Goal: Task Accomplishment & Management: Use online tool/utility

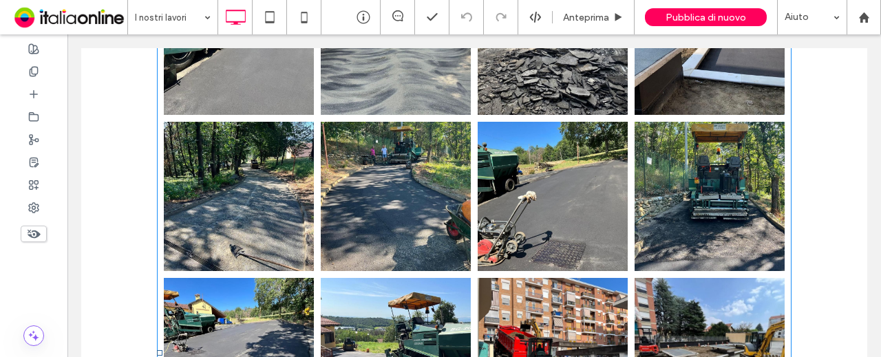
scroll to position [689, 0]
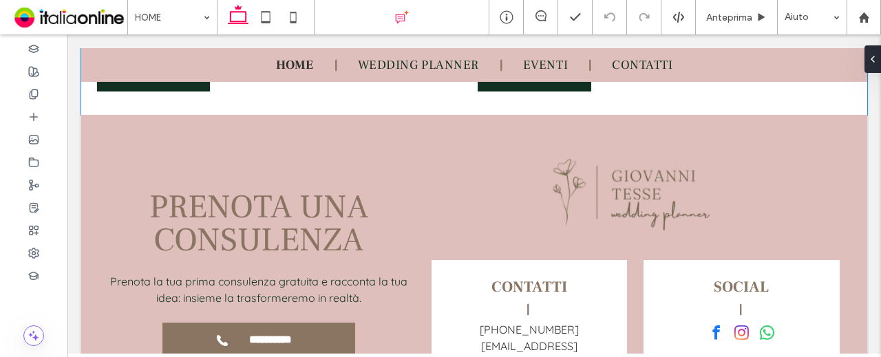
scroll to position [2307, 0]
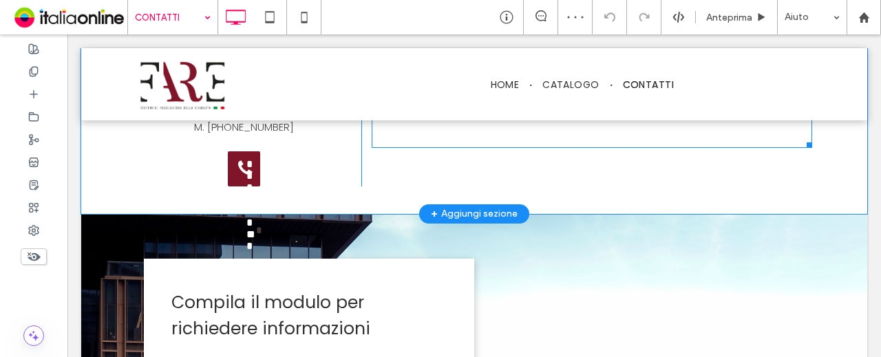
scroll to position [743, 0]
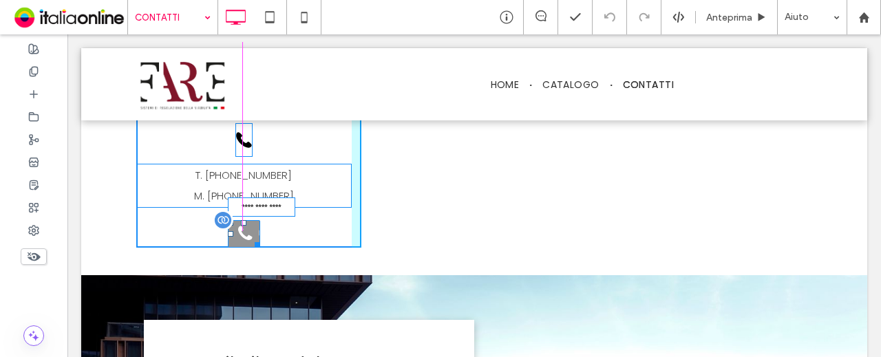
drag, startPoint x: 251, startPoint y: 250, endPoint x: 320, endPoint y: 243, distance: 69.2
click at [260, 243] on div at bounding box center [255, 243] width 10 height 10
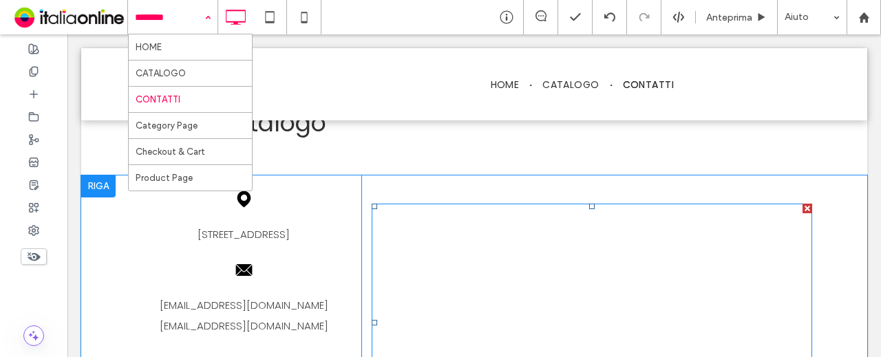
scroll to position [536, 0]
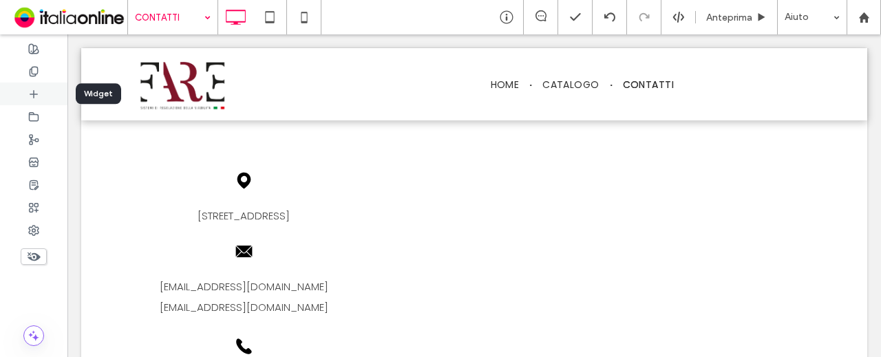
drag, startPoint x: 34, startPoint y: 91, endPoint x: 59, endPoint y: 62, distance: 38.1
click at [34, 91] on use at bounding box center [33, 93] width 7 height 7
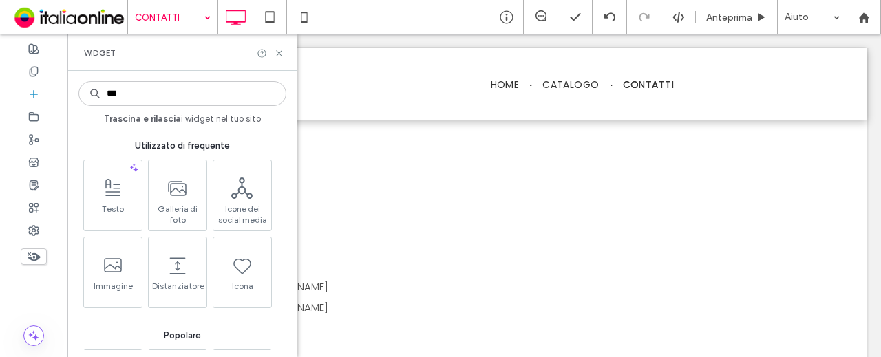
type input "****"
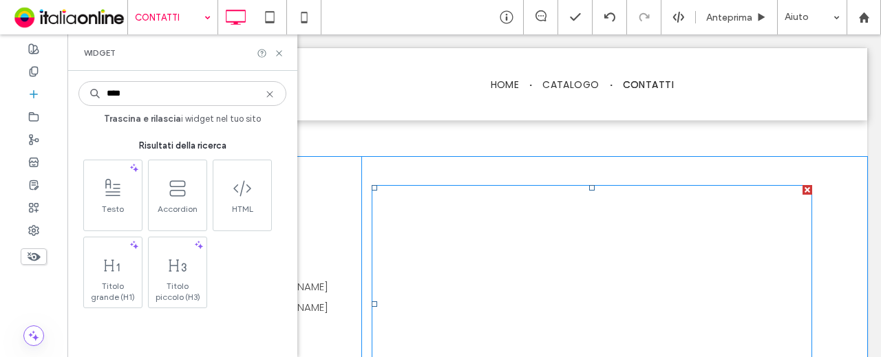
click at [463, 253] on span at bounding box center [592, 304] width 441 height 238
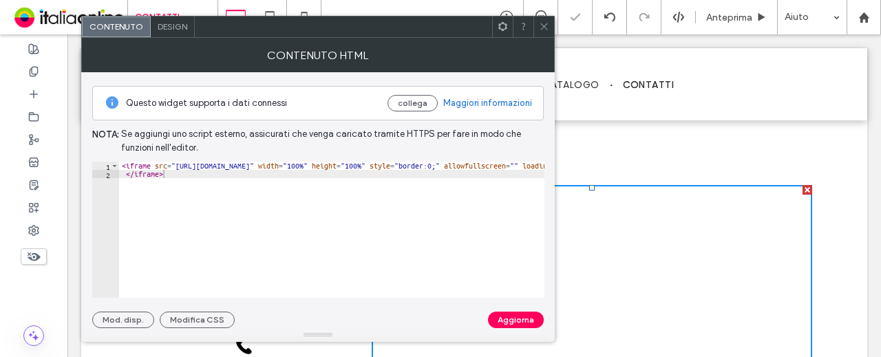
type textarea "*********"
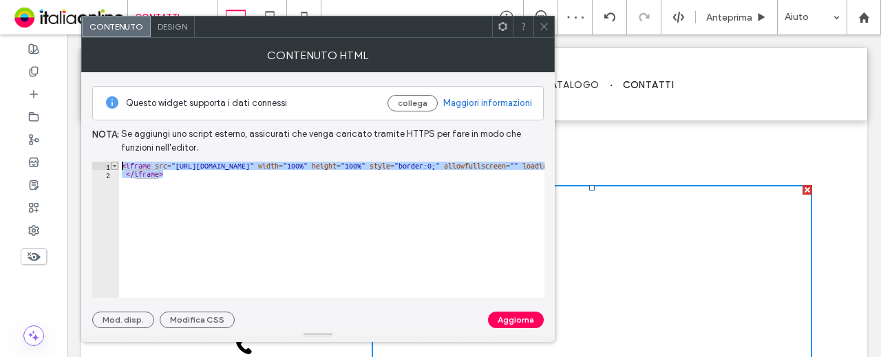
drag, startPoint x: 201, startPoint y: 180, endPoint x: 116, endPoint y: 166, distance: 86.5
click at [116, 166] on div "********* 1 2 < iframe src = "https://www.google.com/maps/embed?pb=!1m18!1m12!1…" at bounding box center [318, 230] width 452 height 136
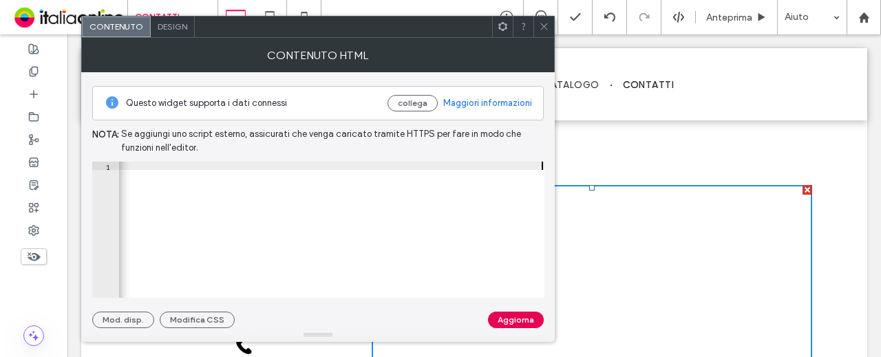
click at [510, 318] on button "Aggiorna" at bounding box center [516, 320] width 56 height 17
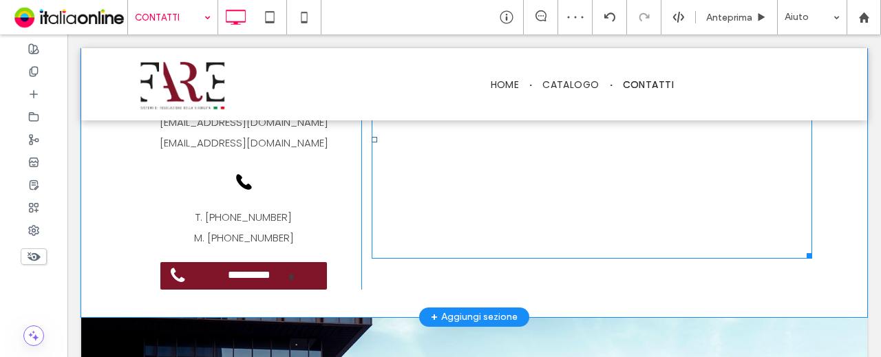
scroll to position [689, 0]
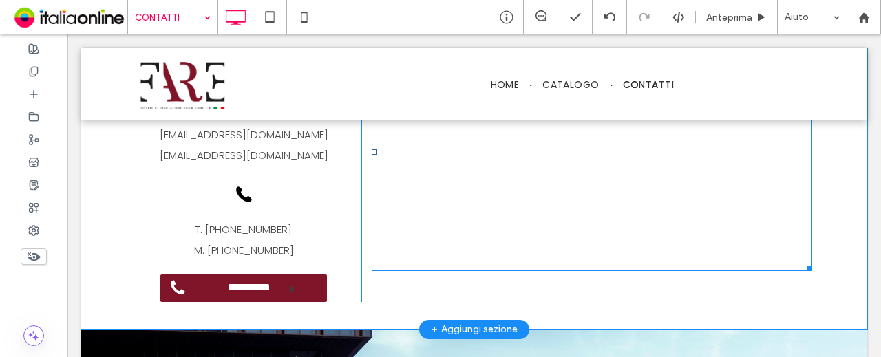
click at [423, 213] on span at bounding box center [592, 152] width 441 height 238
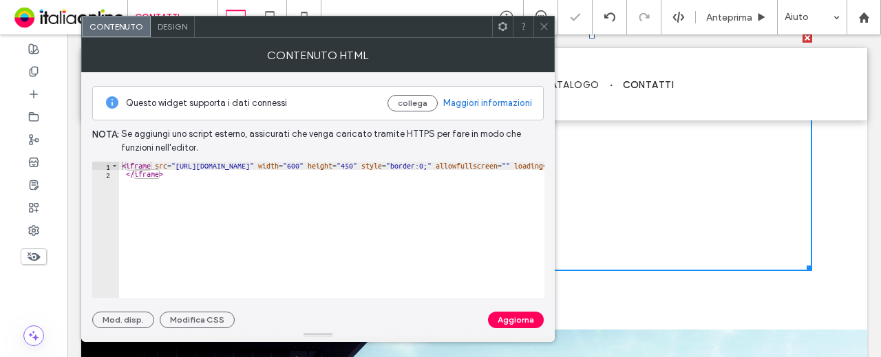
click at [282, 160] on div "Questo widget supporta i dati connessi collega Maggiori informazioni Nota: Se a…" at bounding box center [318, 200] width 452 height 256
type textarea "**********"
drag, startPoint x: 327, startPoint y: 168, endPoint x: 506, endPoint y: 159, distance: 179.3
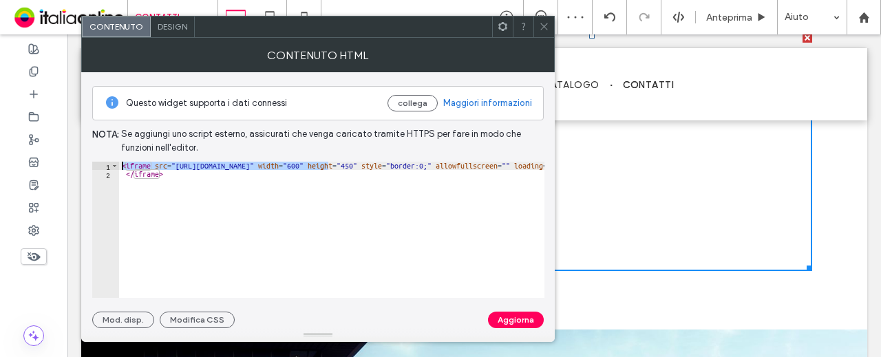
click at [506, 159] on div "**********" at bounding box center [318, 200] width 452 height 256
drag, startPoint x: 499, startPoint y: 163, endPoint x: 486, endPoint y: 165, distance: 12.5
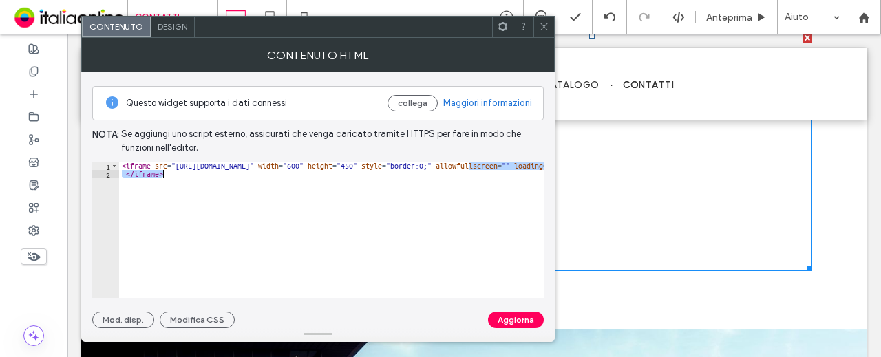
drag, startPoint x: 470, startPoint y: 169, endPoint x: 500, endPoint y: 176, distance: 31.2
click at [486, 176] on div "< iframe src = "https://www.google.com/maps/embed?pb=!1m18!1m12!1m3!1d2810.4280…" at bounding box center [332, 230] width 426 height 136
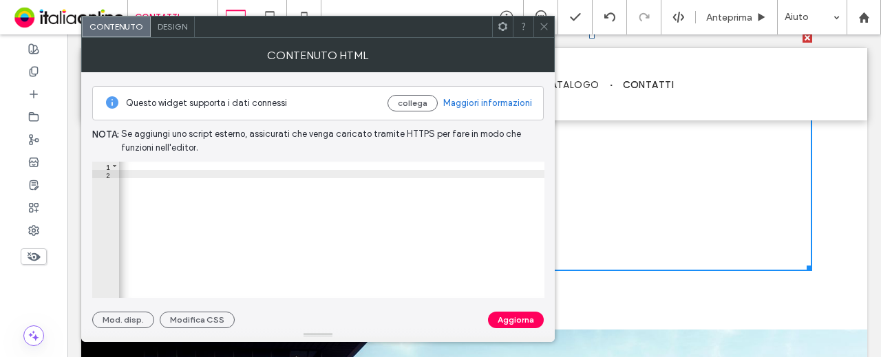
scroll to position [0, 1222]
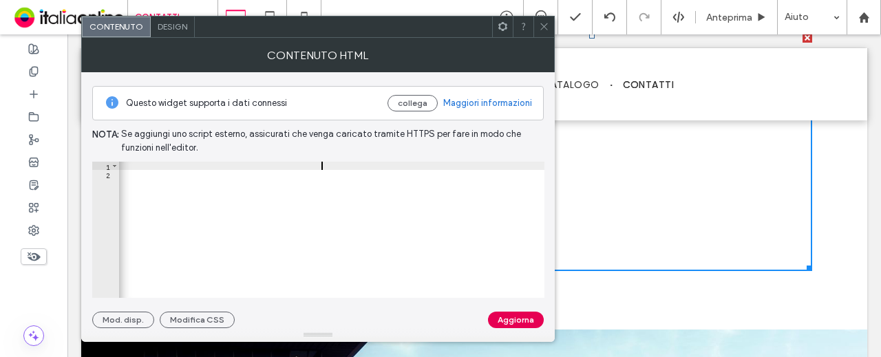
type textarea "**********"
click at [510, 315] on button "Aggiorna" at bounding box center [516, 320] width 56 height 17
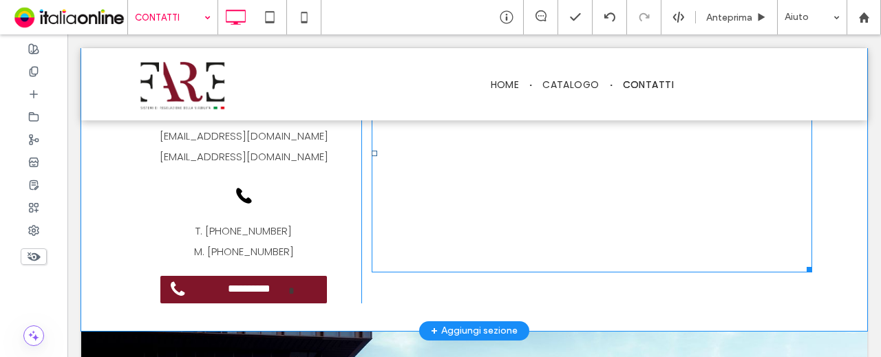
scroll to position [689, 0]
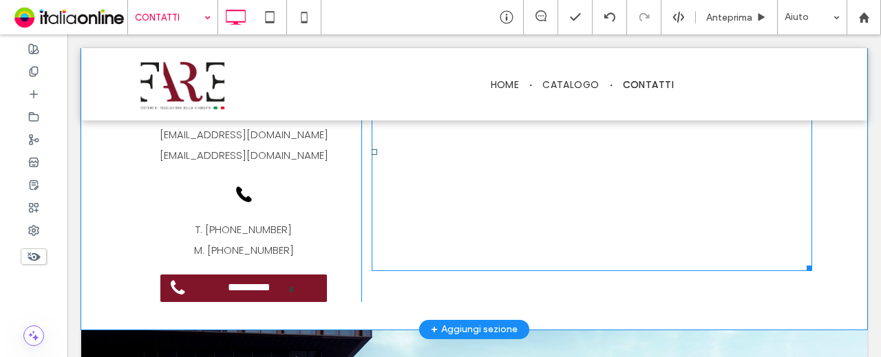
click at [417, 255] on span at bounding box center [592, 152] width 441 height 238
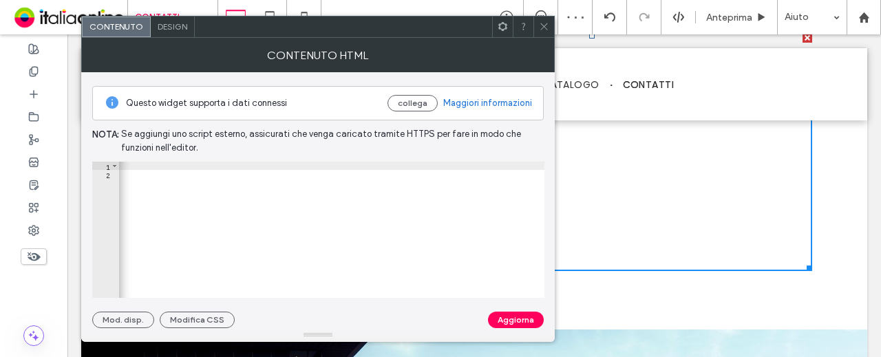
scroll to position [0, 1326]
drag, startPoint x: 189, startPoint y: 163, endPoint x: 199, endPoint y: 167, distance: 10.9
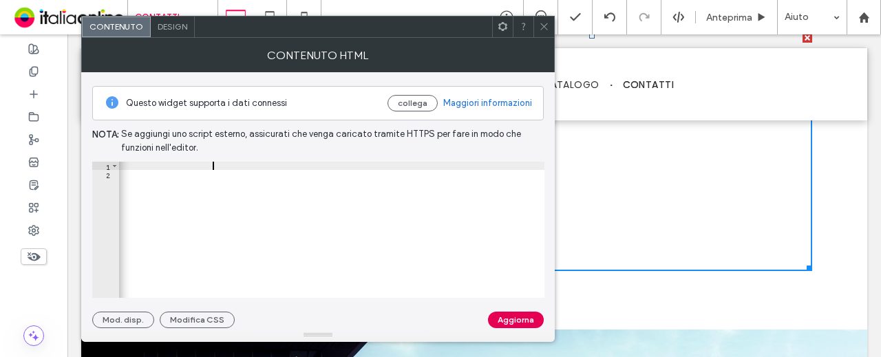
type textarea "**********"
click at [498, 316] on button "Aggiorna" at bounding box center [516, 320] width 56 height 17
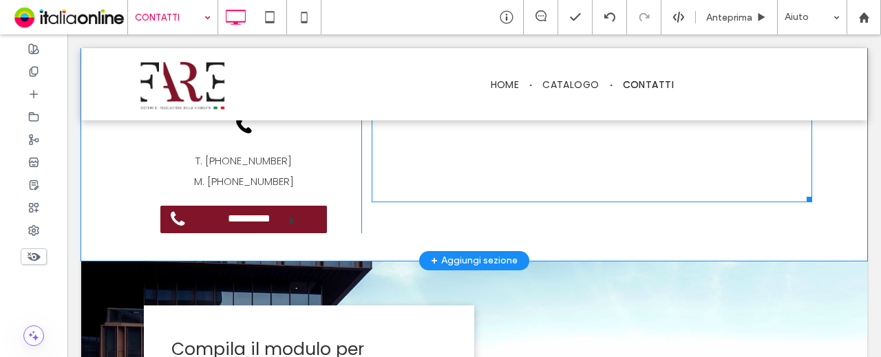
scroll to position [826, 0]
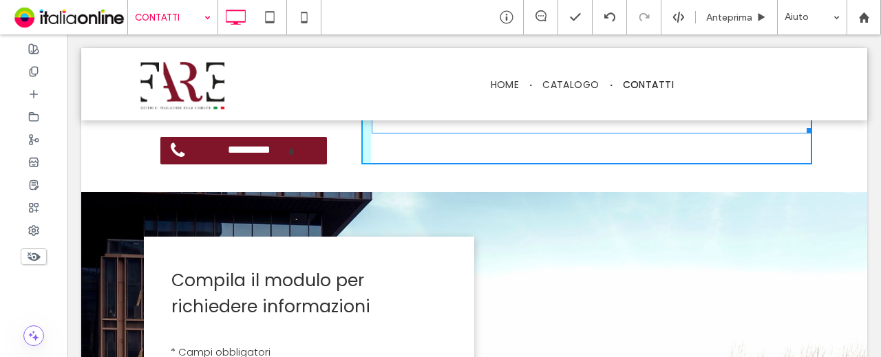
drag, startPoint x: 796, startPoint y: 127, endPoint x: 800, endPoint y: 135, distance: 8.6
click at [802, 134] on div at bounding box center [807, 128] width 10 height 10
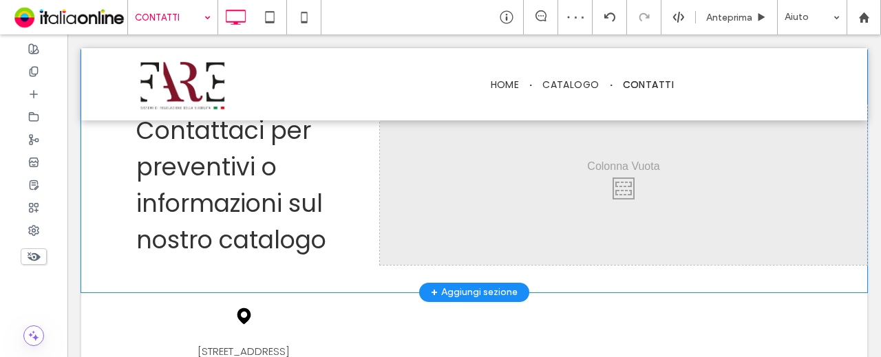
scroll to position [344, 0]
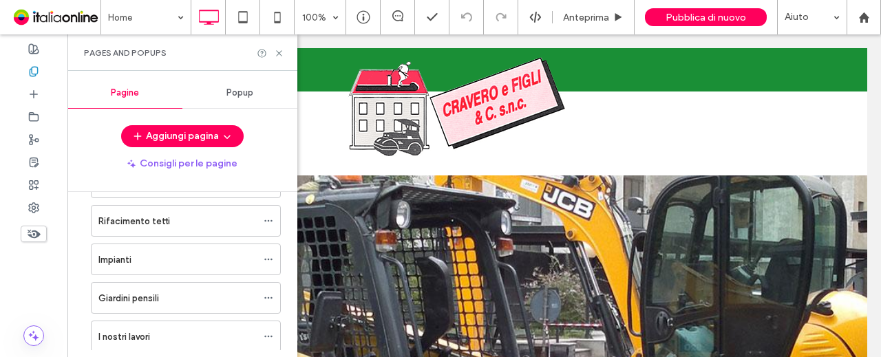
scroll to position [311, 0]
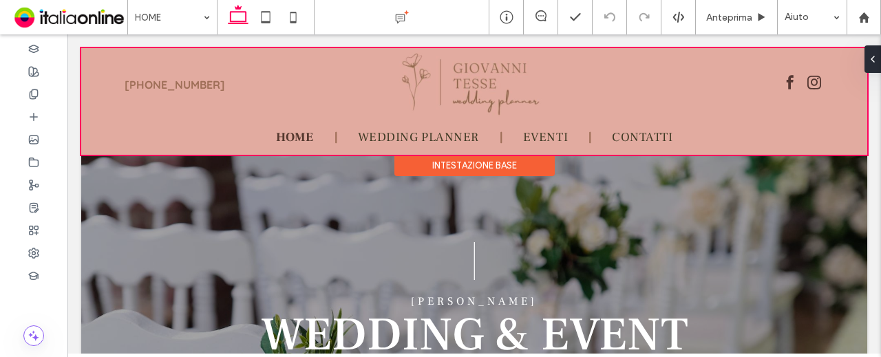
click at [162, 87] on div at bounding box center [474, 101] width 786 height 107
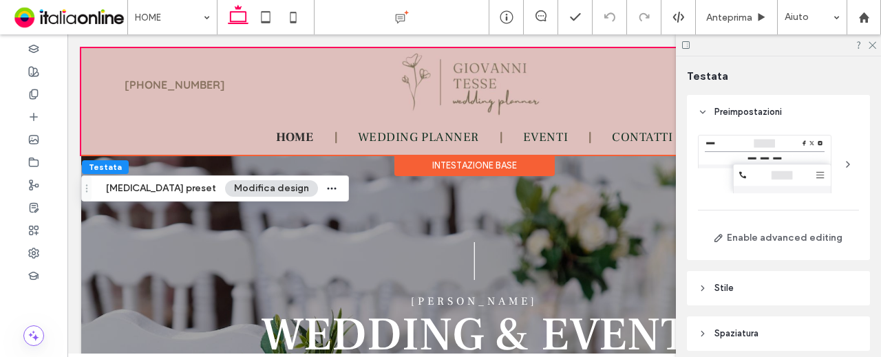
click at [225, 192] on button "Modifica design" at bounding box center [271, 188] width 93 height 17
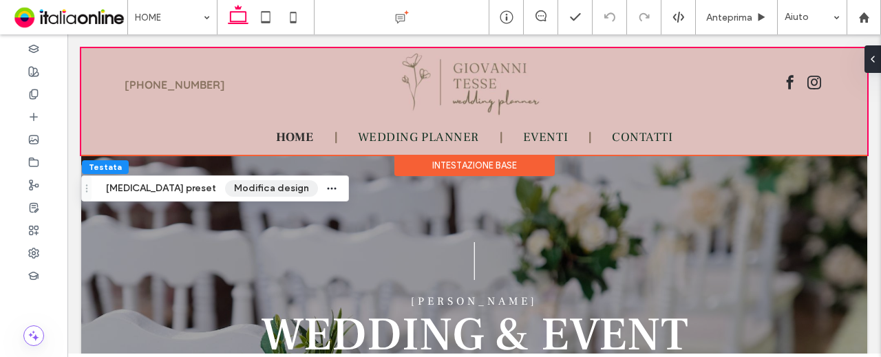
click at [239, 189] on button "Modifica design" at bounding box center [271, 188] width 93 height 17
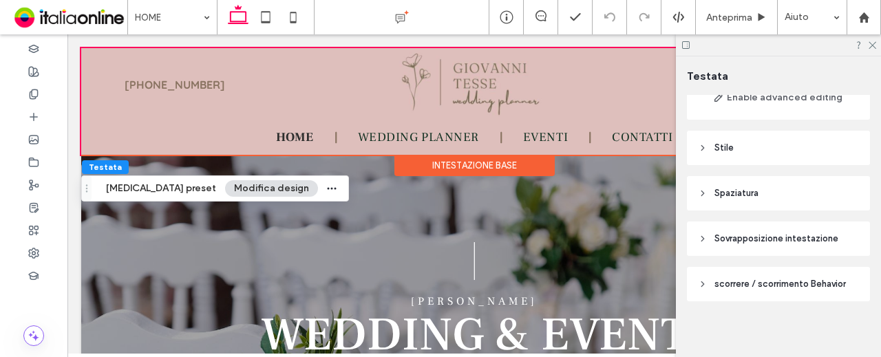
scroll to position [145, 0]
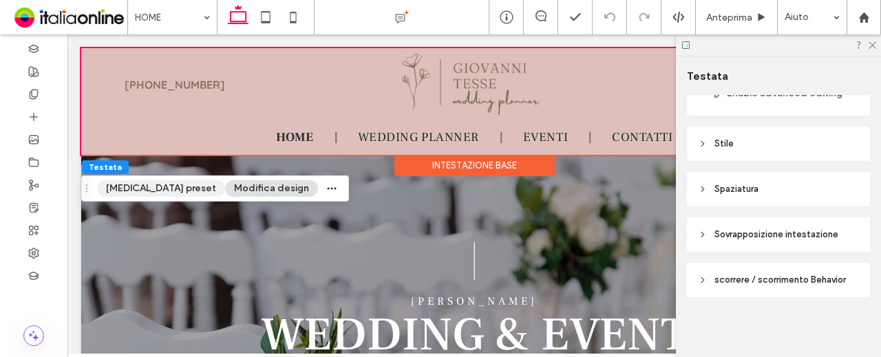
click at [158, 185] on button "[MEDICAL_DATA] preset" at bounding box center [161, 188] width 128 height 17
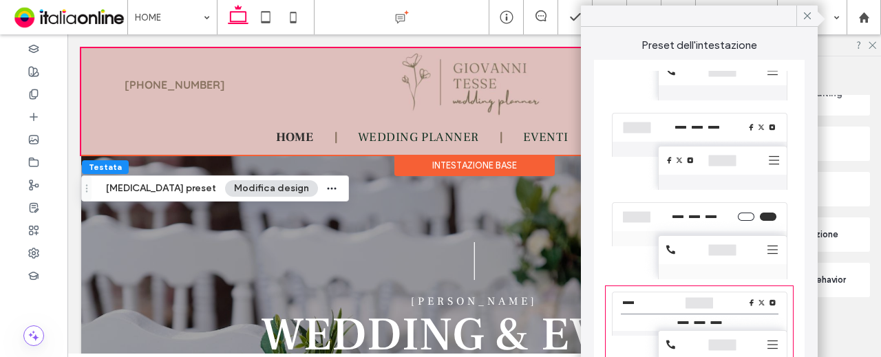
scroll to position [105, 0]
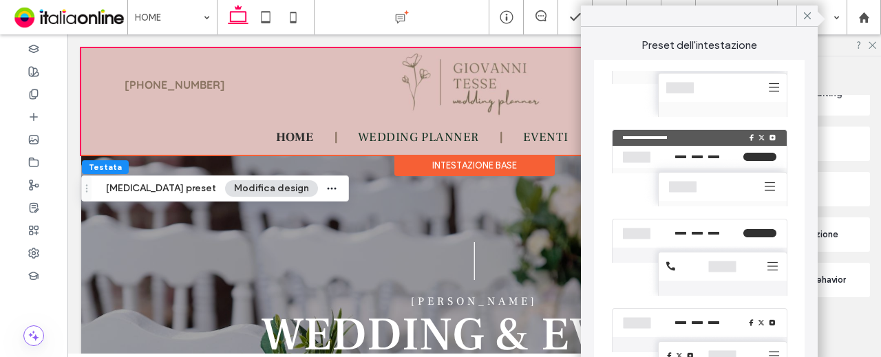
click at [838, 108] on div "Enable advanced editing" at bounding box center [778, 50] width 183 height 131
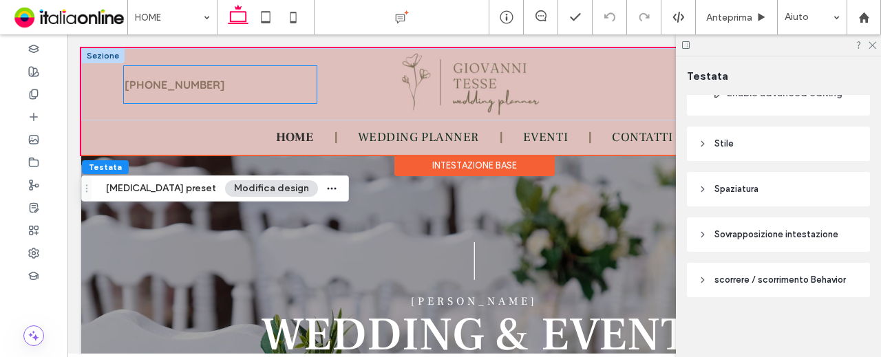
click at [193, 83] on link "[PHONE_NUMBER]" at bounding box center [220, 84] width 193 height 37
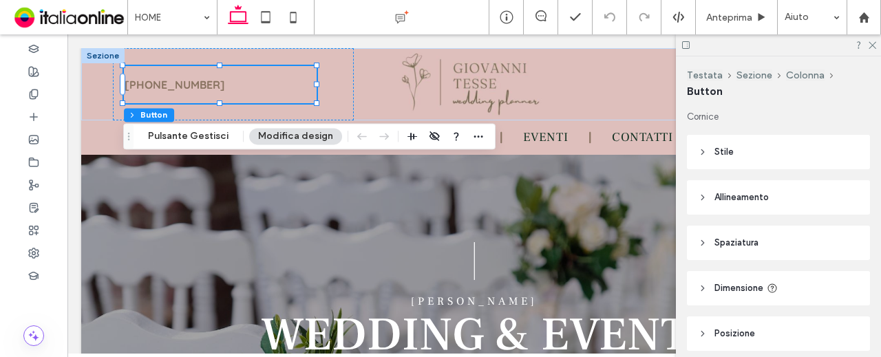
click at [275, 145] on div "Testata Sezione Colonna Button Pulsante Gestisci Modifica design" at bounding box center [309, 136] width 373 height 26
click at [278, 141] on button "Modifica design" at bounding box center [295, 136] width 93 height 17
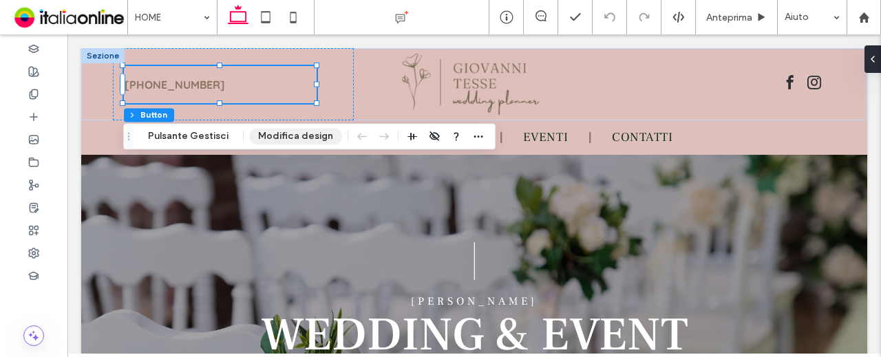
click at [308, 130] on button "Modifica design" at bounding box center [295, 136] width 93 height 17
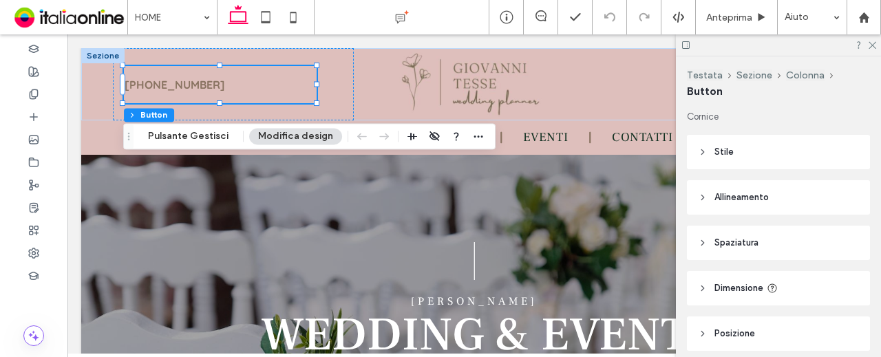
click at [207, 138] on button "Pulsante Gestisci" at bounding box center [188, 136] width 98 height 17
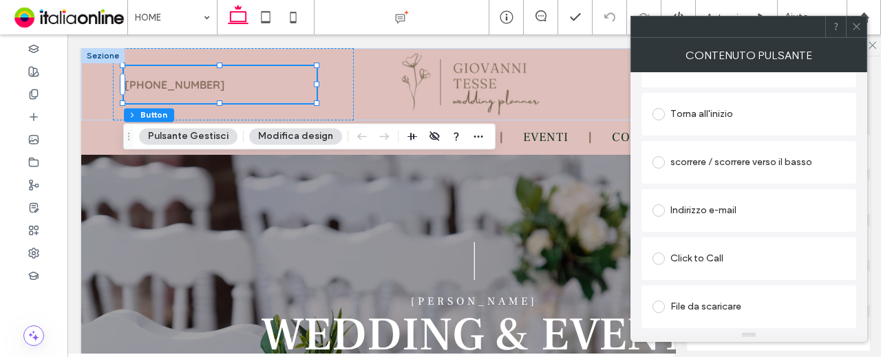
click at [717, 253] on div "Click to Call" at bounding box center [749, 259] width 193 height 22
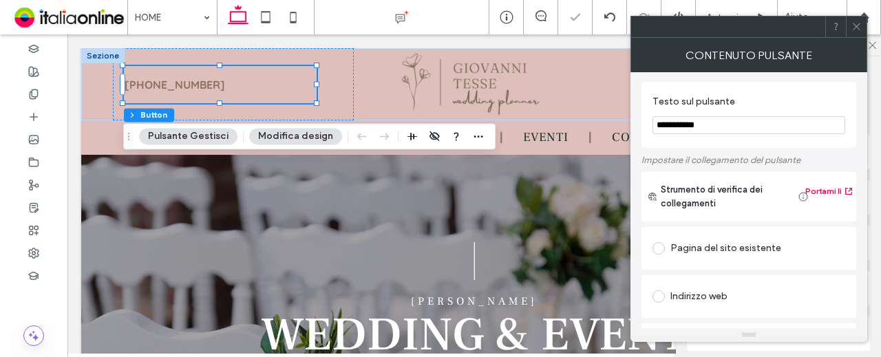
scroll to position [0, 0]
click at [857, 24] on icon at bounding box center [857, 26] width 10 height 10
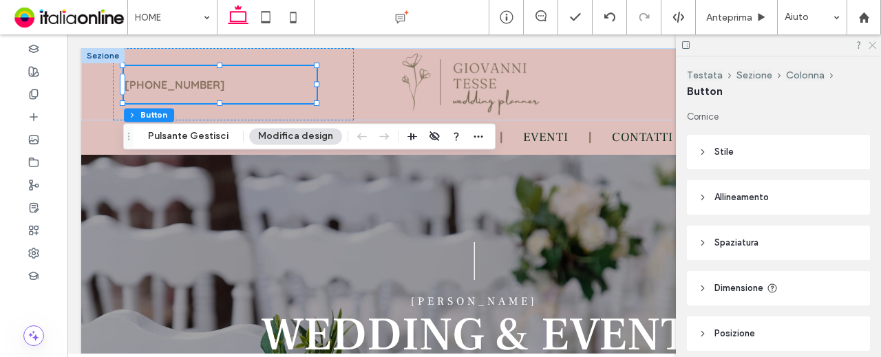
click at [873, 45] on use at bounding box center [873, 46] width 8 height 8
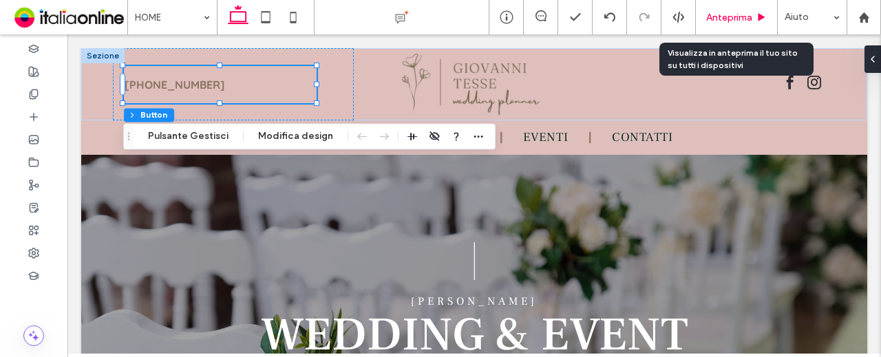
click at [759, 14] on use at bounding box center [762, 17] width 7 height 8
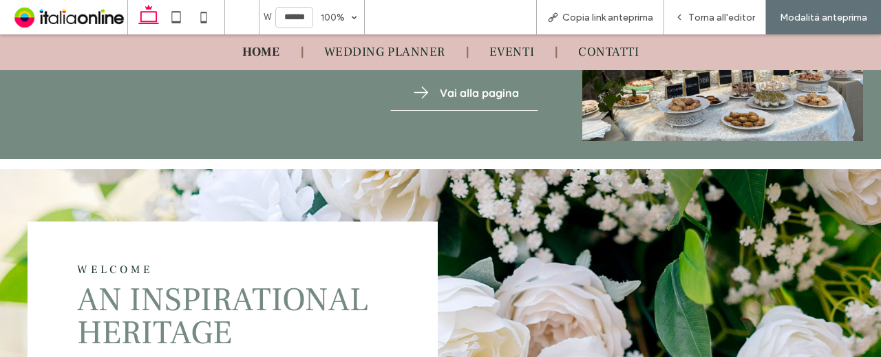
scroll to position [1446, 0]
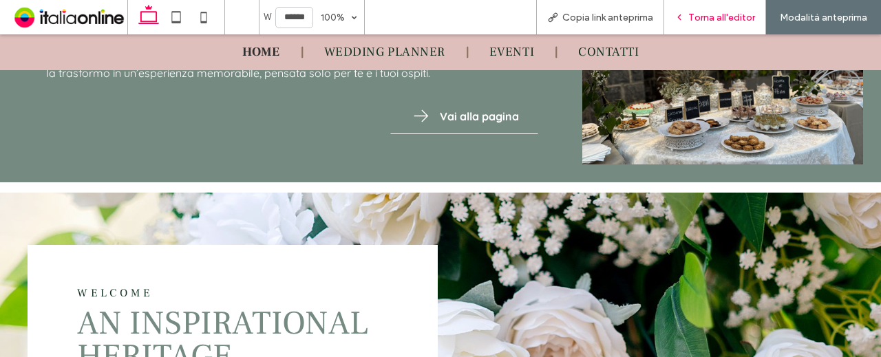
drag, startPoint x: 717, startPoint y: 21, endPoint x: 469, endPoint y: 196, distance: 304.3
click at [717, 21] on span "Torna all'editor" at bounding box center [722, 18] width 67 height 12
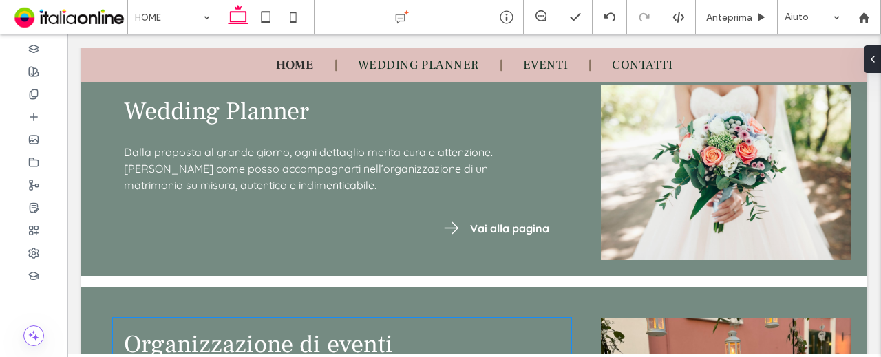
scroll to position [1103, 0]
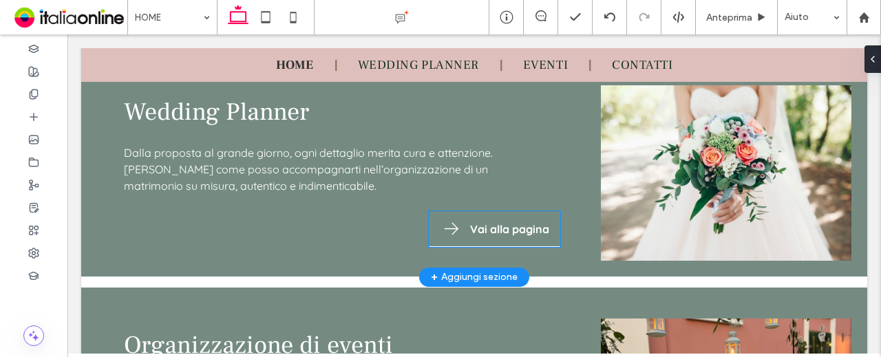
click at [512, 233] on span "Vai alla pagina" at bounding box center [509, 229] width 79 height 14
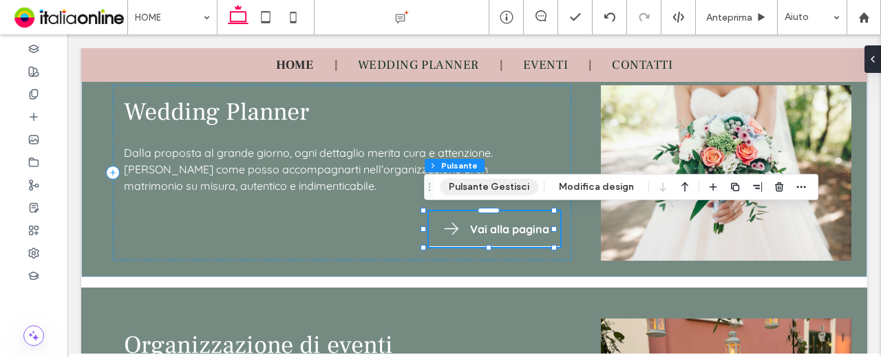
click at [499, 185] on button "Pulsante Gestisci" at bounding box center [489, 187] width 98 height 17
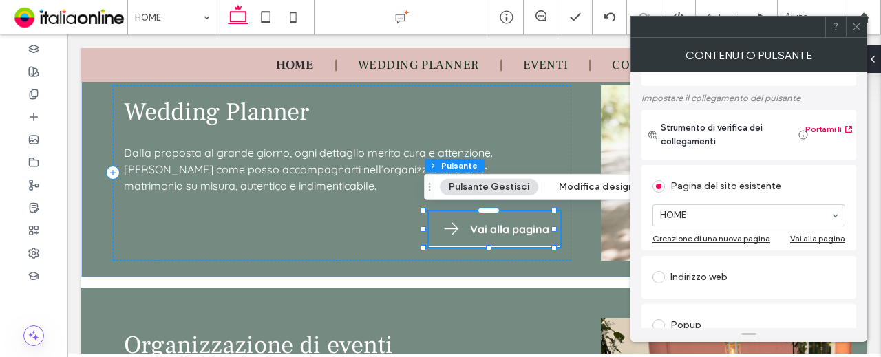
scroll to position [138, 0]
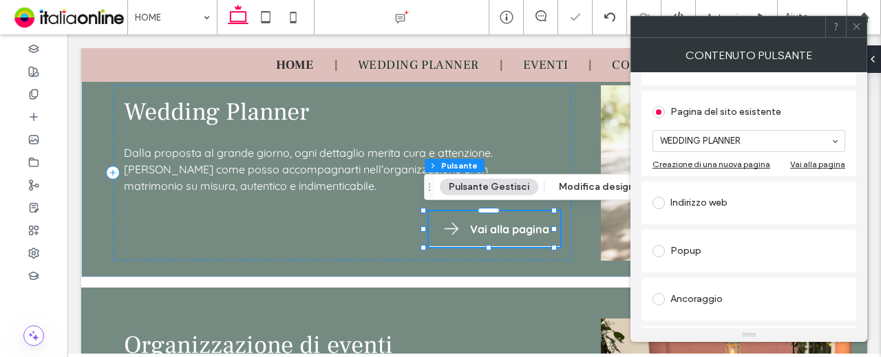
click at [858, 25] on icon at bounding box center [857, 26] width 10 height 10
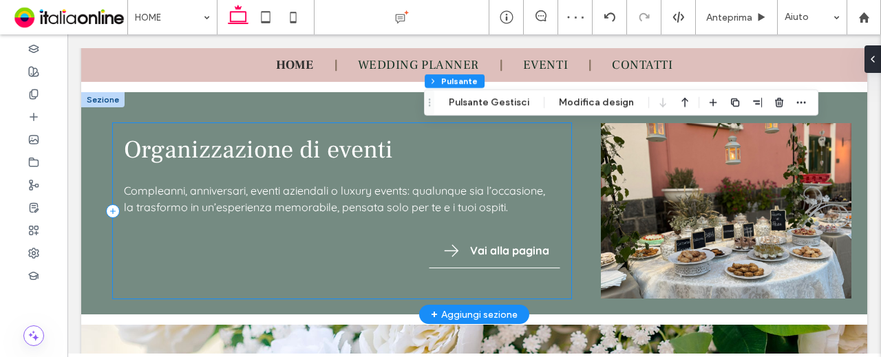
scroll to position [1379, 0]
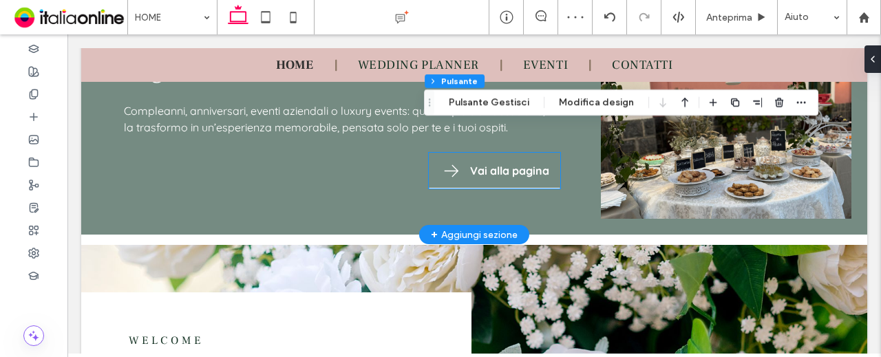
click at [505, 178] on span "Vai alla pagina" at bounding box center [509, 171] width 79 height 14
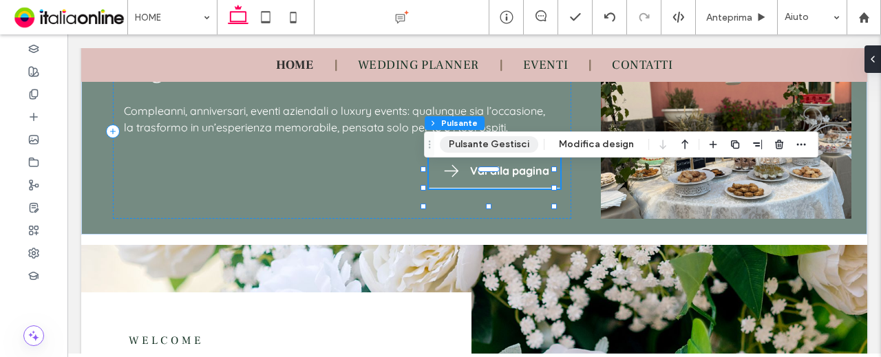
click at [506, 145] on button "Pulsante Gestisci" at bounding box center [489, 144] width 98 height 17
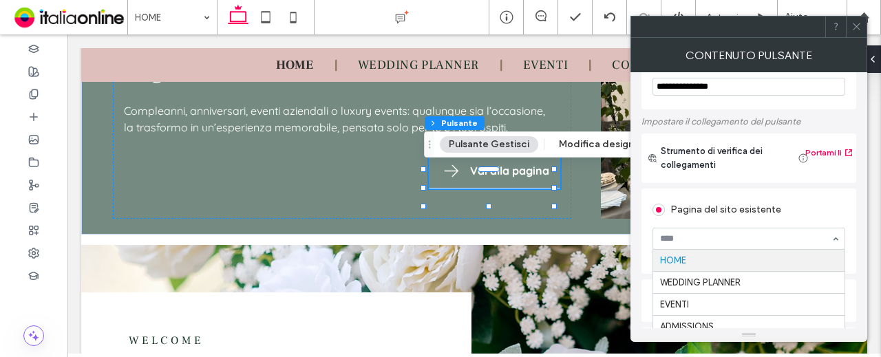
scroll to position [69, 0]
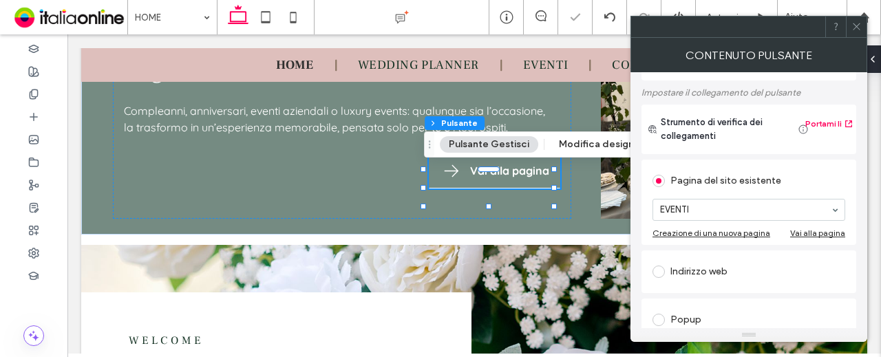
click at [854, 25] on icon at bounding box center [857, 26] width 10 height 10
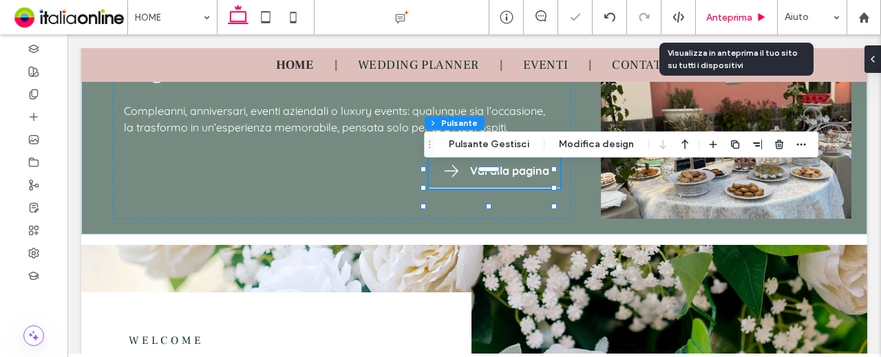
click at [734, 14] on span "Anteprima" at bounding box center [729, 18] width 46 height 12
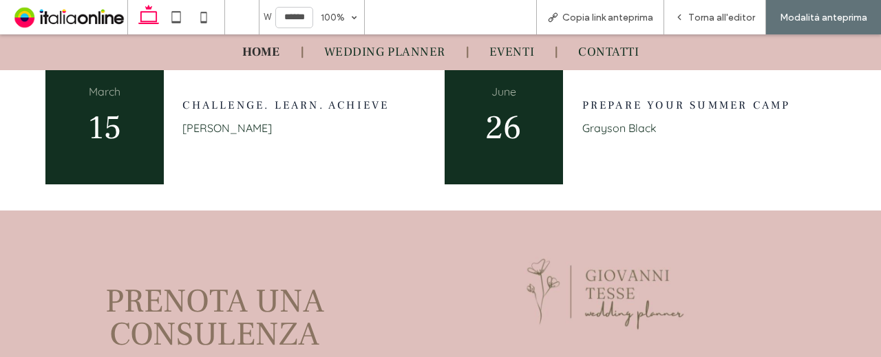
scroll to position [2548, 0]
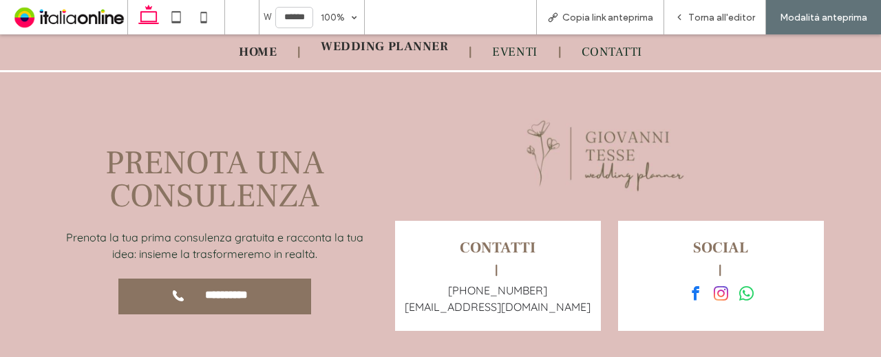
click at [364, 53] on span "WEDDING PLANNER" at bounding box center [384, 47] width 127 height 16
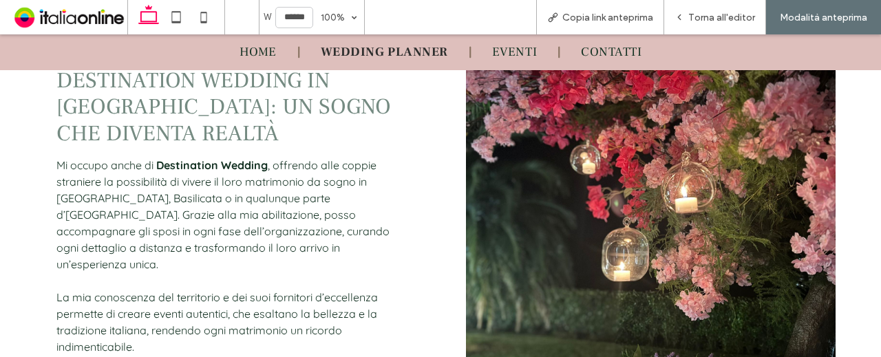
scroll to position [1377, 0]
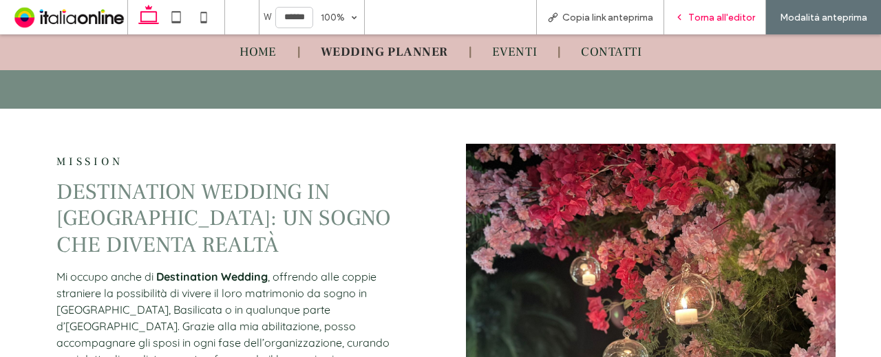
click at [701, 17] on span "Torna all'editor" at bounding box center [722, 18] width 67 height 12
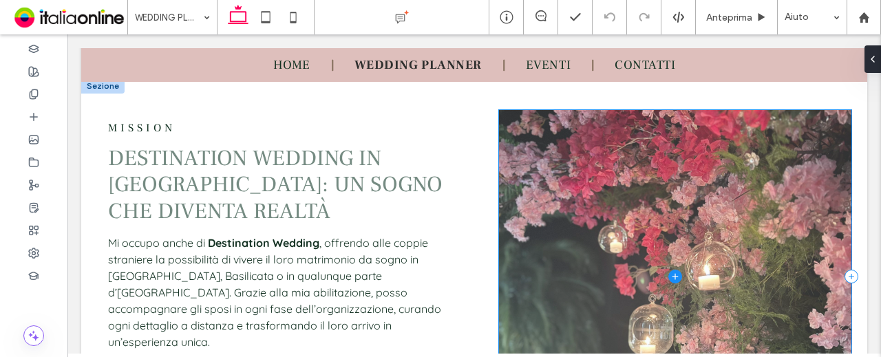
scroll to position [1367, 0]
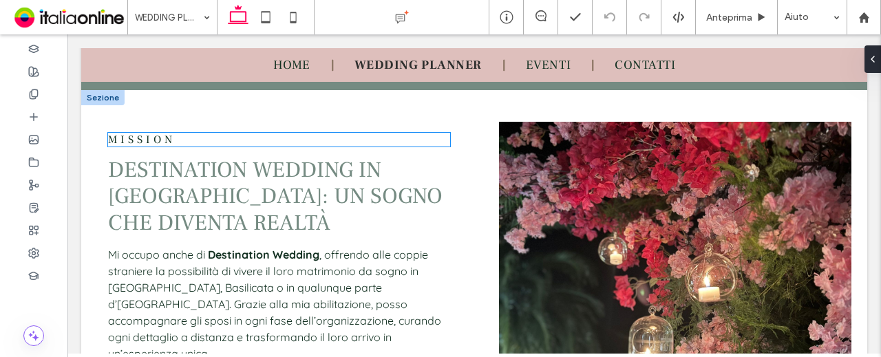
click at [429, 147] on h4 "Mission" at bounding box center [279, 140] width 342 height 14
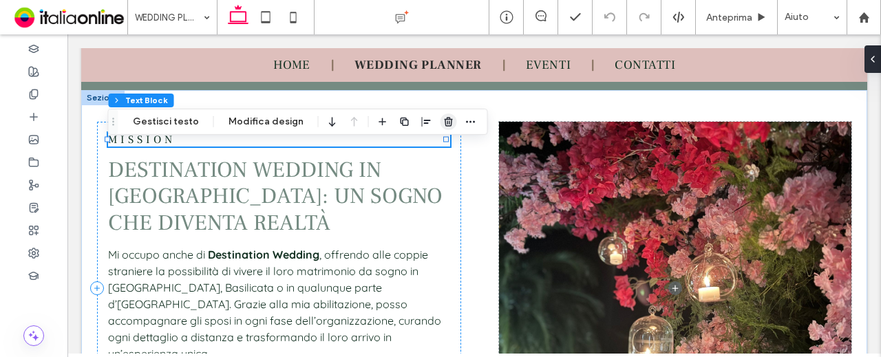
click at [443, 127] on icon "button" at bounding box center [448, 121] width 11 height 11
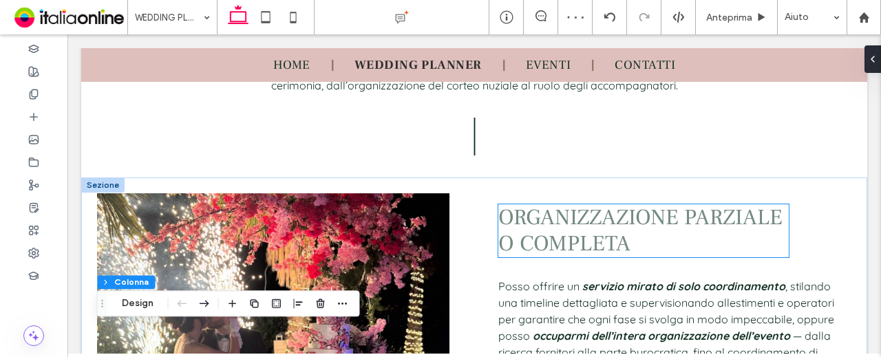
scroll to position [816, 0]
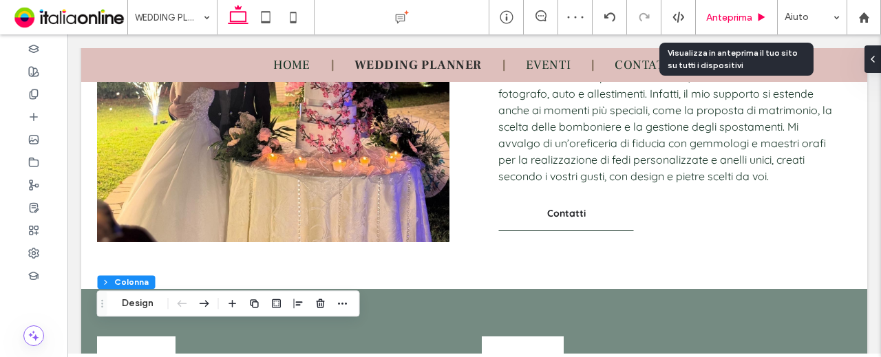
click at [743, 17] on span "Anteprima" at bounding box center [729, 18] width 46 height 12
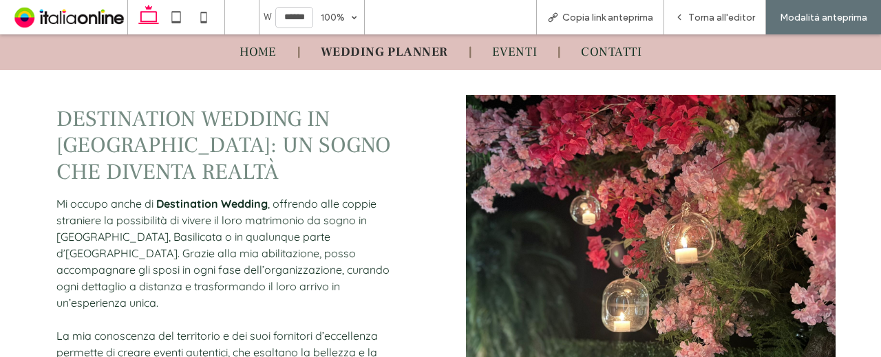
scroll to position [1377, 0]
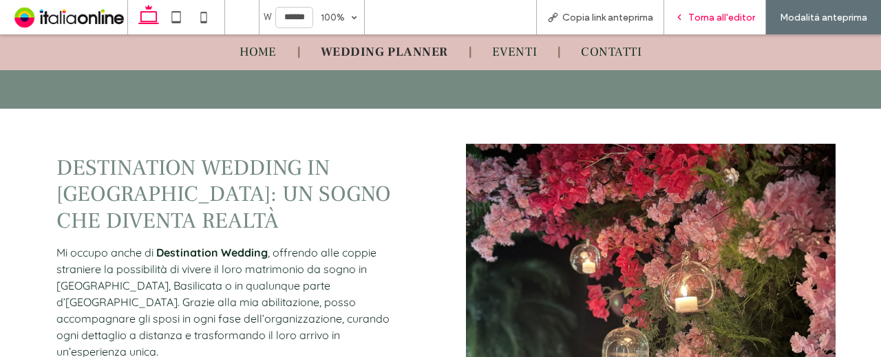
click at [721, 19] on span "Torna all'editor" at bounding box center [722, 18] width 67 height 12
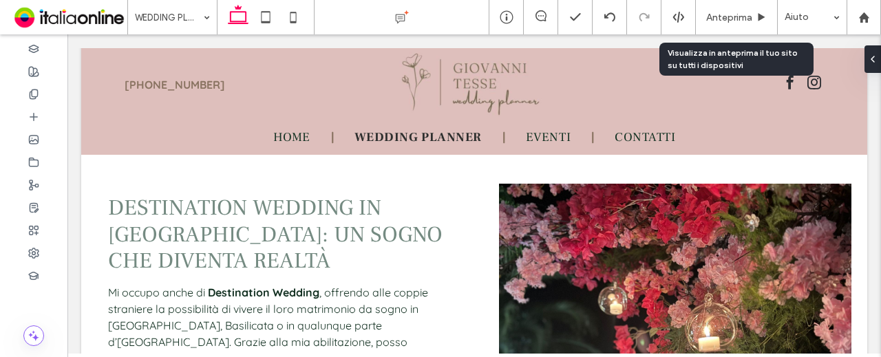
scroll to position [1387, 0]
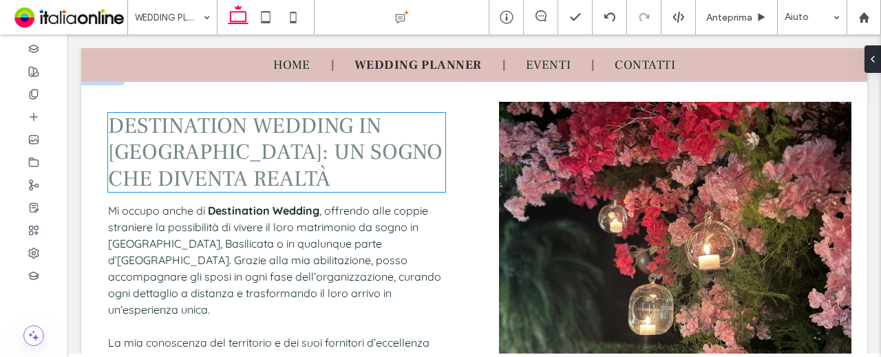
click at [281, 156] on span "Destination Wedding in Italia: un sogno che diventa realtà" at bounding box center [275, 153] width 335 height 82
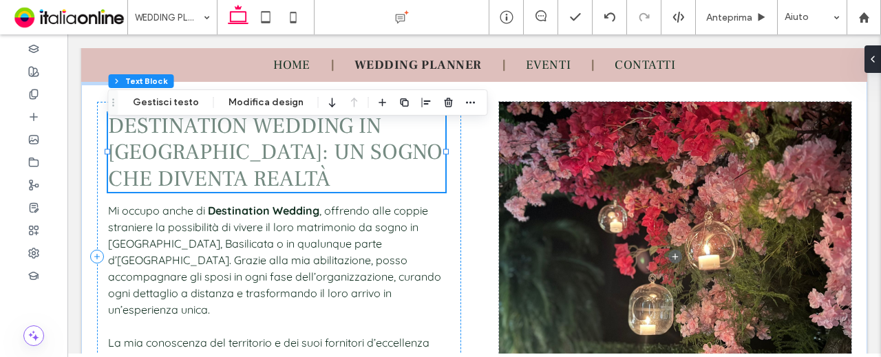
click at [252, 151] on span "Destination Wedding in Italia: un sogno che diventa realtà" at bounding box center [275, 153] width 335 height 82
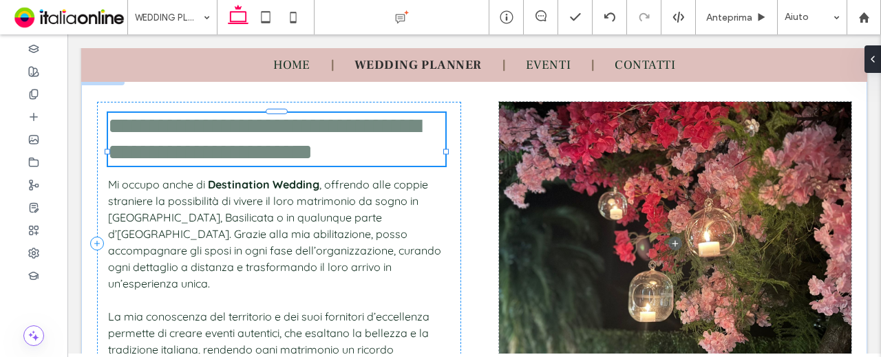
type input "**********"
type input "**"
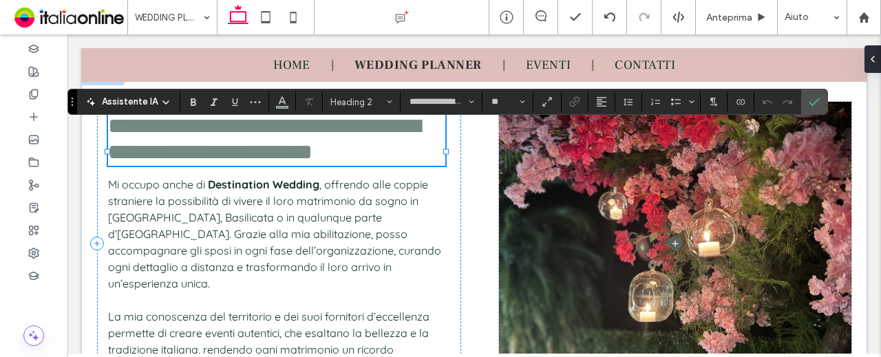
click at [270, 144] on span "**********" at bounding box center [264, 139] width 313 height 48
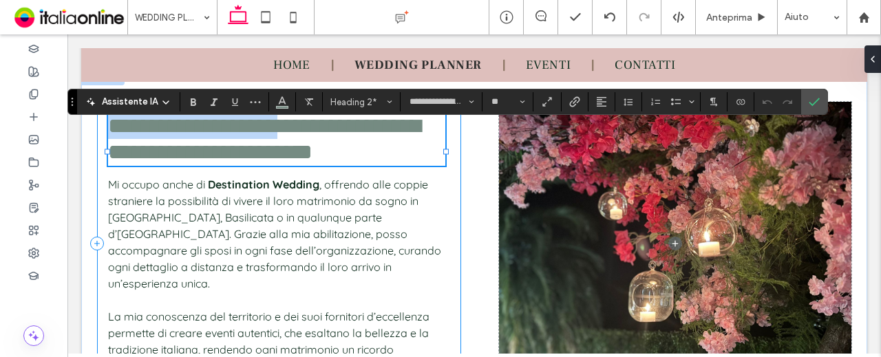
drag, startPoint x: 355, startPoint y: 137, endPoint x: 97, endPoint y: 137, distance: 258.2
click at [97, 137] on div "**********" at bounding box center [279, 244] width 364 height 284
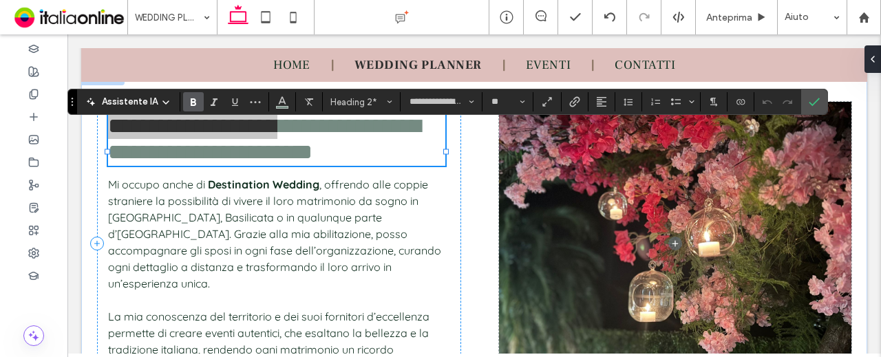
click at [189, 100] on icon "Grassetto" at bounding box center [193, 101] width 11 height 11
drag, startPoint x: 809, startPoint y: 100, endPoint x: 737, endPoint y: 76, distance: 75.6
click at [809, 100] on icon "Conferma" at bounding box center [814, 101] width 11 height 11
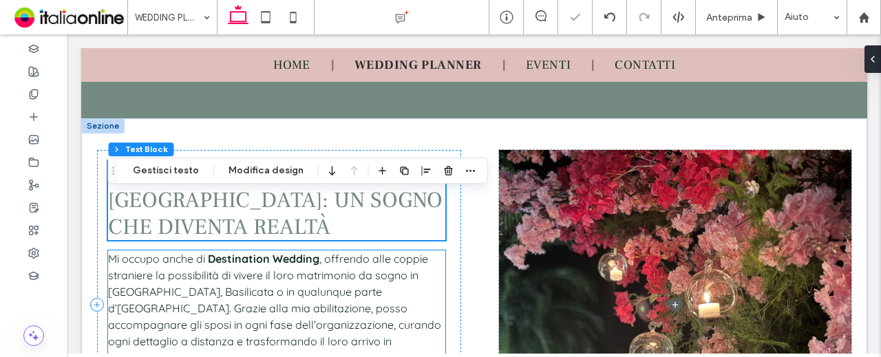
scroll to position [1318, 0]
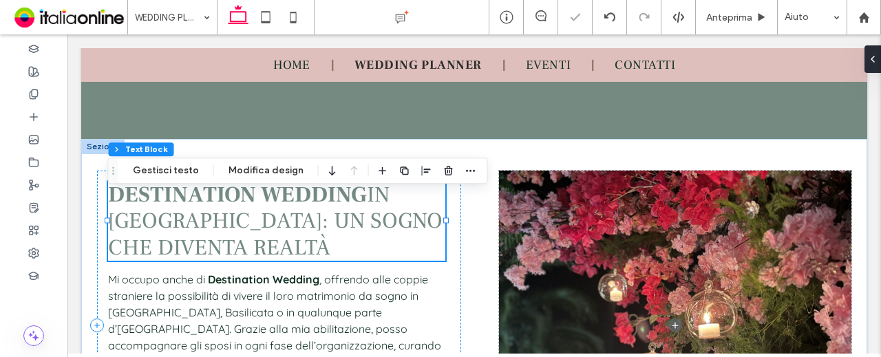
click at [355, 250] on h2 "Destination Wedding in Italia: un sogno che diventa realtà" at bounding box center [276, 221] width 337 height 79
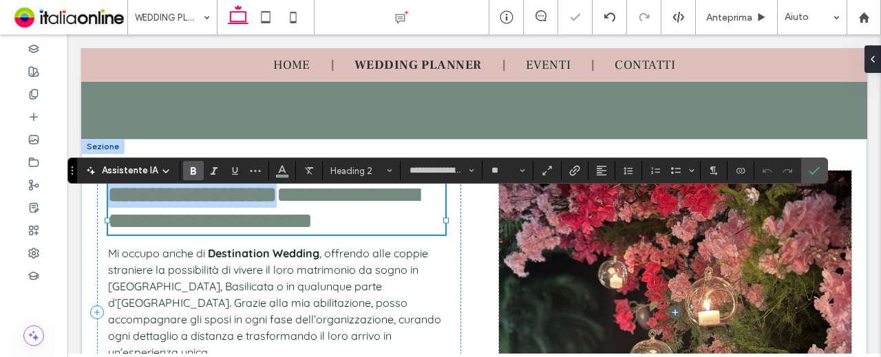
click at [347, 224] on span "**********" at bounding box center [263, 208] width 311 height 48
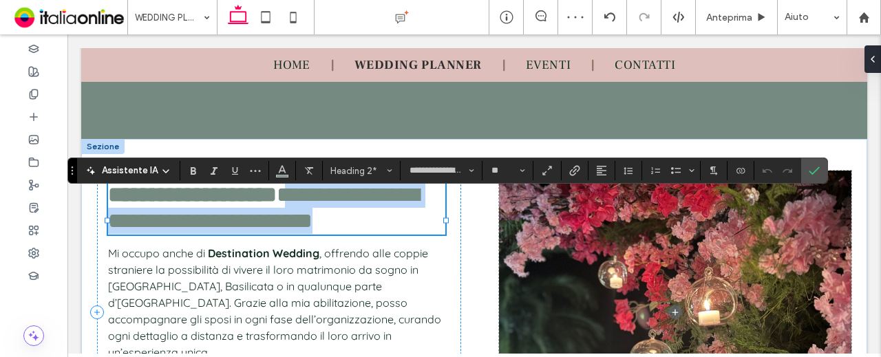
drag, startPoint x: 369, startPoint y: 206, endPoint x: 379, endPoint y: 262, distance: 57.4
click at [379, 235] on h2 "**********" at bounding box center [276, 208] width 337 height 53
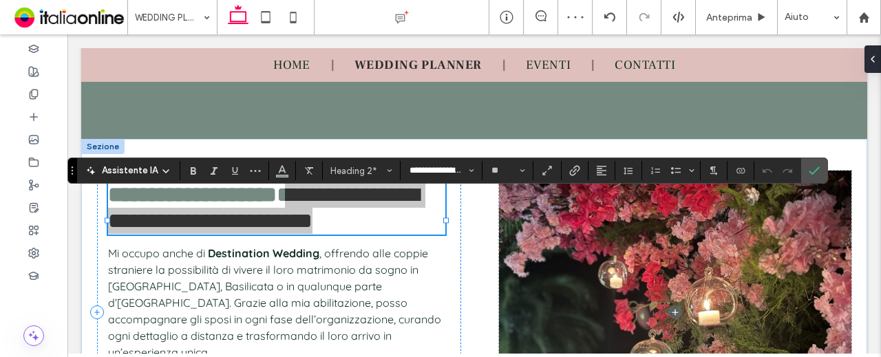
drag, startPoint x: 450, startPoint y: 170, endPoint x: 494, endPoint y: 181, distance: 45.4
click at [450, 170] on input "**********" at bounding box center [437, 170] width 59 height 11
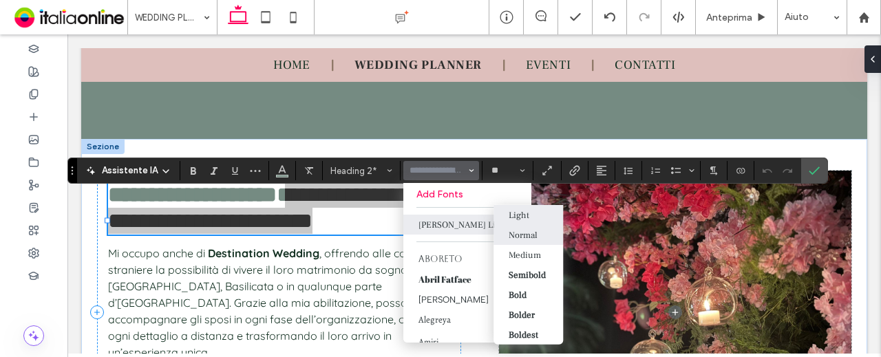
click at [534, 213] on div "Light" at bounding box center [528, 214] width 39 height 11
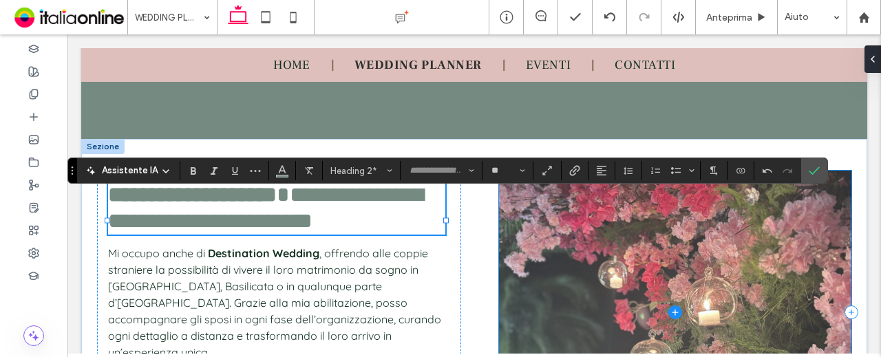
type input "**********"
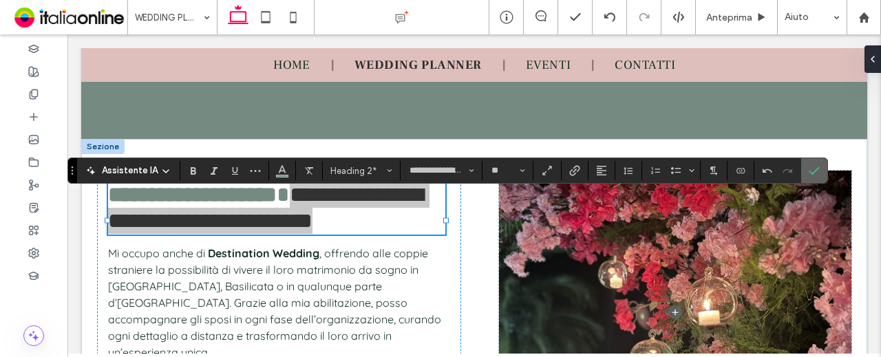
click at [804, 171] on label "Conferma" at bounding box center [814, 170] width 21 height 25
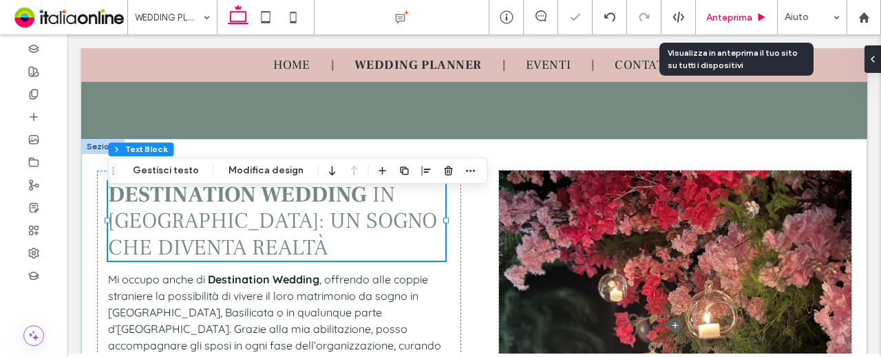
click at [725, 8] on div "Anteprima" at bounding box center [737, 17] width 82 height 34
click at [723, 14] on span "Anteprima" at bounding box center [729, 18] width 46 height 12
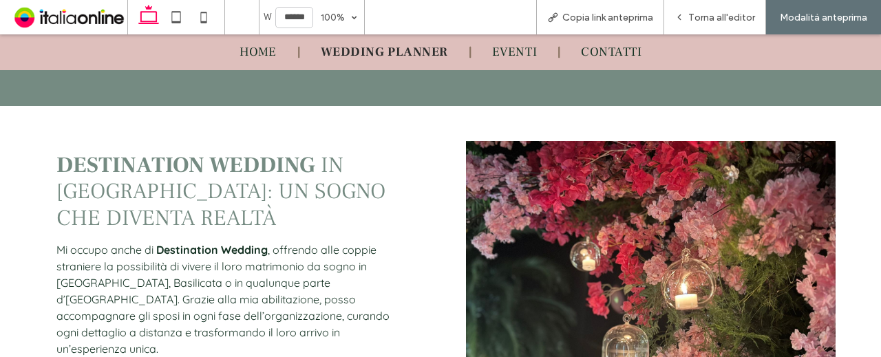
scroll to position [1399, 0]
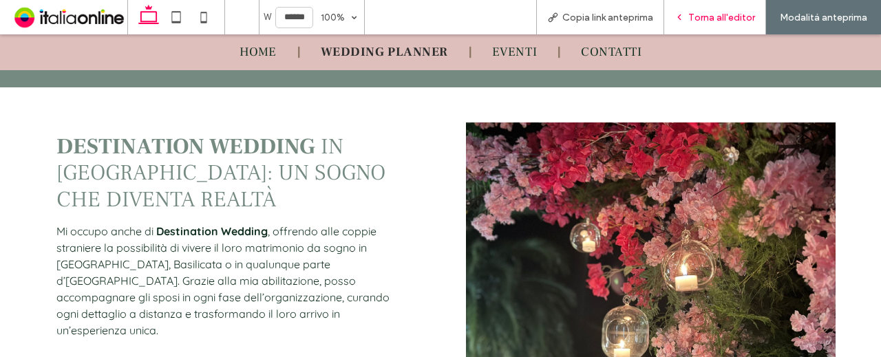
click at [726, 20] on span "Torna all'editor" at bounding box center [722, 18] width 67 height 12
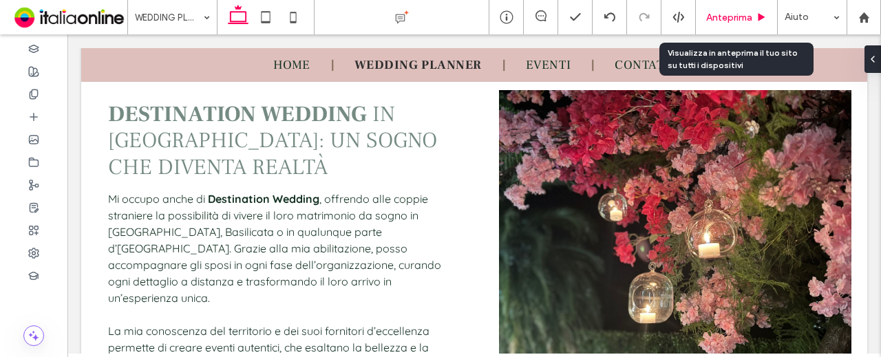
scroll to position [1408, 0]
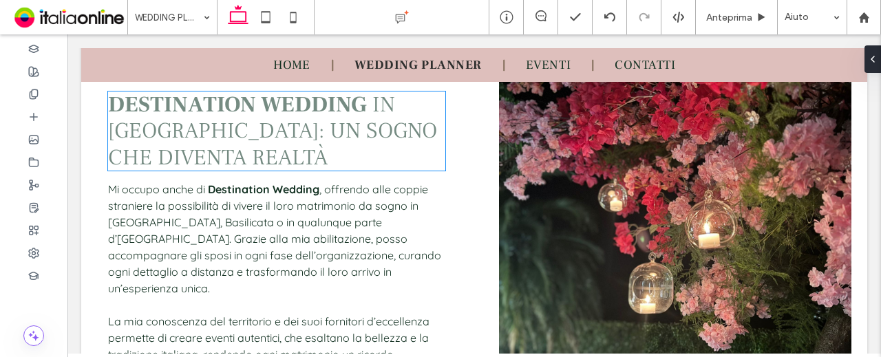
drag, startPoint x: 307, startPoint y: 159, endPoint x: 302, endPoint y: 149, distance: 11.1
click at [307, 159] on h2 "Destination Wedding in Italia: un sogno che diventa realtà" at bounding box center [276, 131] width 337 height 79
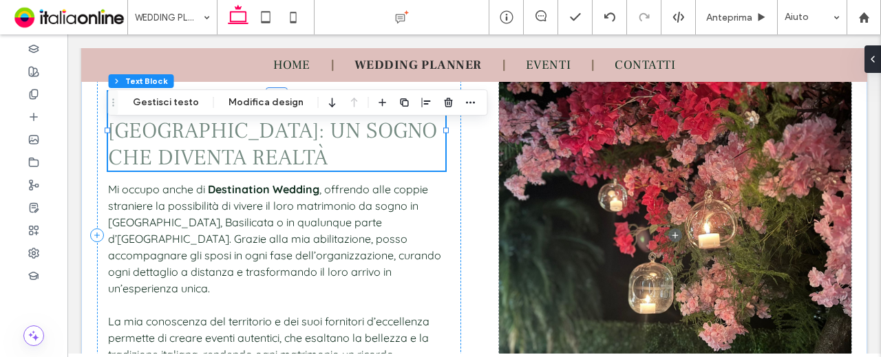
click at [350, 129] on span "in Italia: un sogno che diventa realtà" at bounding box center [272, 131] width 329 height 82
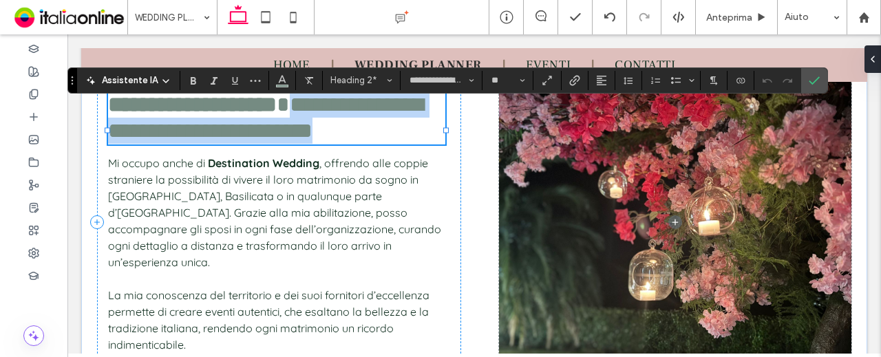
click at [366, 139] on span "**********" at bounding box center [265, 118] width 315 height 48
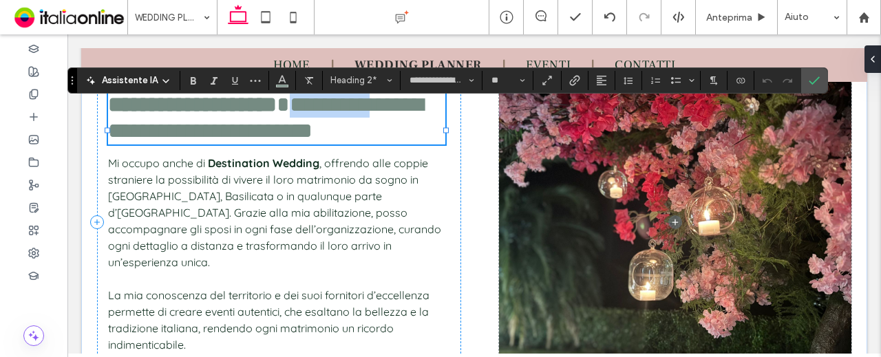
drag, startPoint x: 370, startPoint y: 114, endPoint x: 174, endPoint y: 135, distance: 198.1
click at [174, 135] on span "**********" at bounding box center [265, 118] width 315 height 48
click at [375, 142] on span "**********" at bounding box center [265, 118] width 315 height 48
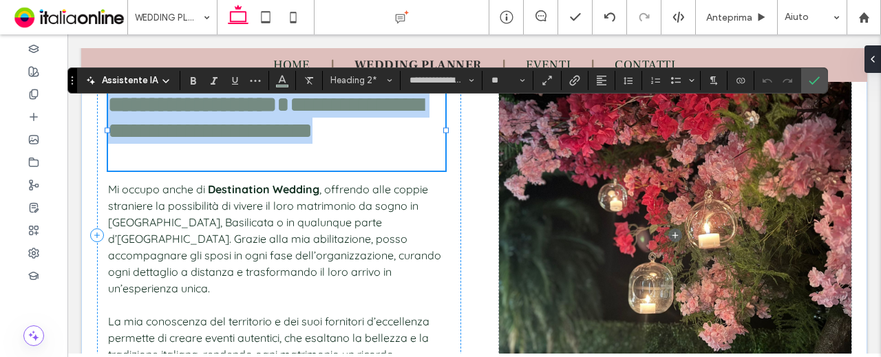
scroll to position [0, 0]
drag, startPoint x: 203, startPoint y: 165, endPoint x: 104, endPoint y: 121, distance: 108.5
click at [104, 122] on div "**********" at bounding box center [279, 236] width 364 height 310
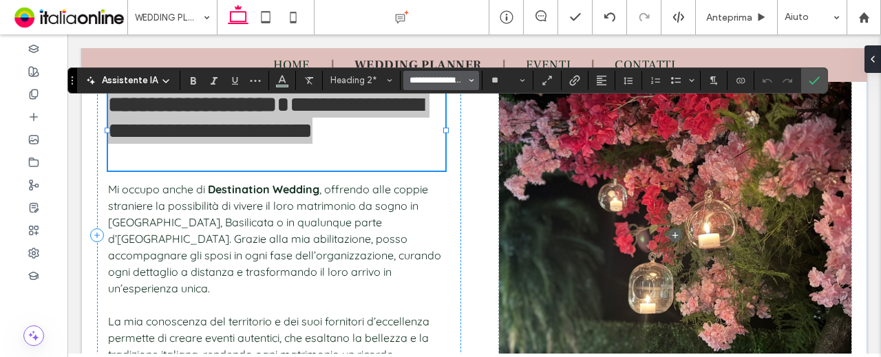
click at [452, 85] on input "**********" at bounding box center [437, 80] width 59 height 11
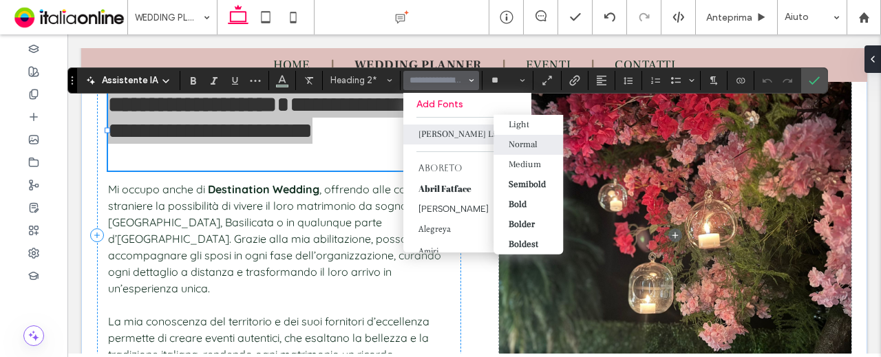
click at [514, 147] on div "Normal" at bounding box center [523, 144] width 29 height 11
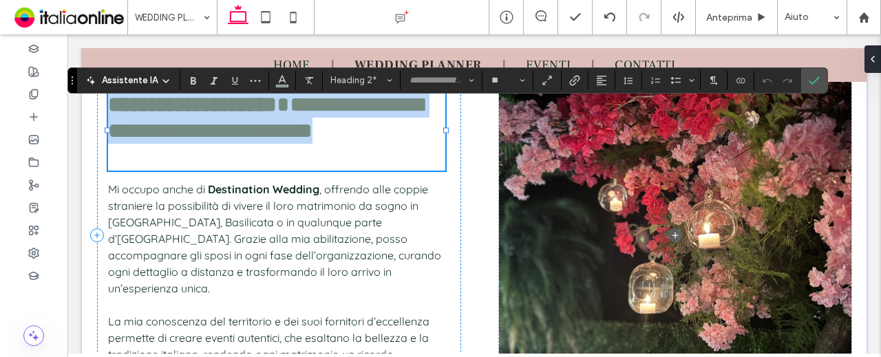
type input "**********"
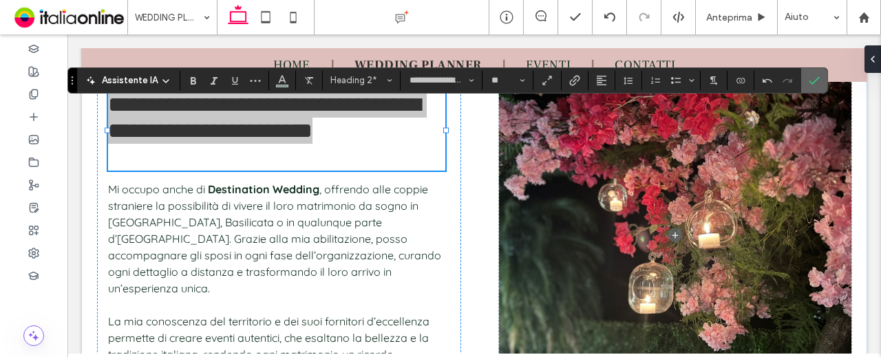
drag, startPoint x: 807, startPoint y: 82, endPoint x: 717, endPoint y: 34, distance: 101.7
click at [810, 82] on use "Conferma" at bounding box center [815, 80] width 11 height 8
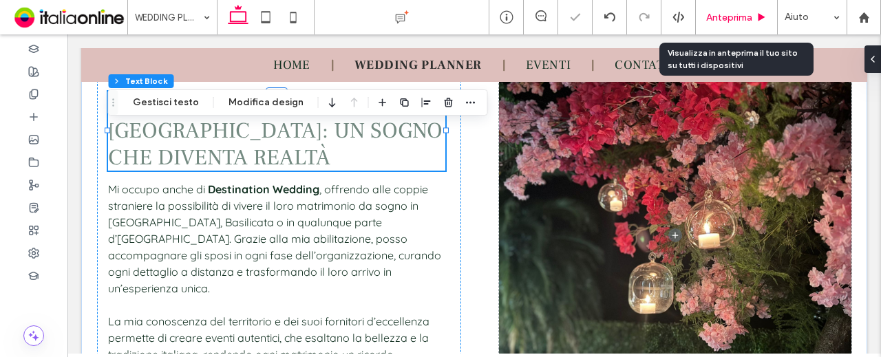
click at [731, 15] on span "Anteprima" at bounding box center [729, 18] width 46 height 12
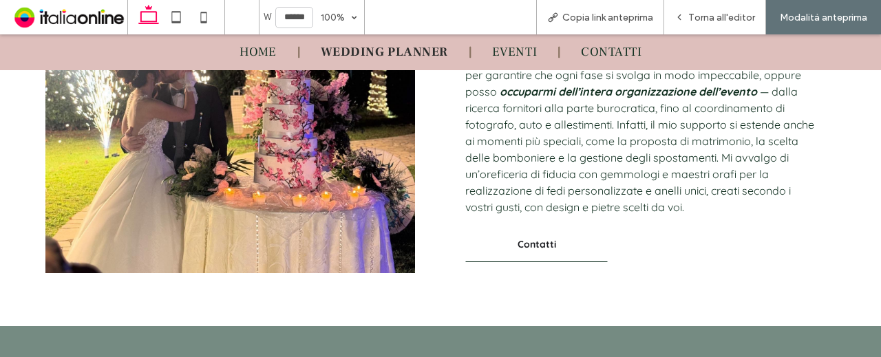
scroll to position [861, 0]
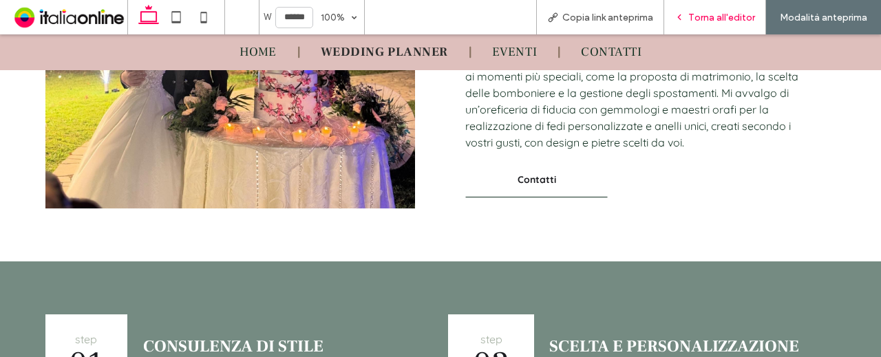
click at [691, 22] on span "Torna all'editor" at bounding box center [722, 18] width 67 height 12
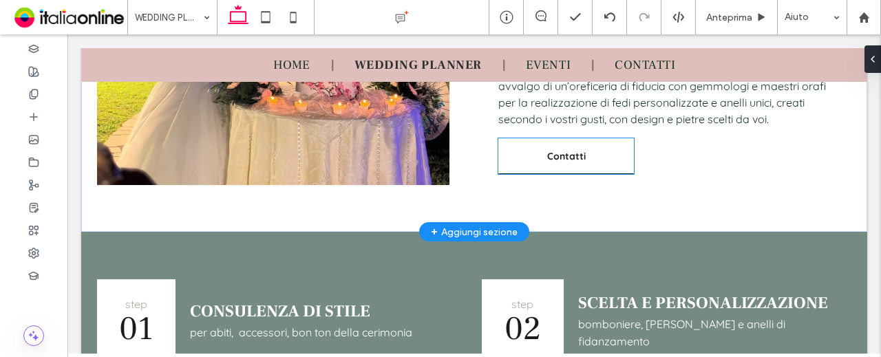
scroll to position [735, 0]
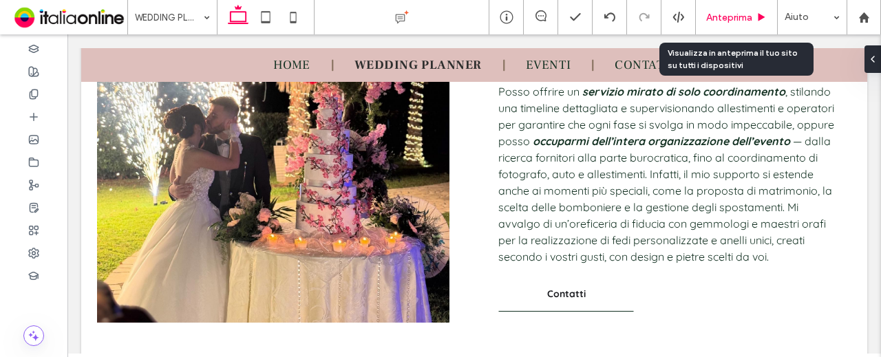
click at [732, 14] on span "Anteprima" at bounding box center [729, 18] width 46 height 12
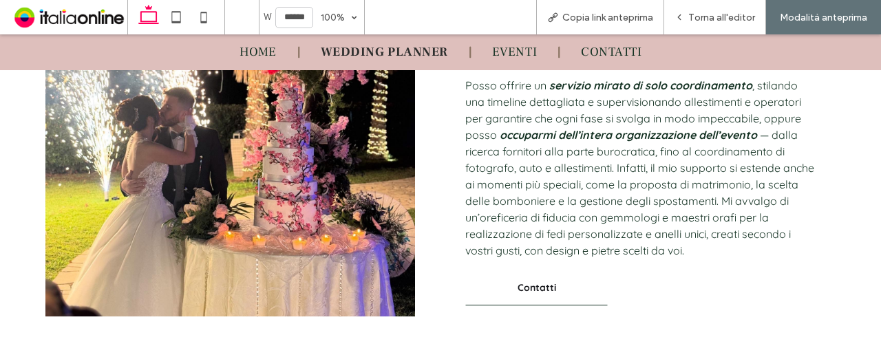
scroll to position [757, 0]
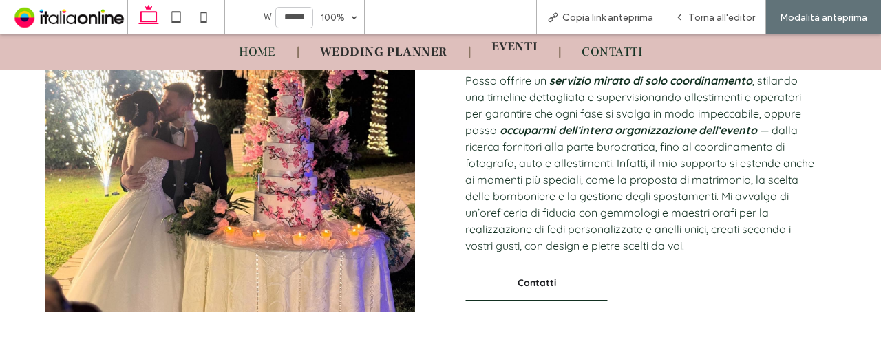
click at [503, 51] on span "EVENTI" at bounding box center [515, 47] width 46 height 16
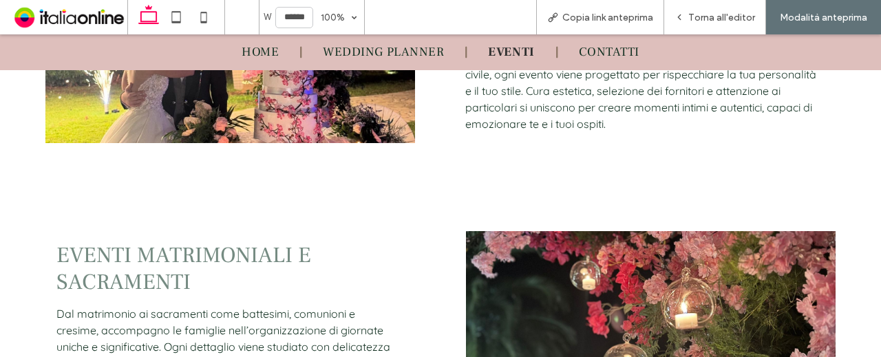
scroll to position [620, 0]
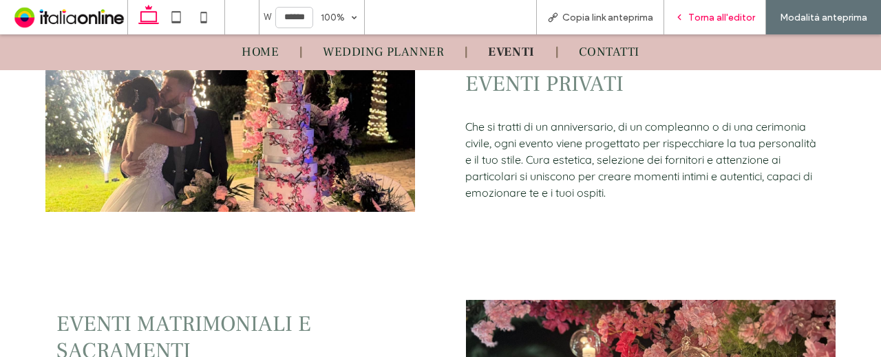
click at [699, 20] on span "Torna all'editor" at bounding box center [722, 18] width 67 height 12
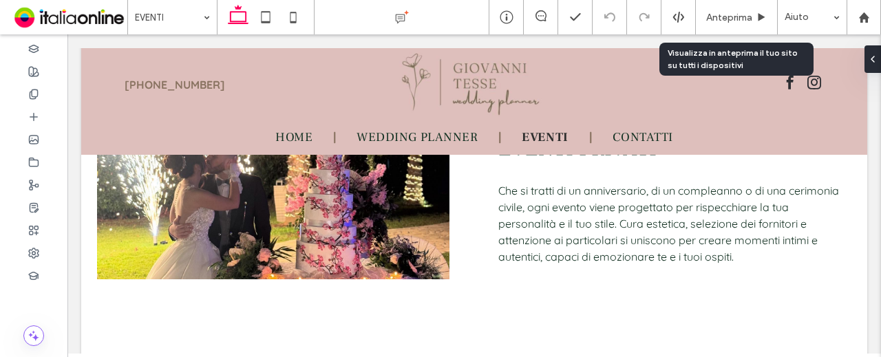
scroll to position [627, 0]
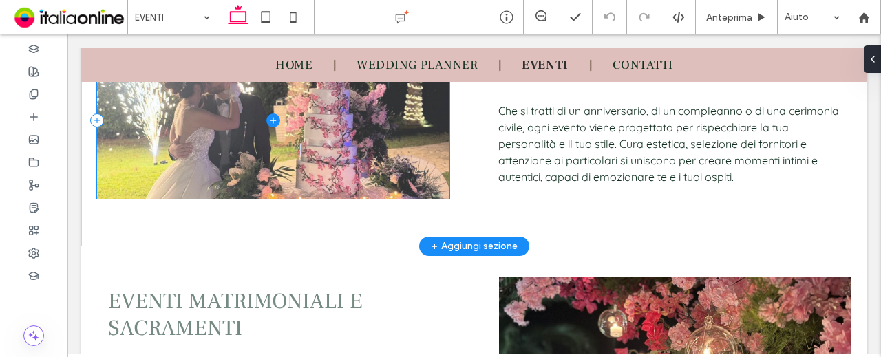
click at [348, 140] on span at bounding box center [273, 121] width 353 height 158
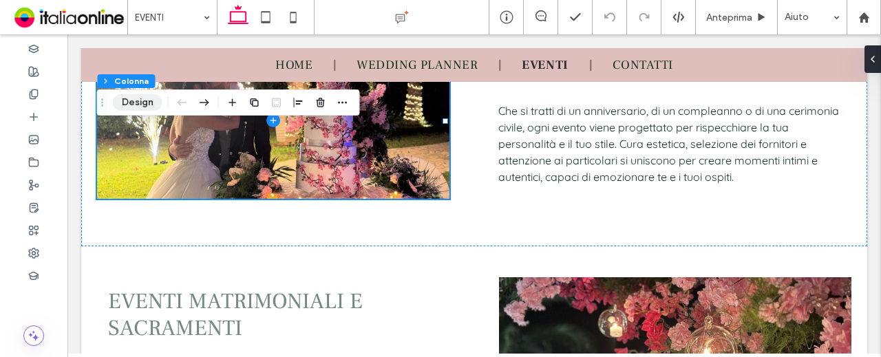
click at [145, 100] on button "Design" at bounding box center [138, 102] width 50 height 17
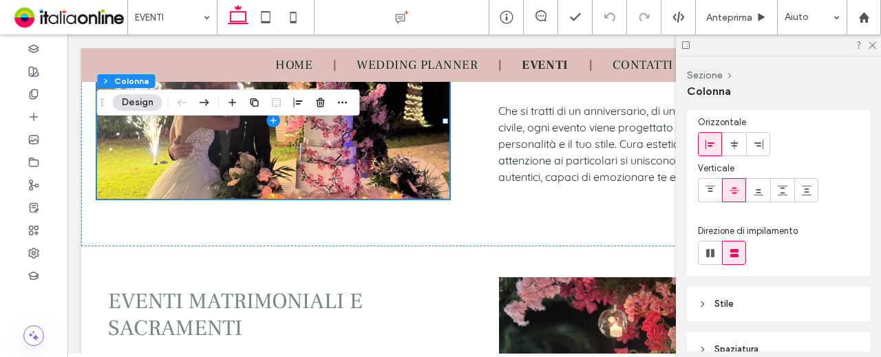
scroll to position [214, 0]
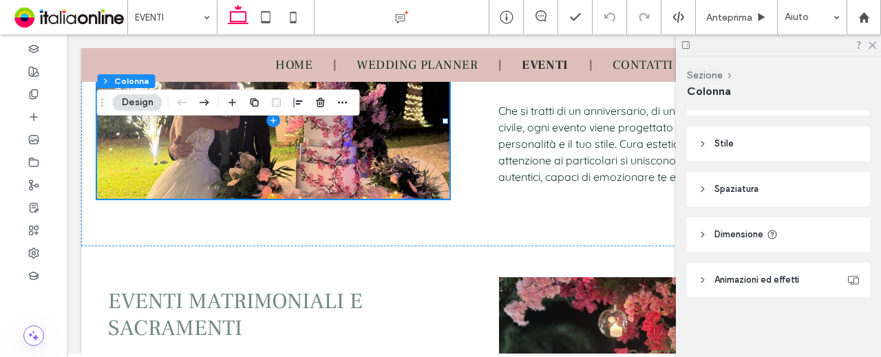
click at [770, 149] on header "Stile" at bounding box center [778, 144] width 183 height 34
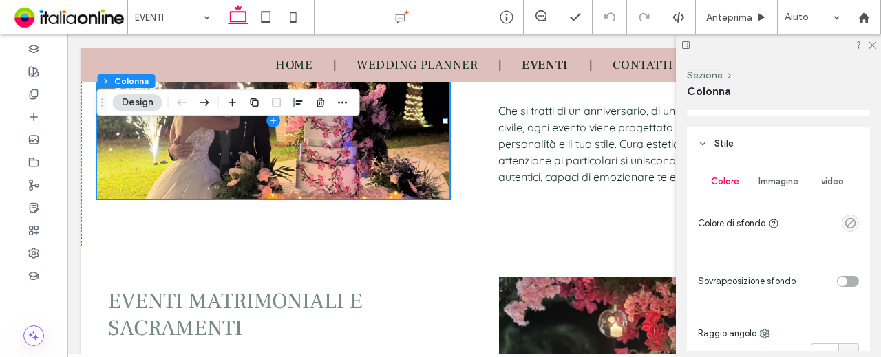
click at [770, 180] on span "Immagine" at bounding box center [779, 181] width 40 height 11
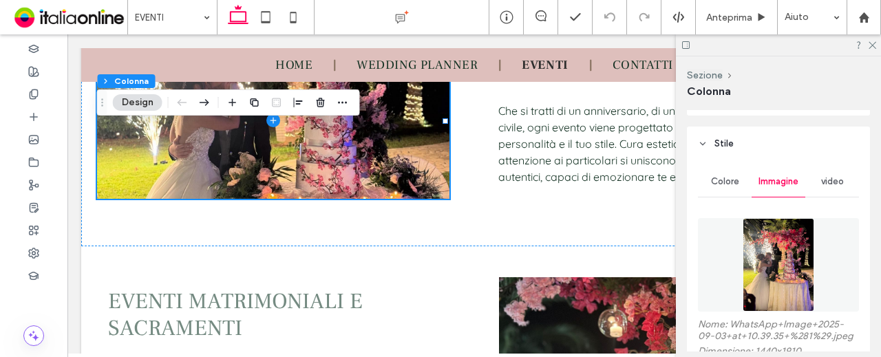
click at [755, 222] on img at bounding box center [778, 265] width 71 height 94
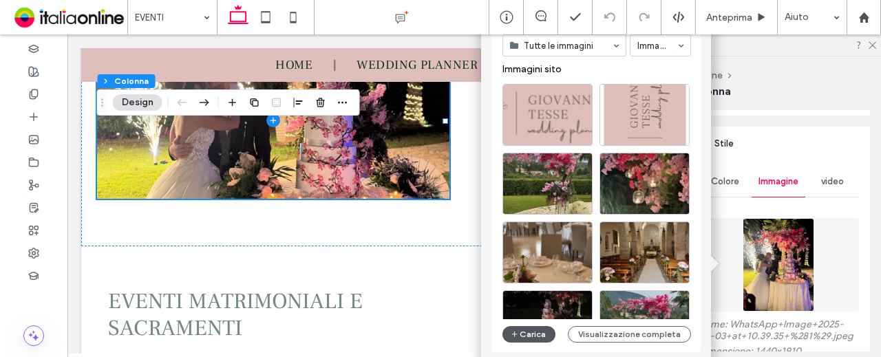
click at [527, 338] on button "Carica" at bounding box center [530, 334] width 54 height 17
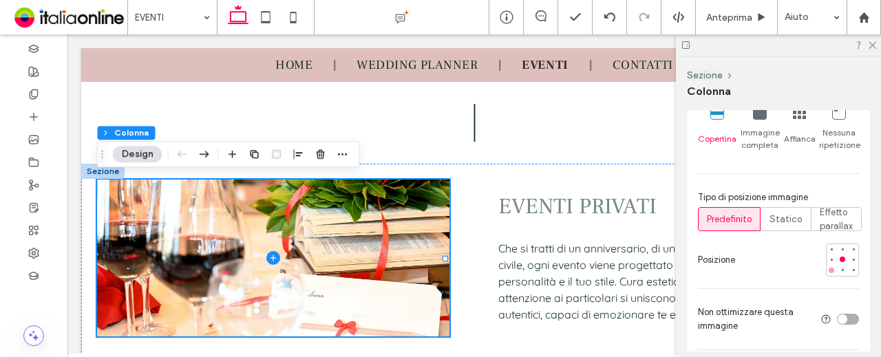
scroll to position [558, 0]
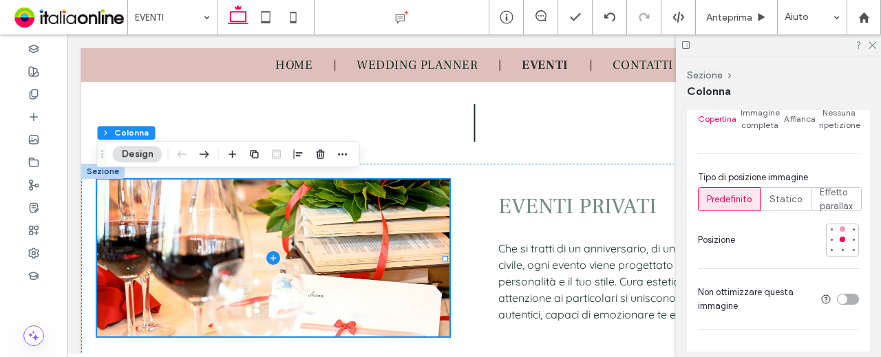
click at [840, 227] on div at bounding box center [843, 230] width 6 height 6
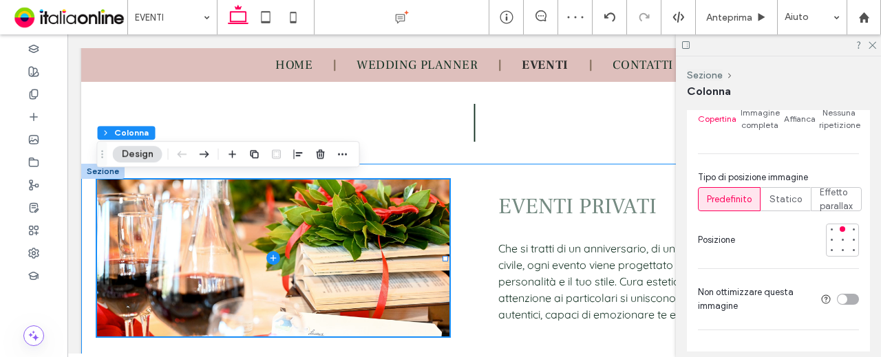
click at [555, 167] on div "EVENTI PRIVATI Che si tratti di un anniversario, di un compleanno o di una ceri…" at bounding box center [474, 274] width 786 height 220
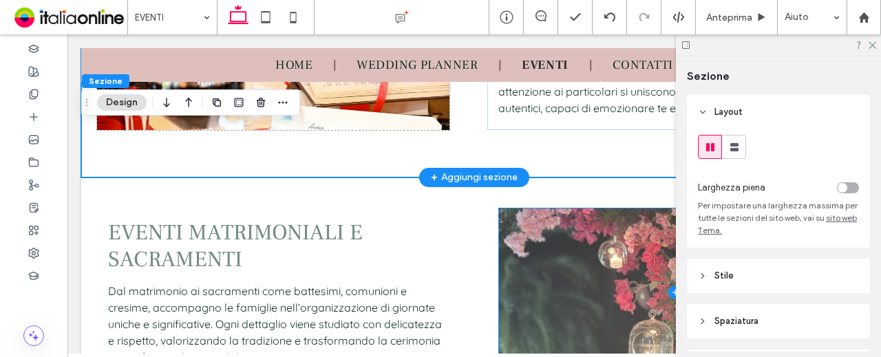
scroll to position [765, 0]
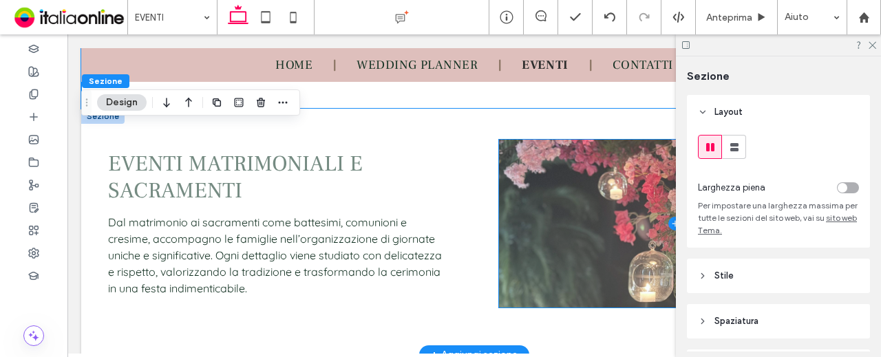
click at [545, 189] on span at bounding box center [675, 224] width 353 height 168
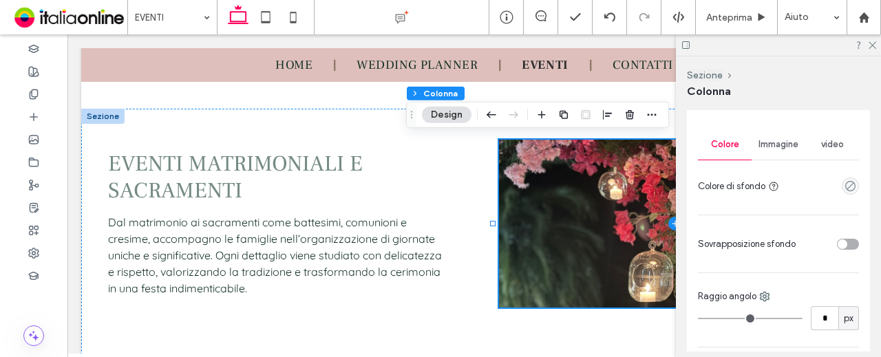
scroll to position [219, 0]
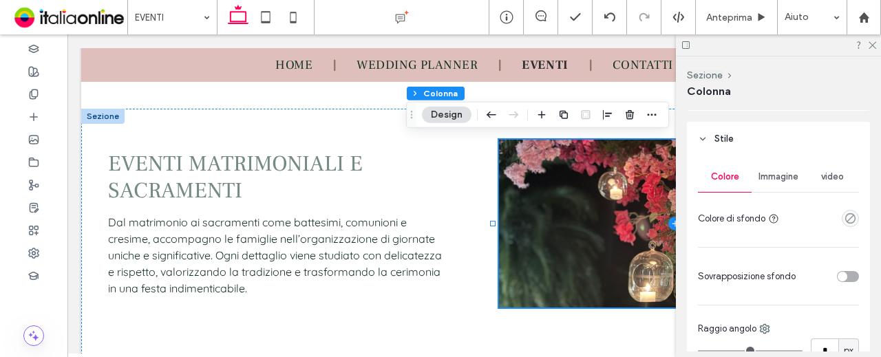
click at [766, 183] on div "Immagine" at bounding box center [779, 177] width 54 height 30
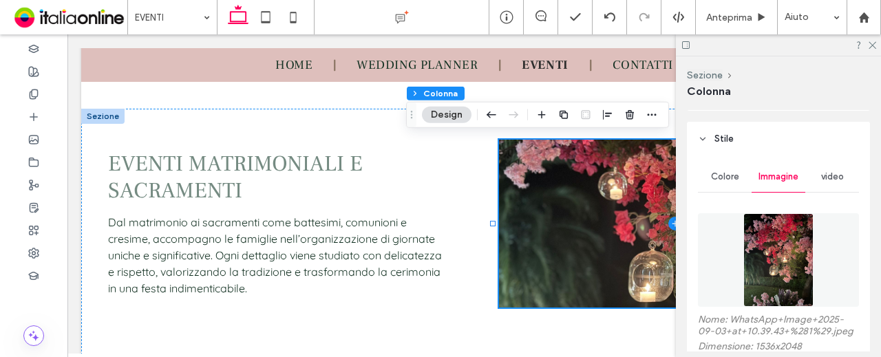
click at [766, 227] on img at bounding box center [779, 260] width 71 height 94
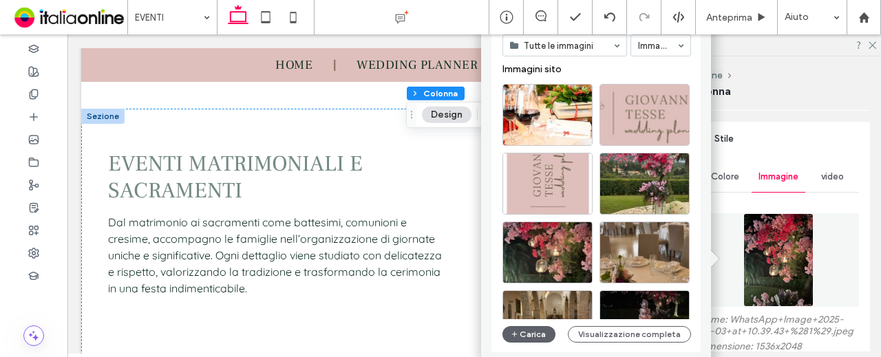
click at [530, 323] on div "Tutte le immagini Immagini Immagini sito Carica Visualizzazione completa" at bounding box center [597, 175] width 189 height 344
click at [529, 328] on button "Carica" at bounding box center [530, 334] width 54 height 17
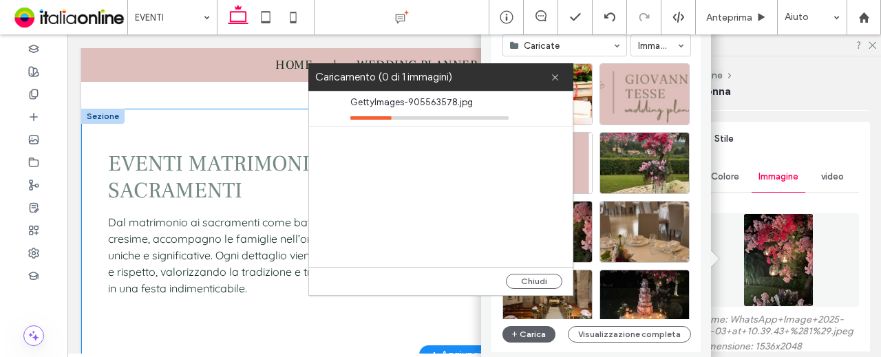
click at [226, 122] on div "EVENTI MATRIMONIALI E SACRAMENTI Dal matrimonio ai sacramenti come battesimi, c…" at bounding box center [474, 232] width 786 height 247
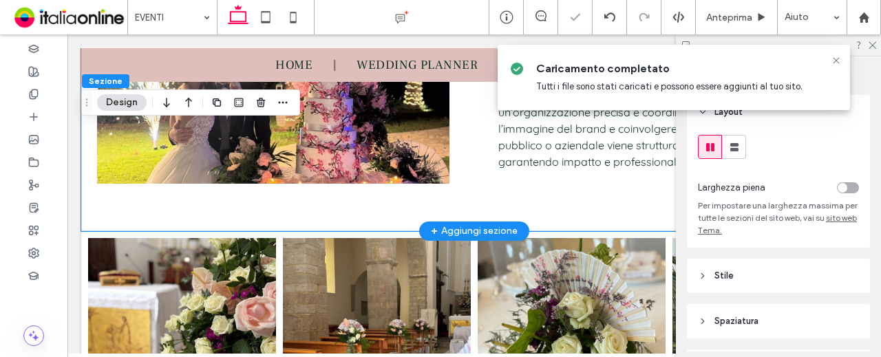
scroll to position [972, 0]
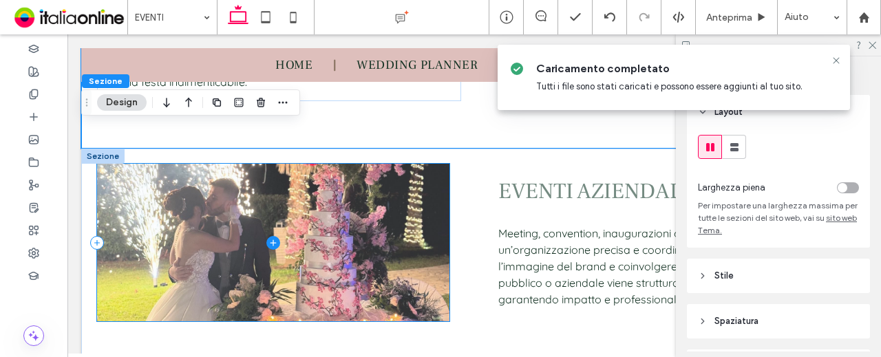
click at [430, 253] on span at bounding box center [273, 243] width 353 height 158
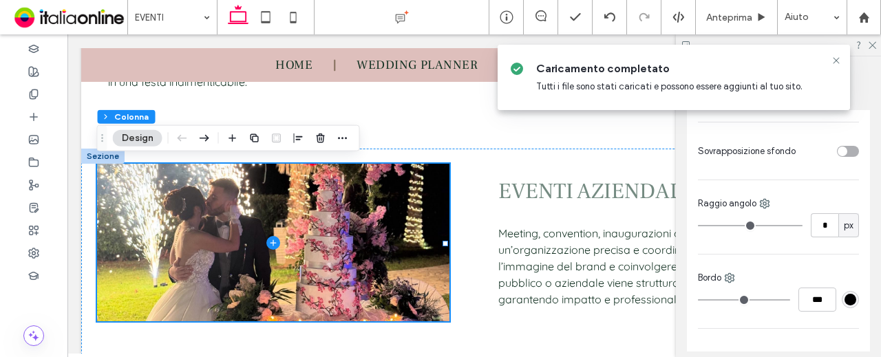
scroll to position [207, 0]
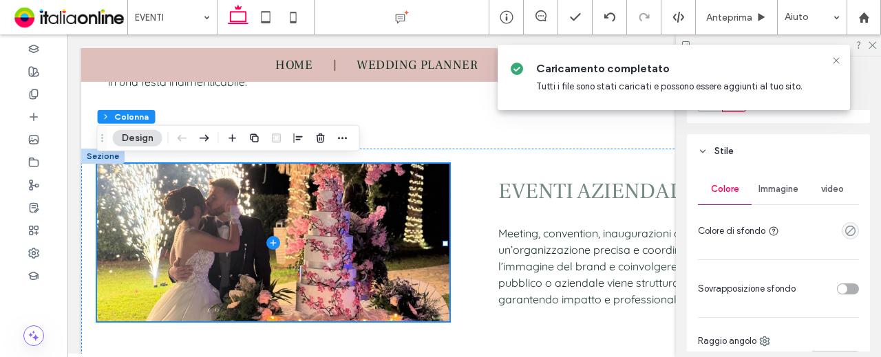
click at [777, 187] on span "Immagine" at bounding box center [779, 189] width 40 height 11
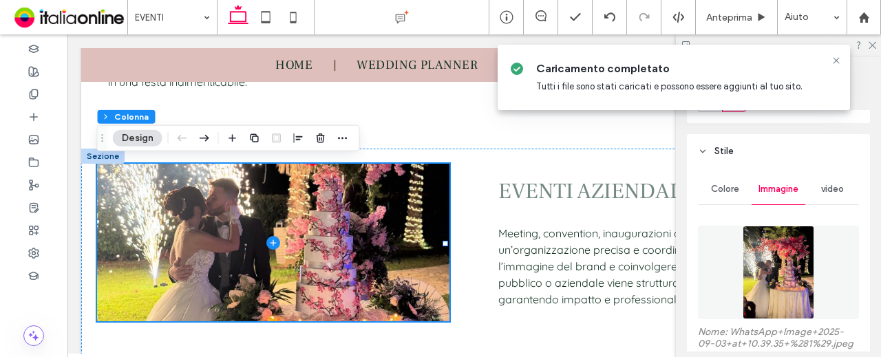
click at [772, 257] on img at bounding box center [778, 273] width 71 height 94
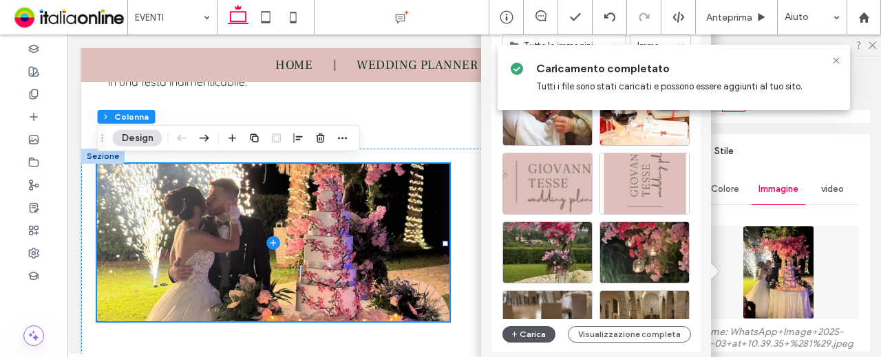
click at [534, 337] on button "Carica" at bounding box center [530, 334] width 54 height 17
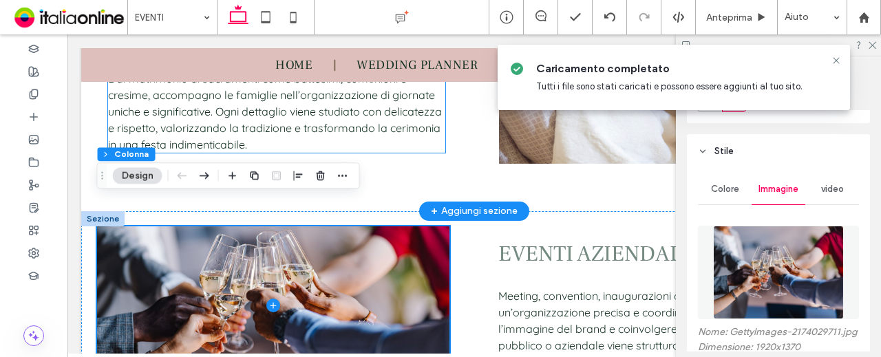
scroll to position [903, 0]
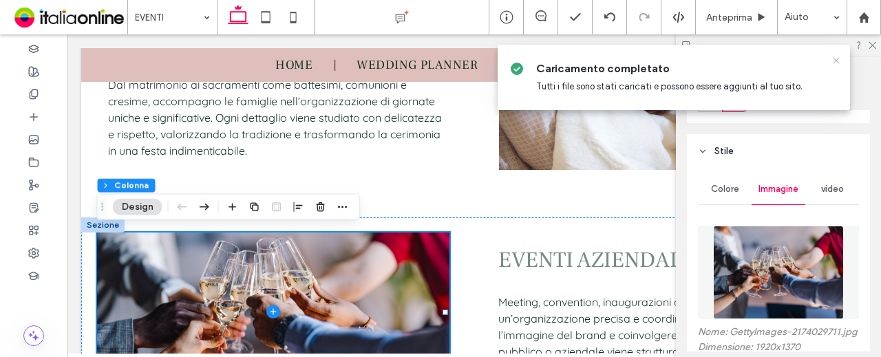
click at [839, 61] on icon at bounding box center [836, 60] width 11 height 11
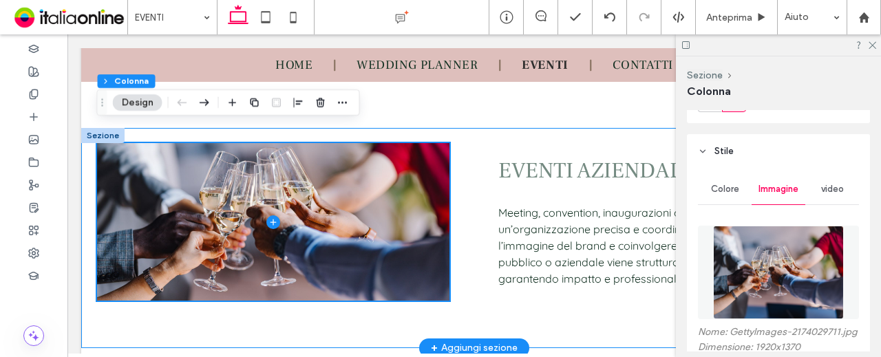
scroll to position [972, 0]
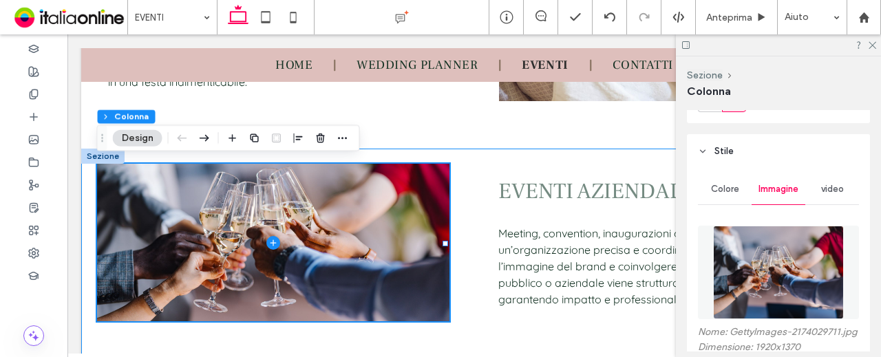
click at [472, 173] on div "EVENTI AZIENDALI E PUBBLICI Meeting, convention, inaugurazioni o eventi cultura…" at bounding box center [474, 259] width 786 height 220
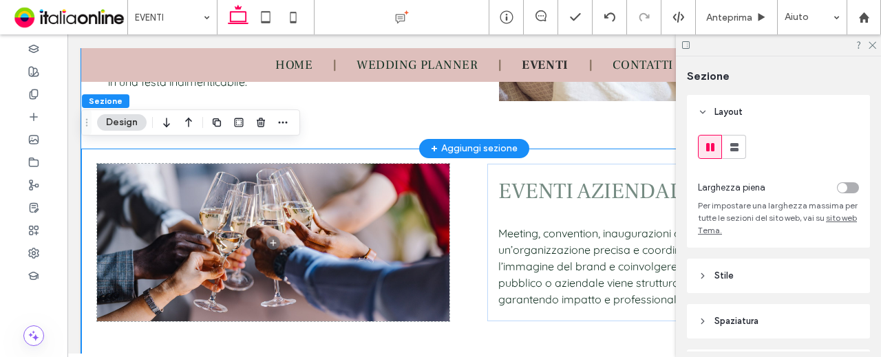
click at [559, 130] on div "EVENTI MATRIMONIALI E SACRAMENTI Dal matrimonio ai sacramenti come battesimi, c…" at bounding box center [474, 25] width 786 height 247
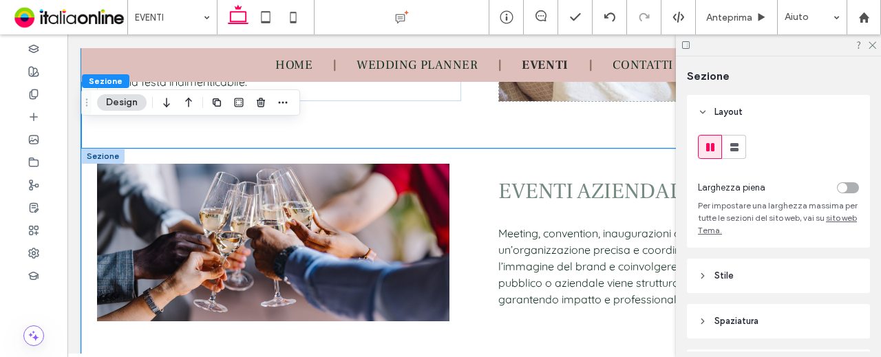
click at [583, 149] on div "EVENTI AZIENDALI E PUBBLICI Meeting, convention, inaugurazioni o eventi cultura…" at bounding box center [474, 259] width 786 height 220
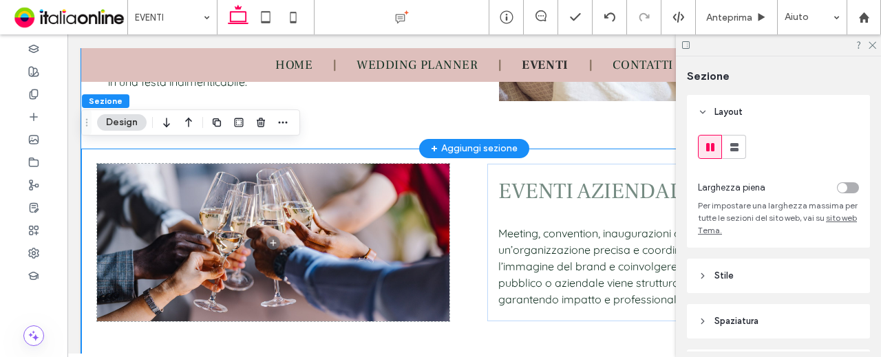
click at [596, 134] on div "EVENTI MATRIMONIALI E SACRAMENTI Dal matrimonio ai sacramenti come battesimi, c…" at bounding box center [474, 25] width 786 height 247
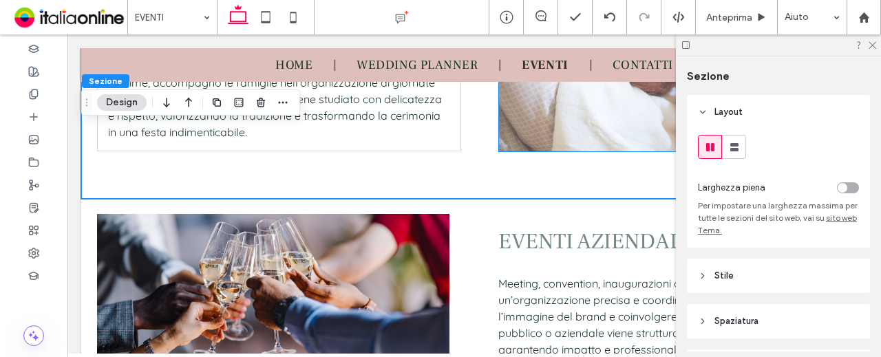
scroll to position [834, 0]
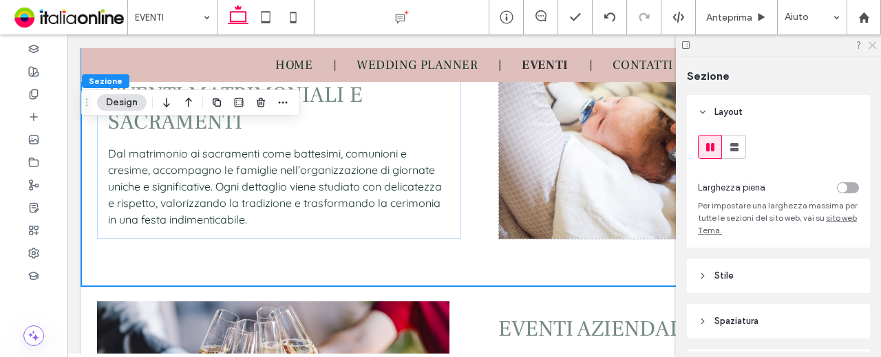
click at [874, 43] on use at bounding box center [873, 46] width 8 height 8
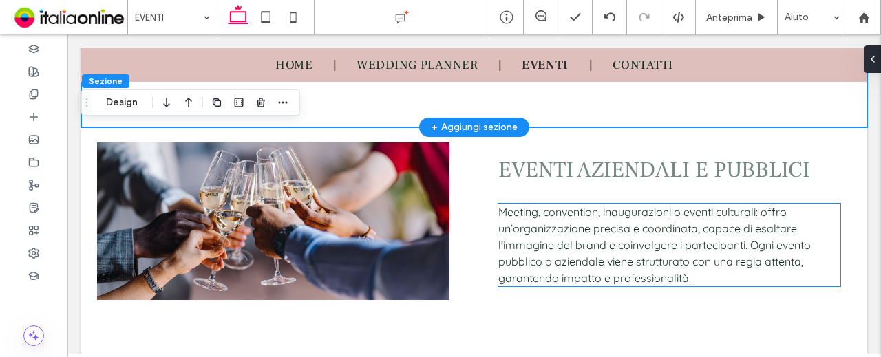
scroll to position [972, 0]
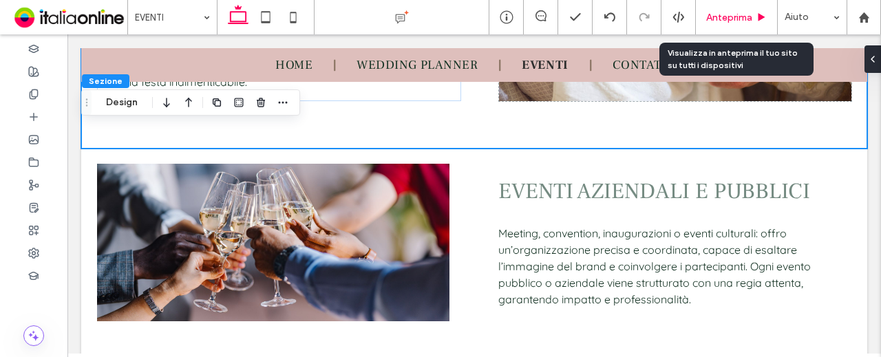
click at [732, 16] on span "Anteprima" at bounding box center [729, 18] width 46 height 12
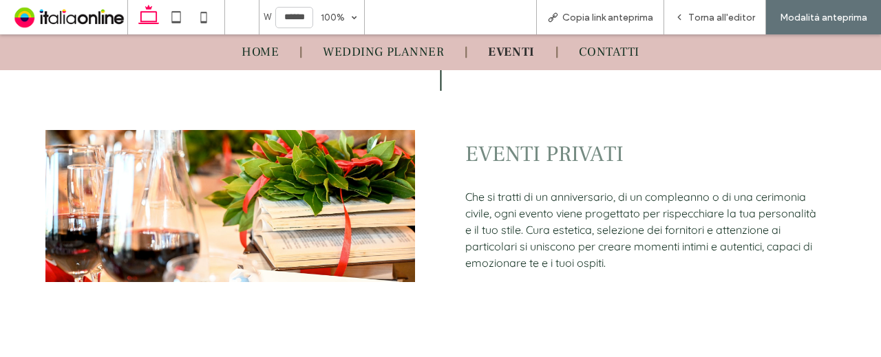
scroll to position [518, 0]
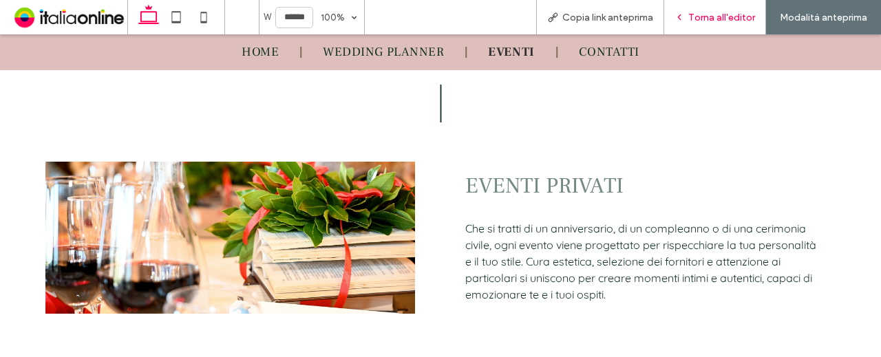
click at [704, 10] on div "Torna all'editor" at bounding box center [715, 17] width 102 height 34
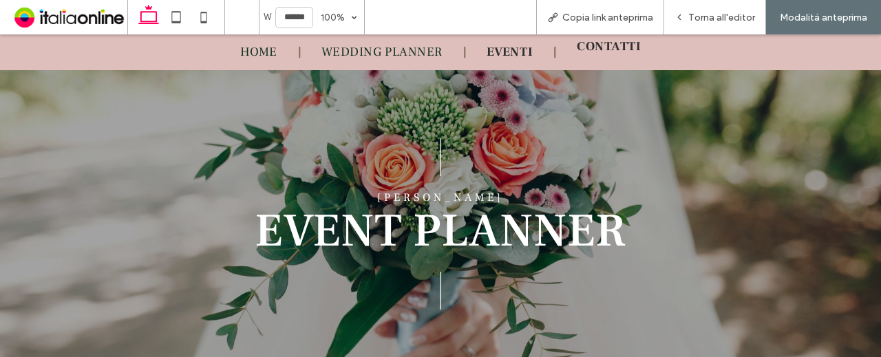
scroll to position [69, 0]
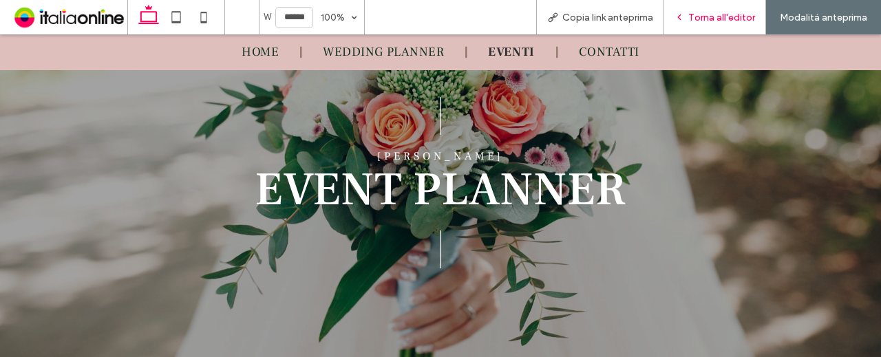
click at [704, 17] on span "Torna all'editor" at bounding box center [722, 18] width 67 height 12
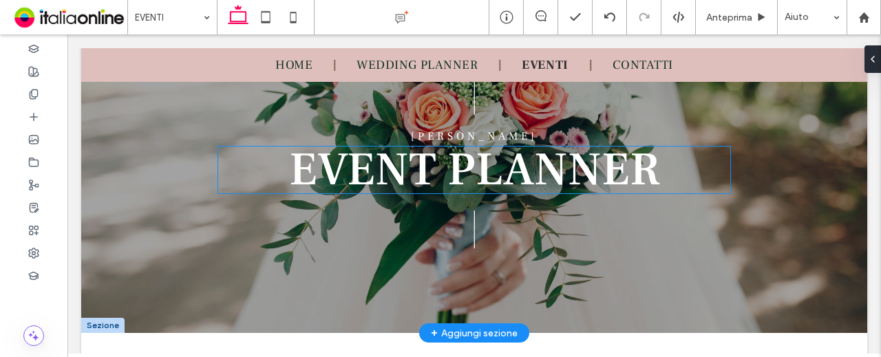
scroll to position [24, 0]
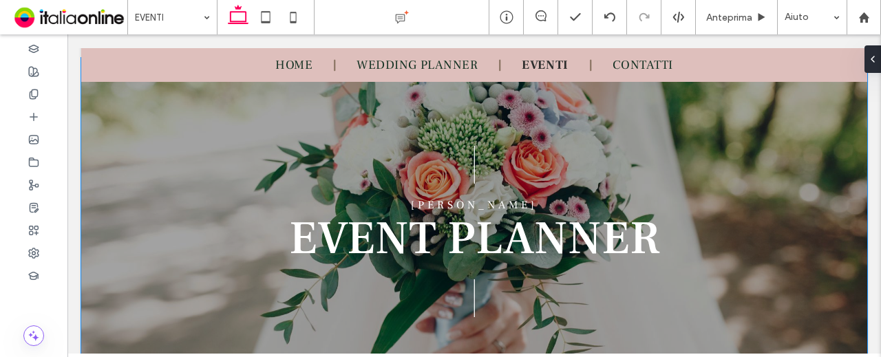
drag, startPoint x: 128, startPoint y: 96, endPoint x: 236, endPoint y: 149, distance: 120.4
click at [128, 96] on div "| EVENT PLANNER | GIOVANNI TESSE" at bounding box center [474, 230] width 786 height 344
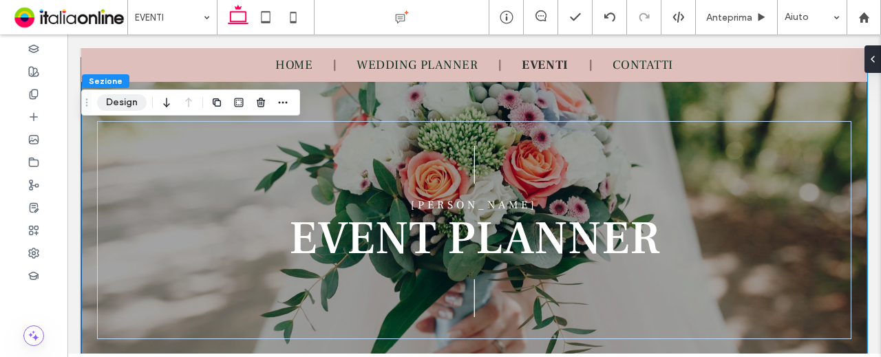
drag, startPoint x: 125, startPoint y: 94, endPoint x: 139, endPoint y: 98, distance: 15.0
click at [125, 94] on button "Design" at bounding box center [122, 102] width 50 height 17
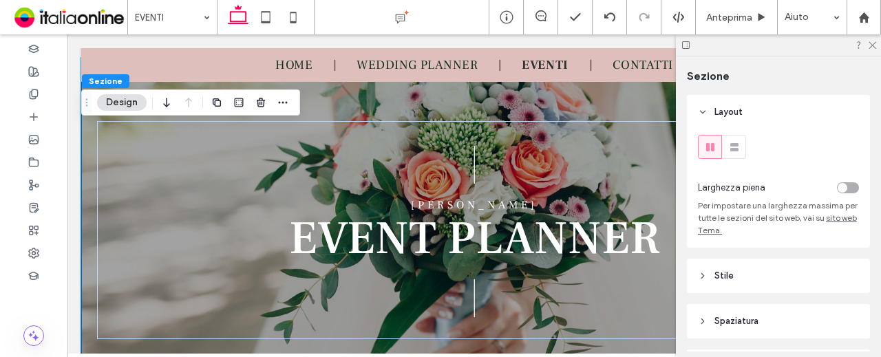
scroll to position [134, 0]
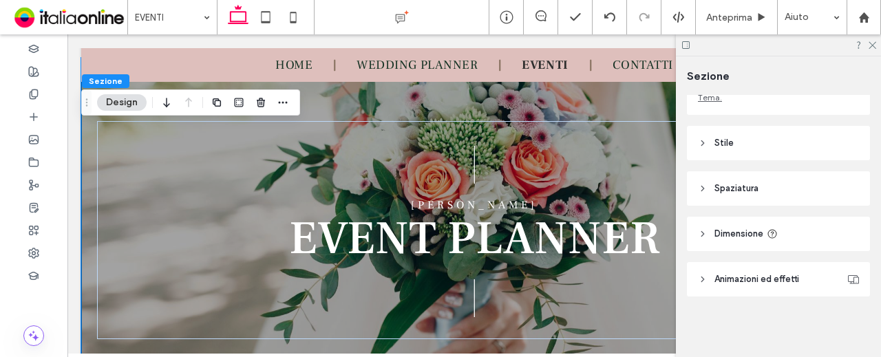
click at [120, 100] on button "Design" at bounding box center [122, 102] width 50 height 17
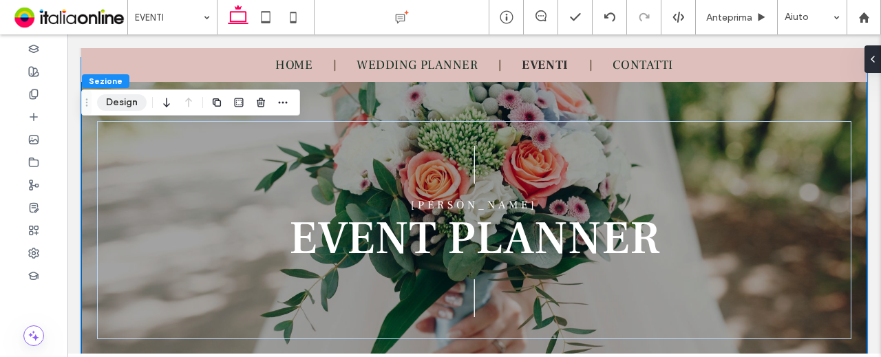
click at [118, 103] on button "Design" at bounding box center [122, 102] width 50 height 17
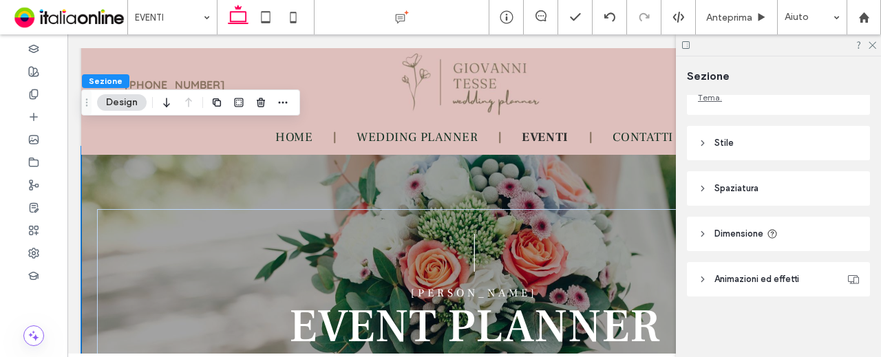
scroll to position [0, 0]
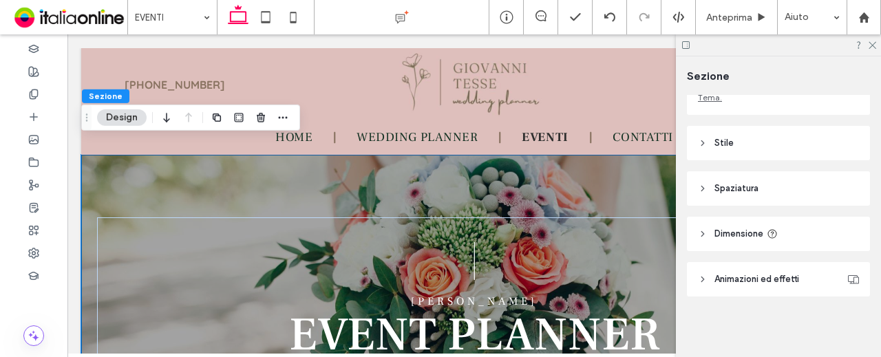
click at [109, 174] on div "| EVENT PLANNER | GIOVANNI TESSE" at bounding box center [474, 327] width 786 height 344
click at [749, 152] on header "Stile" at bounding box center [778, 143] width 183 height 34
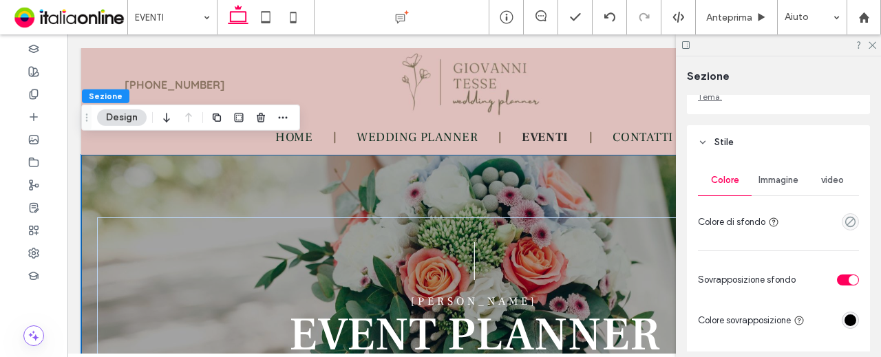
click at [773, 186] on span "Immagine" at bounding box center [779, 180] width 40 height 11
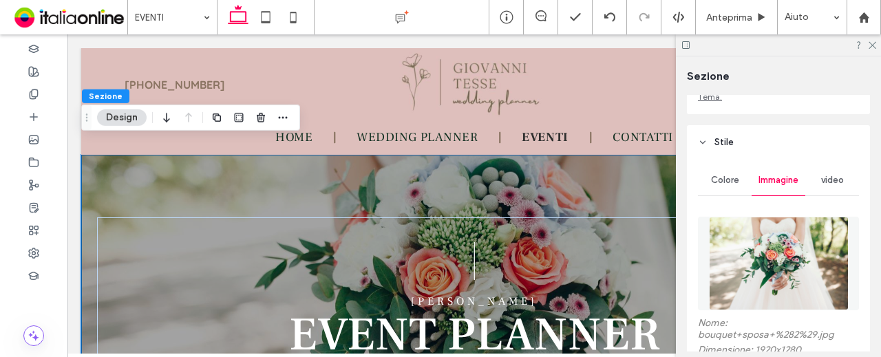
click at [783, 246] on img at bounding box center [779, 264] width 140 height 94
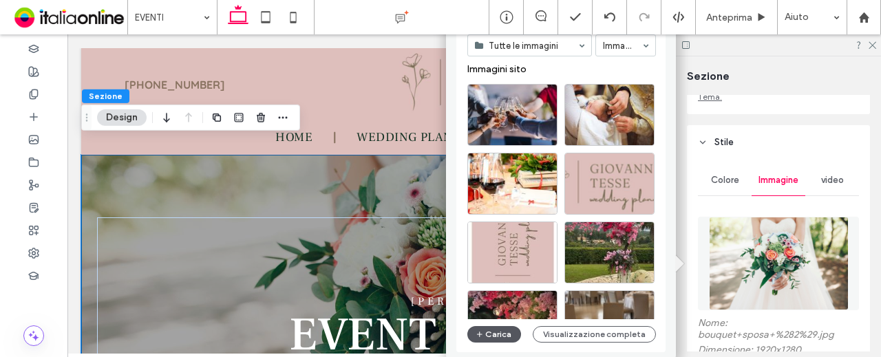
click at [485, 338] on button "Carica" at bounding box center [495, 334] width 54 height 17
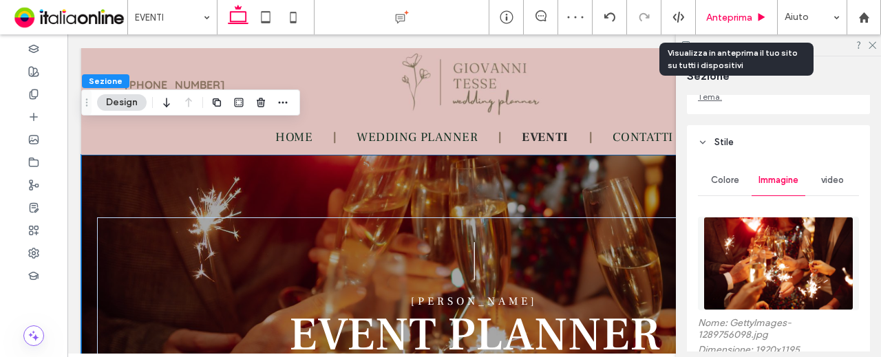
click at [734, 17] on span "Anteprima" at bounding box center [729, 18] width 46 height 12
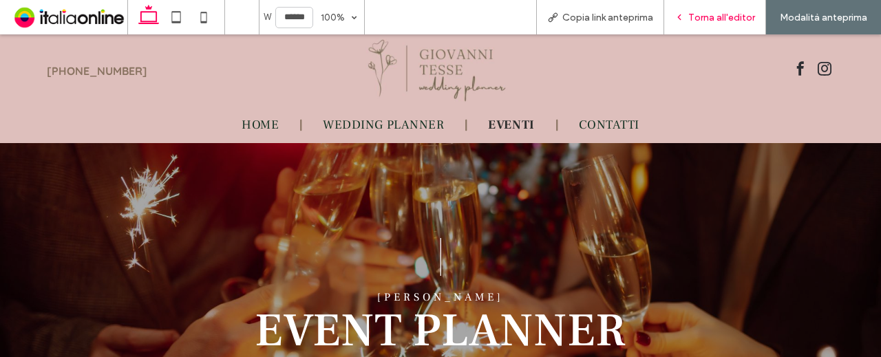
click at [693, 8] on div "Torna all'editor" at bounding box center [715, 17] width 102 height 34
click at [698, 12] on span "Torna all'editor" at bounding box center [722, 18] width 67 height 12
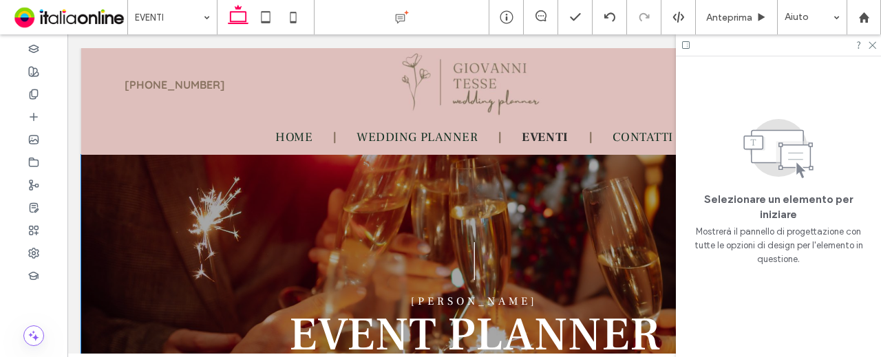
click at [120, 167] on div "| EVENT PLANNER | GIOVANNI TESSE" at bounding box center [474, 327] width 786 height 344
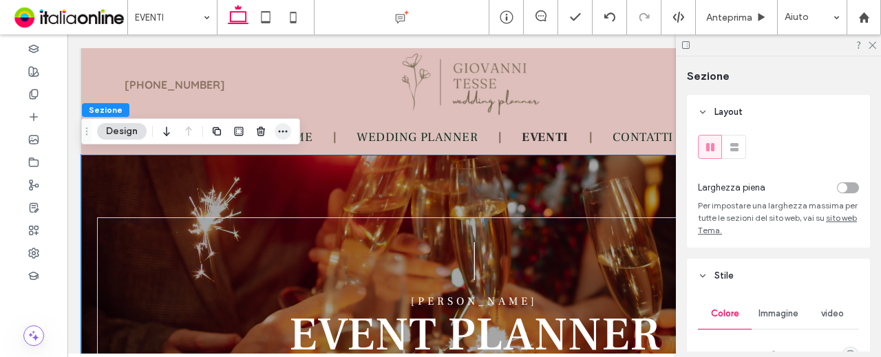
click at [275, 130] on span "button" at bounding box center [283, 131] width 17 height 17
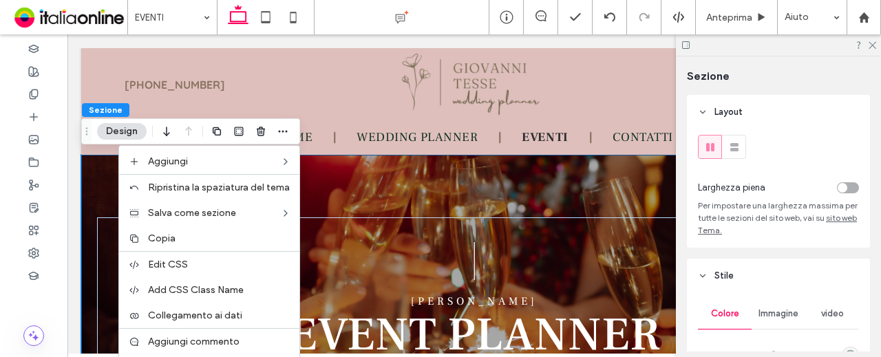
click at [172, 239] on span "Copia" at bounding box center [162, 239] width 28 height 12
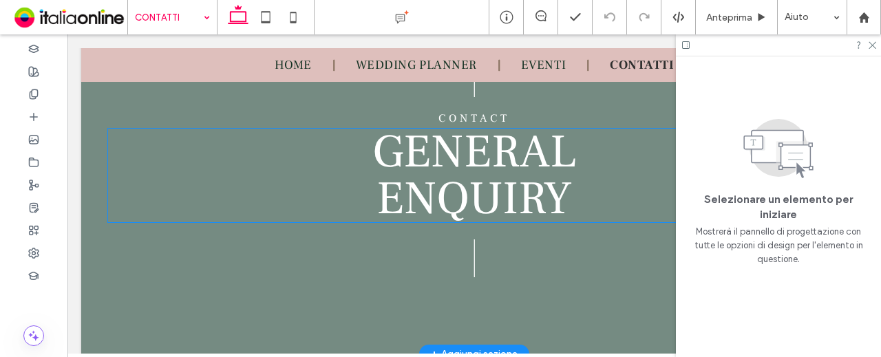
scroll to position [69, 0]
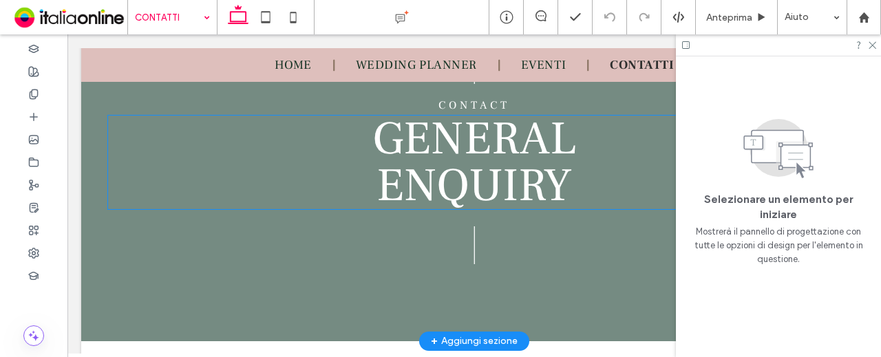
click at [465, 178] on span "Enquiry" at bounding box center [475, 186] width 196 height 61
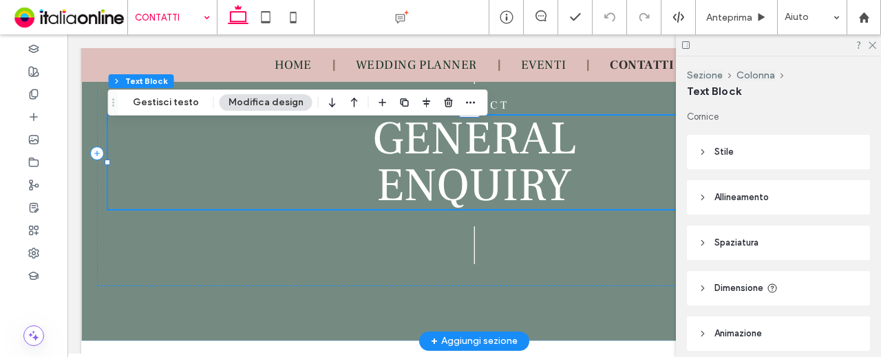
click at [465, 179] on span "Enquiry" at bounding box center [475, 186] width 196 height 61
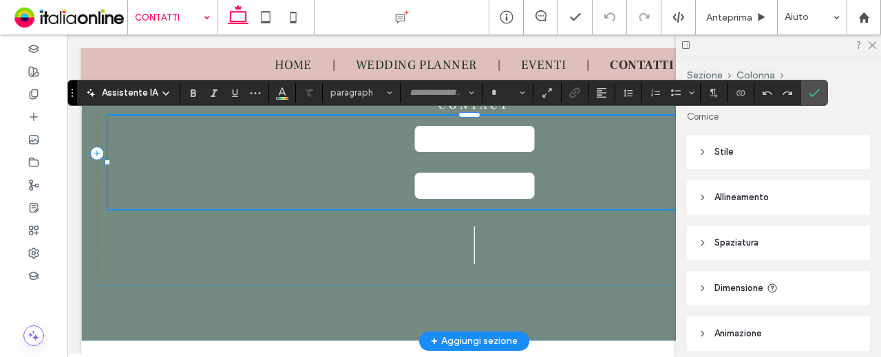
type input "**********"
type input "**"
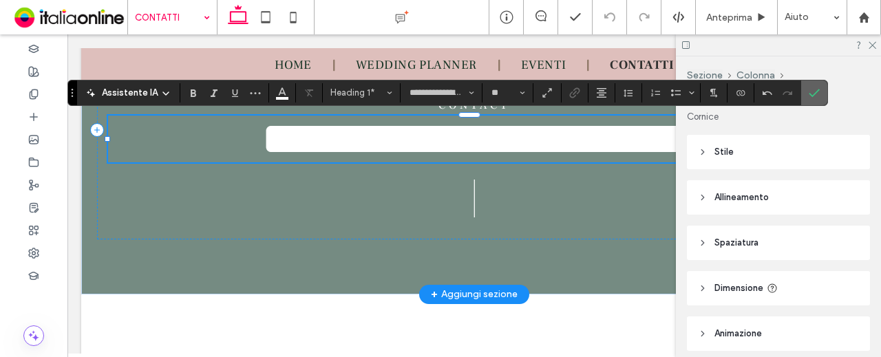
click at [804, 92] on label "Conferma" at bounding box center [814, 93] width 21 height 25
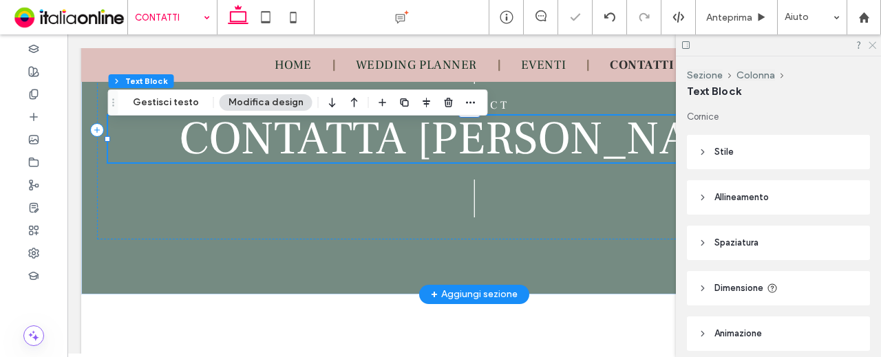
click at [874, 41] on icon at bounding box center [872, 44] width 9 height 9
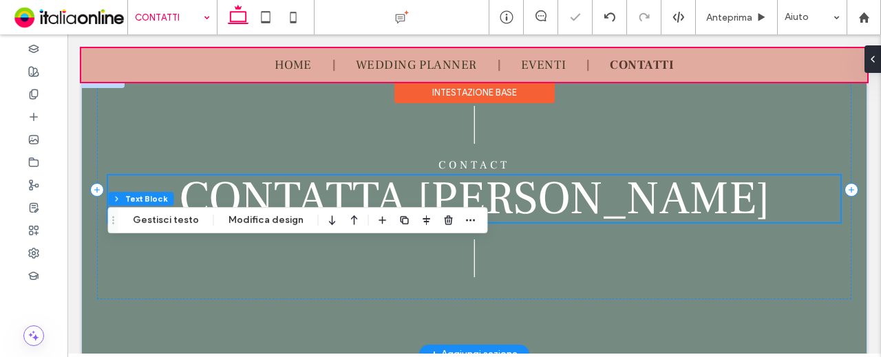
scroll to position [0, 0]
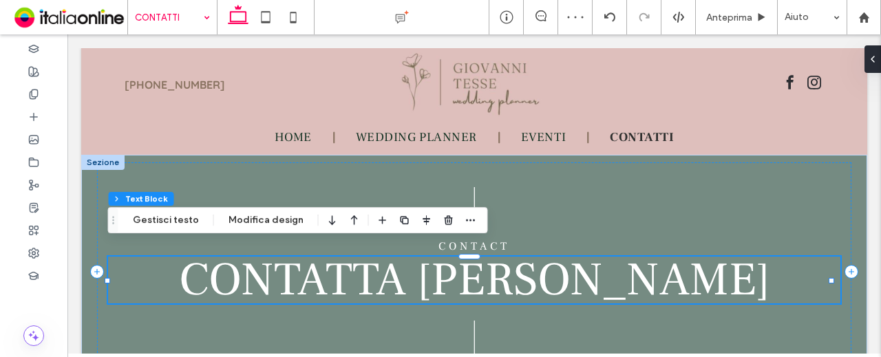
click at [101, 162] on div at bounding box center [102, 162] width 43 height 15
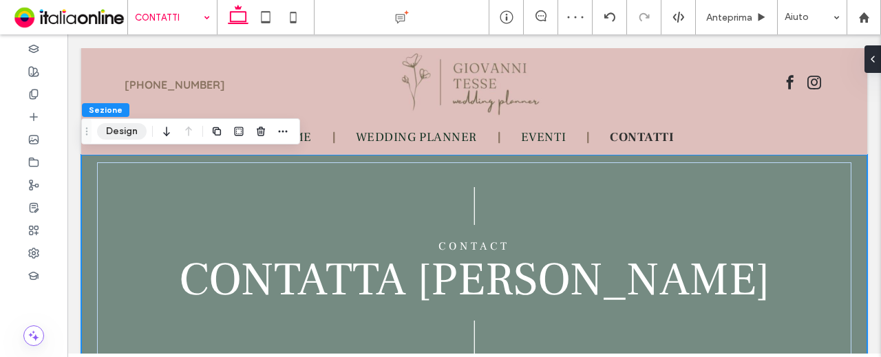
drag, startPoint x: 140, startPoint y: 124, endPoint x: 299, endPoint y: 85, distance: 163.2
click at [140, 124] on button "Design" at bounding box center [122, 131] width 50 height 17
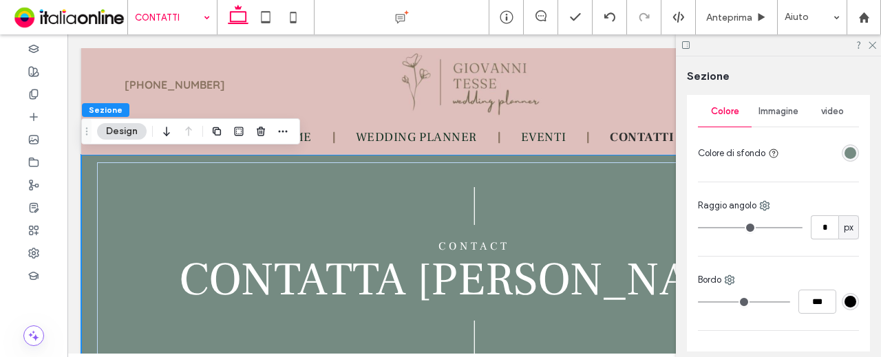
scroll to position [207, 0]
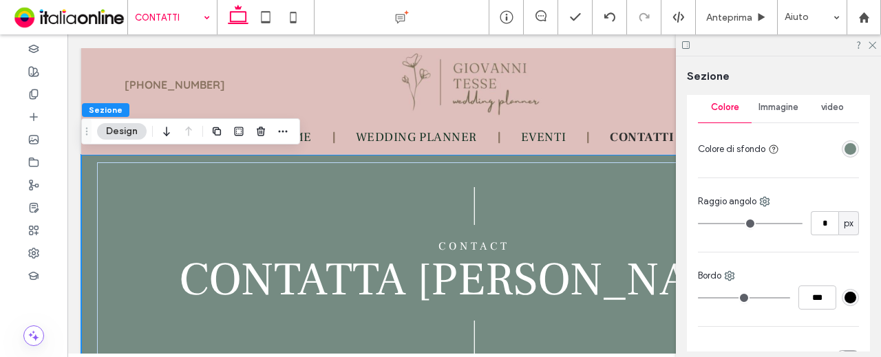
click at [845, 153] on div "rgba(117, 139, 130, 1)" at bounding box center [851, 149] width 12 height 12
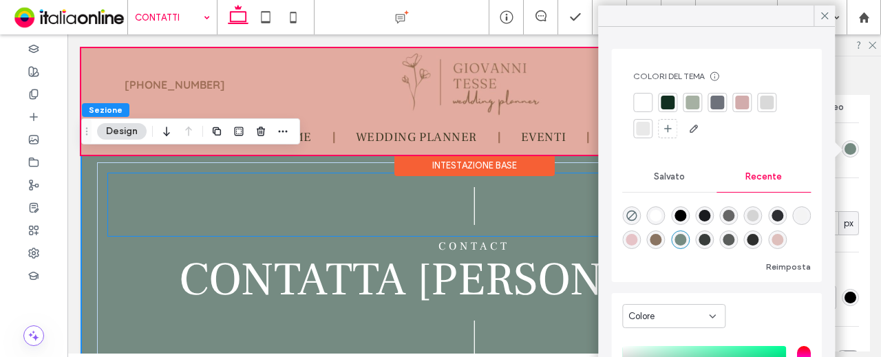
drag, startPoint x: 527, startPoint y: 200, endPoint x: 561, endPoint y: 72, distance: 132.3
click at [527, 200] on p "|" at bounding box center [474, 205] width 733 height 63
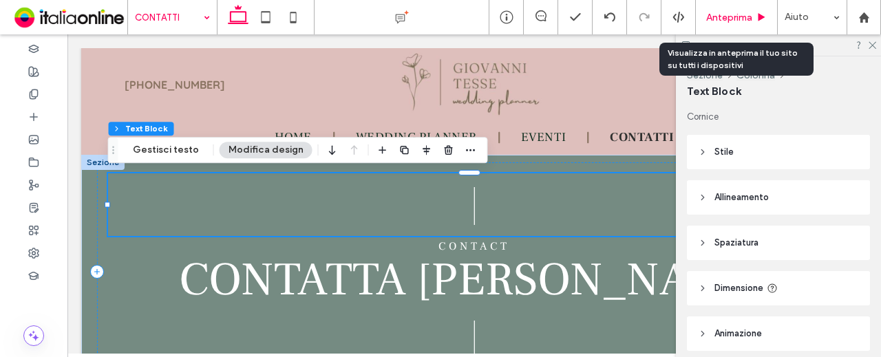
click at [751, 17] on span "Anteprima" at bounding box center [729, 18] width 46 height 12
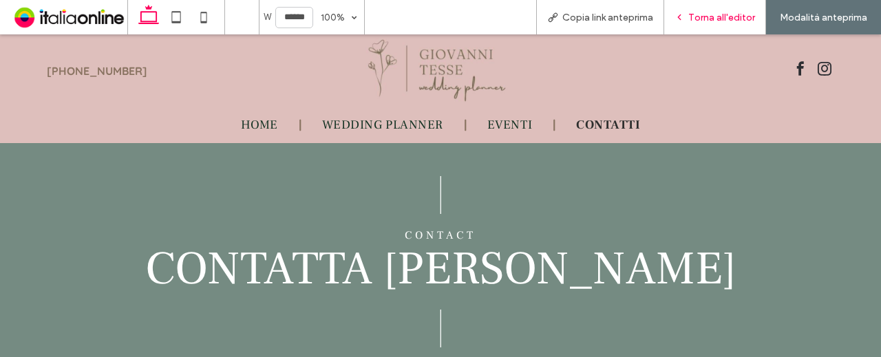
click at [680, 16] on icon at bounding box center [680, 17] width 10 height 10
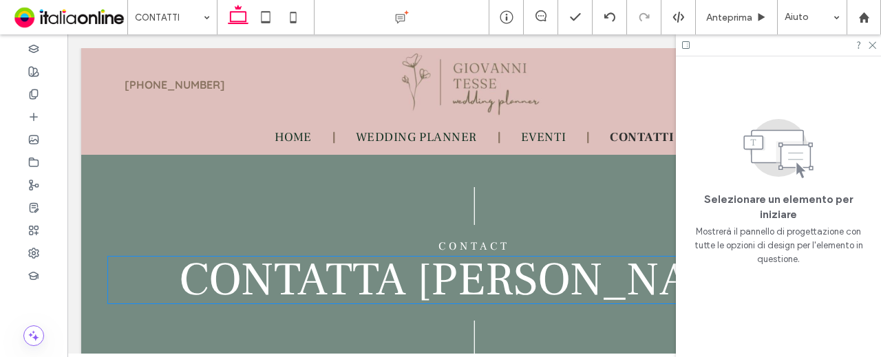
drag, startPoint x: 500, startPoint y: 266, endPoint x: 480, endPoint y: 282, distance: 25.9
click at [500, 266] on font "CONTATTA GIOVANNI TESSE" at bounding box center [474, 280] width 591 height 61
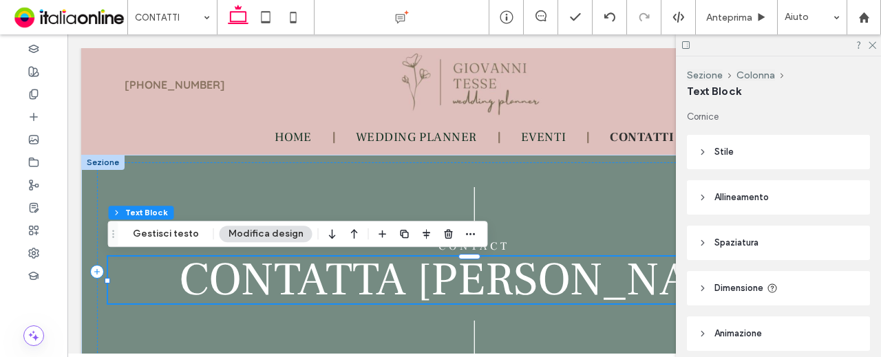
click at [471, 285] on font "CONTATTA GIOVANNI TESSE" at bounding box center [474, 280] width 591 height 61
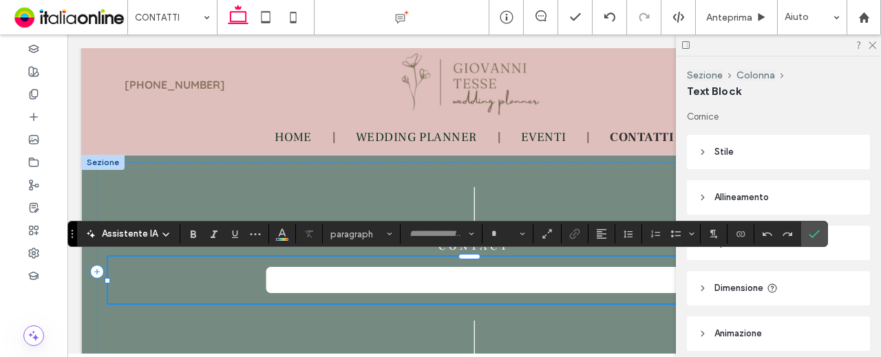
type input "**********"
type input "**"
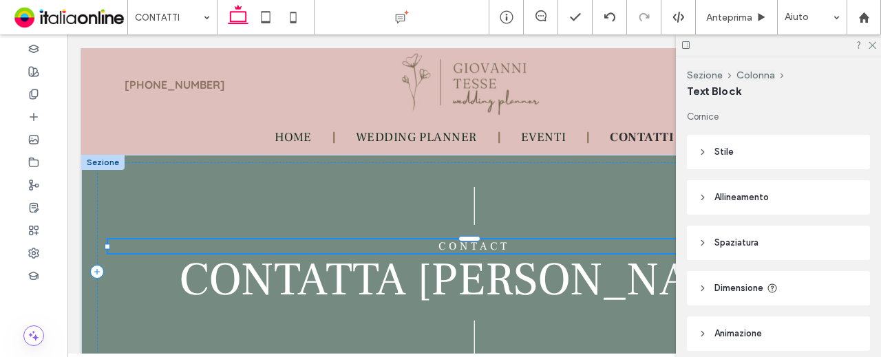
click at [519, 252] on span "CONTATTA GIOVANNI TESSE" at bounding box center [474, 280] width 591 height 61
click at [519, 252] on div "Contact" at bounding box center [474, 247] width 733 height 14
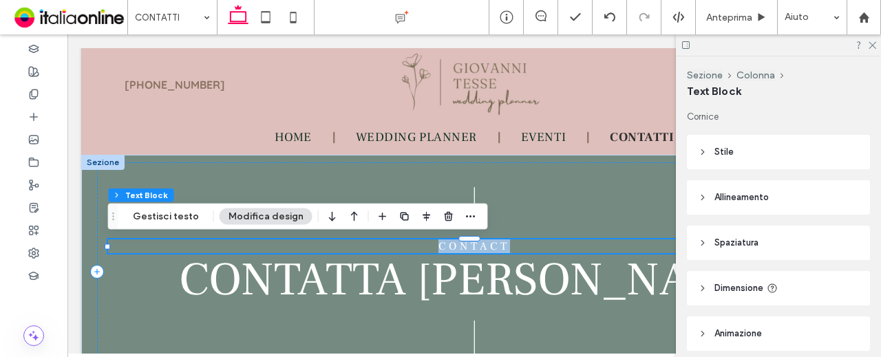
click at [471, 249] on span "Contact" at bounding box center [475, 247] width 72 height 14
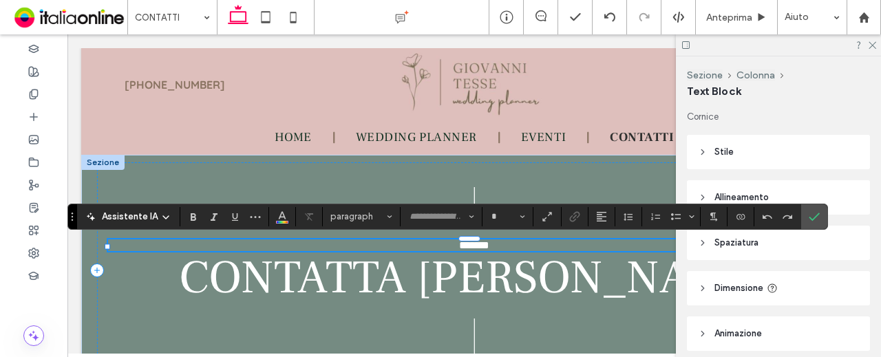
type input "**********"
type input "**"
click at [490, 246] on span "*******" at bounding box center [474, 245] width 30 height 10
click at [812, 210] on span "Conferma" at bounding box center [814, 216] width 11 height 23
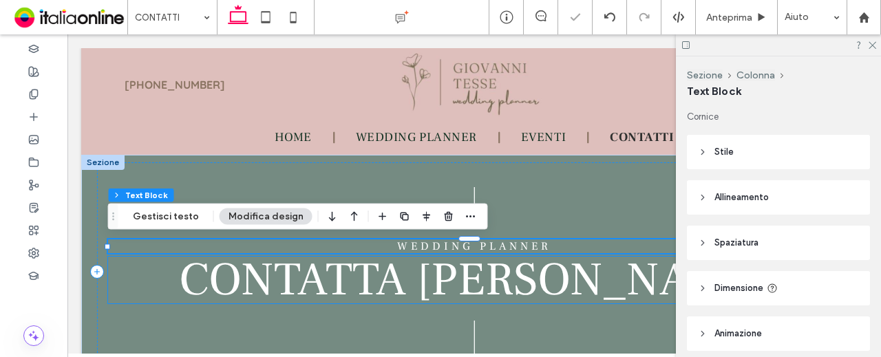
click at [563, 244] on h4 "WEDDING PLANNER" at bounding box center [474, 247] width 733 height 14
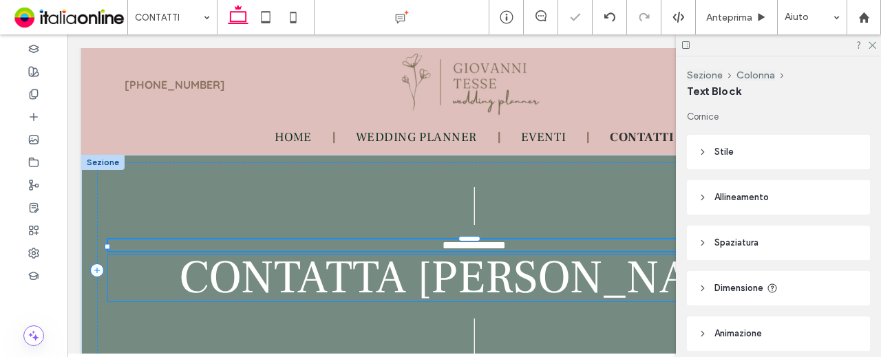
type input "**********"
type input "**"
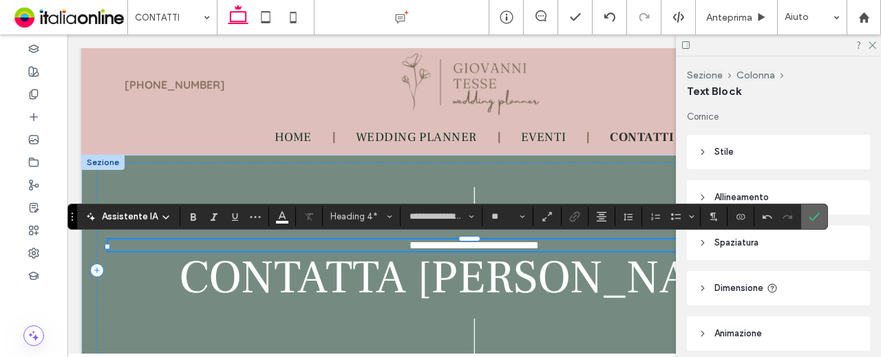
click at [809, 218] on icon "Conferma" at bounding box center [814, 216] width 11 height 11
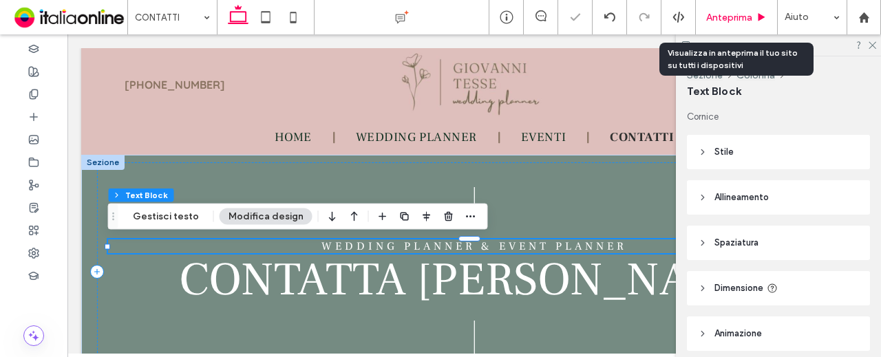
click at [733, 9] on div "Anteprima" at bounding box center [737, 17] width 82 height 34
click at [748, 3] on div "Anteprima" at bounding box center [737, 17] width 82 height 34
click at [742, 14] on span "Anteprima" at bounding box center [729, 18] width 46 height 12
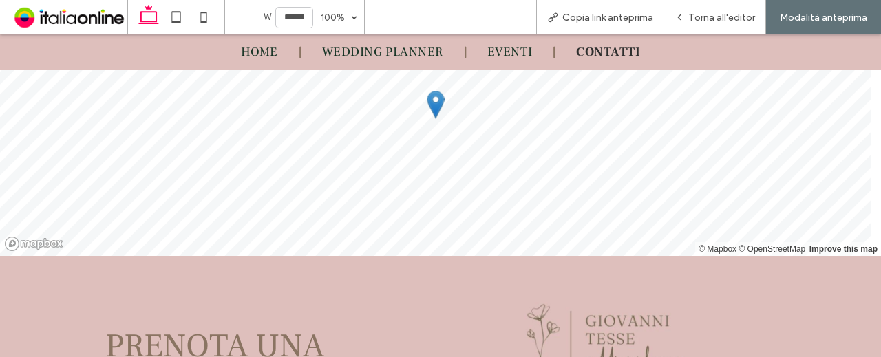
scroll to position [964, 0]
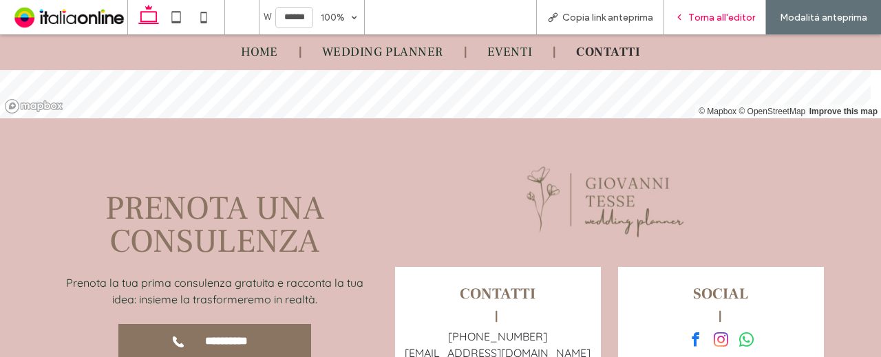
click at [690, 17] on div "Torna all'editor" at bounding box center [714, 18] width 101 height 12
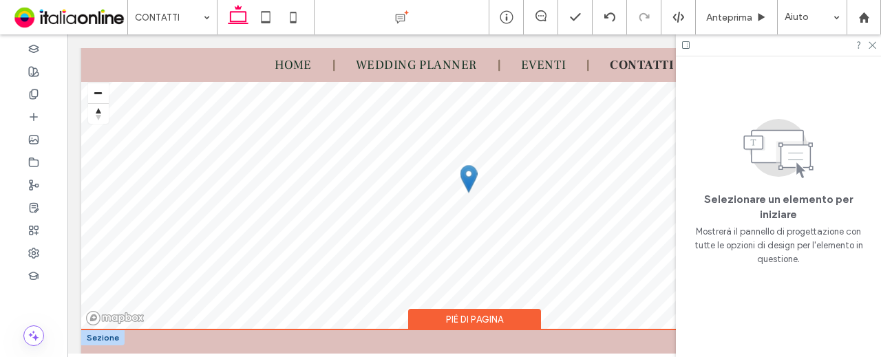
scroll to position [736, 0]
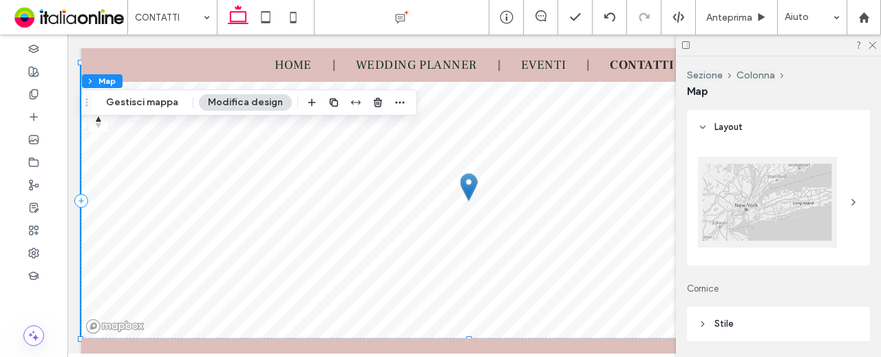
click at [249, 103] on button "Modifica design" at bounding box center [245, 102] width 93 height 17
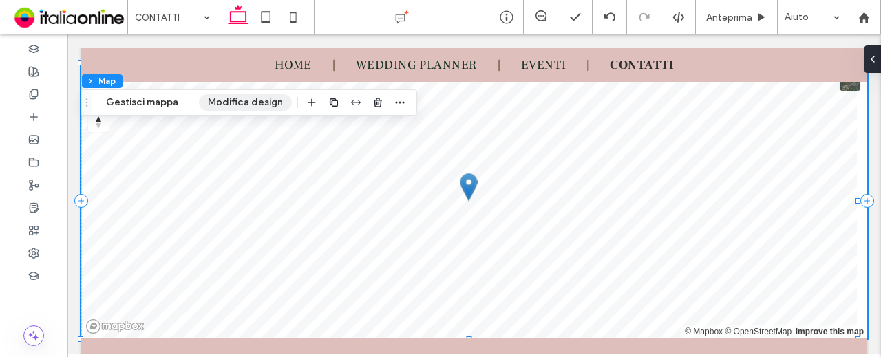
scroll to position [737, 0]
drag, startPoint x: 156, startPoint y: 103, endPoint x: 274, endPoint y: 114, distance: 118.2
click at [156, 103] on button "Gestisci mappa" at bounding box center [142, 102] width 90 height 17
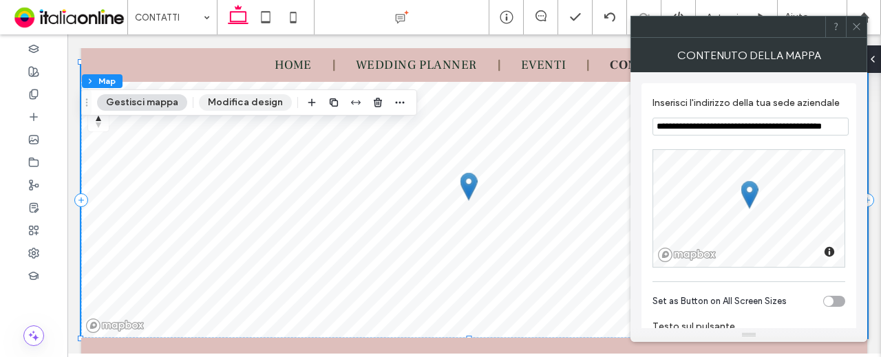
click at [263, 107] on button "Modifica design" at bounding box center [245, 102] width 93 height 17
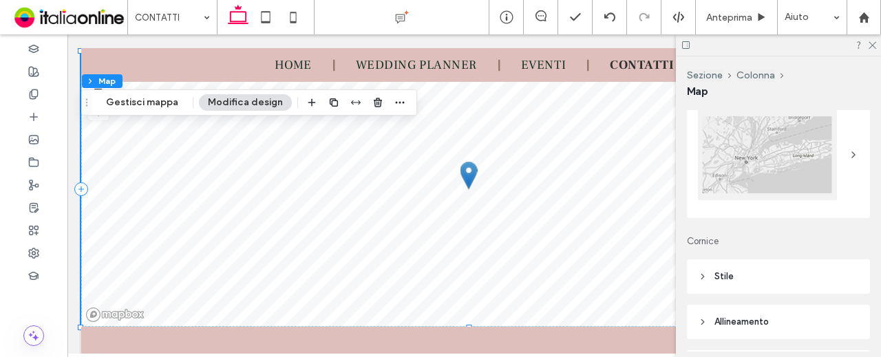
scroll to position [69, 0]
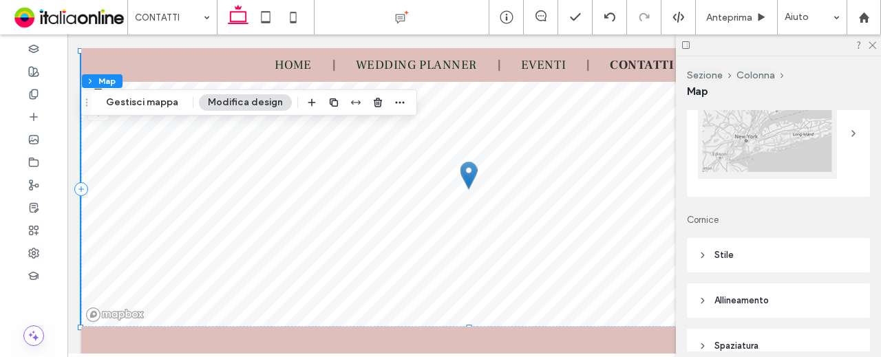
click at [785, 157] on div at bounding box center [767, 133] width 139 height 91
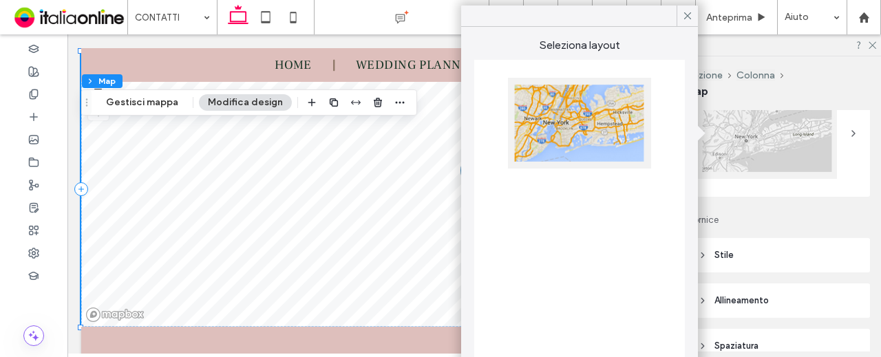
click at [541, 109] on div at bounding box center [579, 123] width 143 height 91
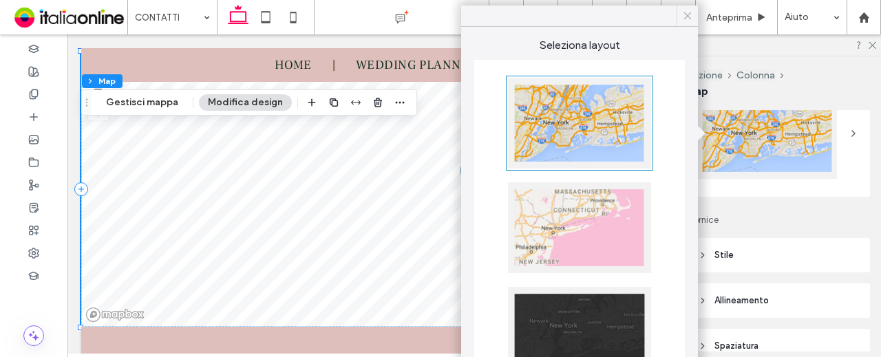
click at [690, 10] on icon at bounding box center [688, 16] width 12 height 12
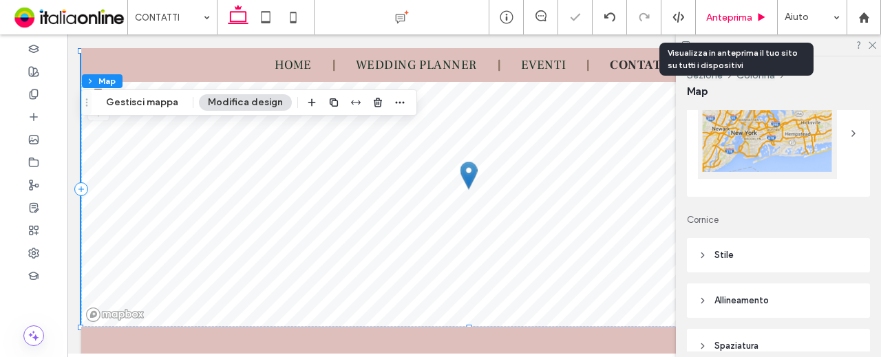
click at [724, 14] on span "Anteprima" at bounding box center [729, 18] width 46 height 12
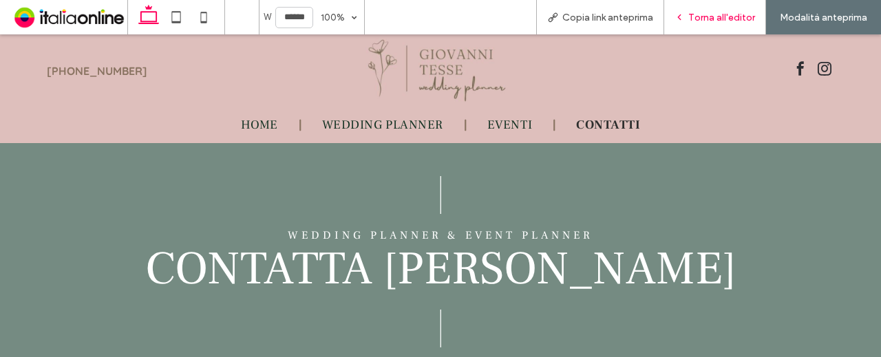
click at [722, 23] on div "Torna all'editor" at bounding box center [715, 17] width 102 height 34
click at [731, 14] on span "Torna all'editor" at bounding box center [722, 18] width 67 height 12
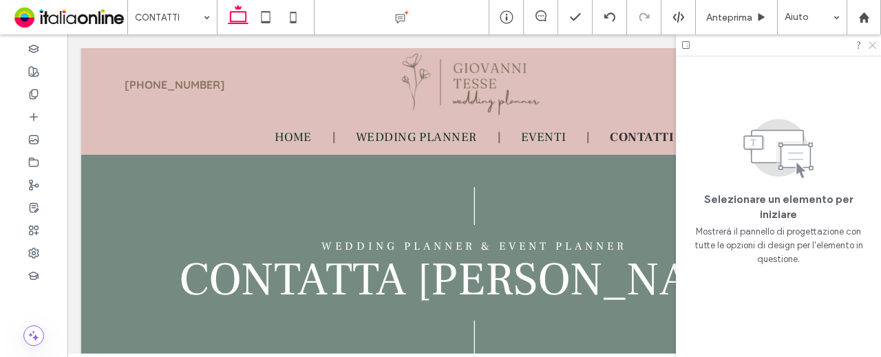
click at [870, 42] on icon at bounding box center [872, 44] width 9 height 9
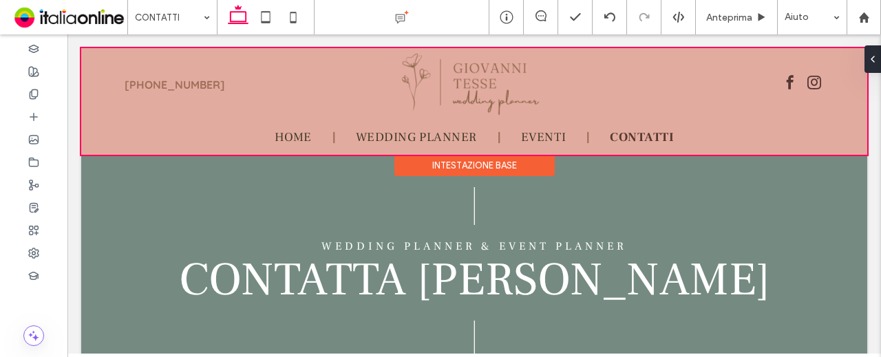
click at [773, 81] on div at bounding box center [474, 101] width 786 height 107
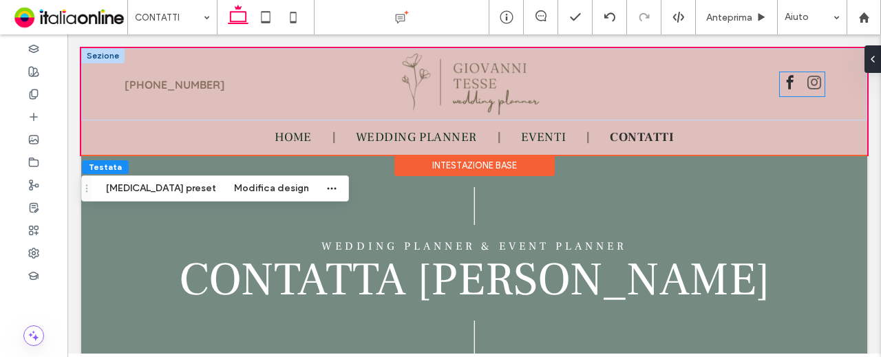
click at [804, 82] on span "instagram" at bounding box center [814, 82] width 21 height 21
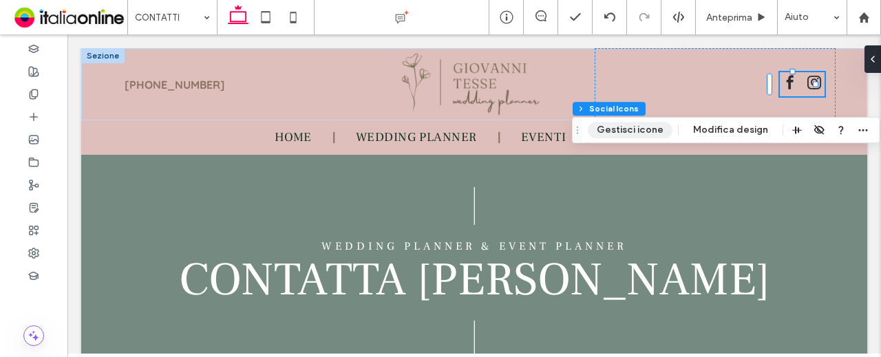
click at [645, 128] on button "Gestisci icone" at bounding box center [630, 130] width 85 height 17
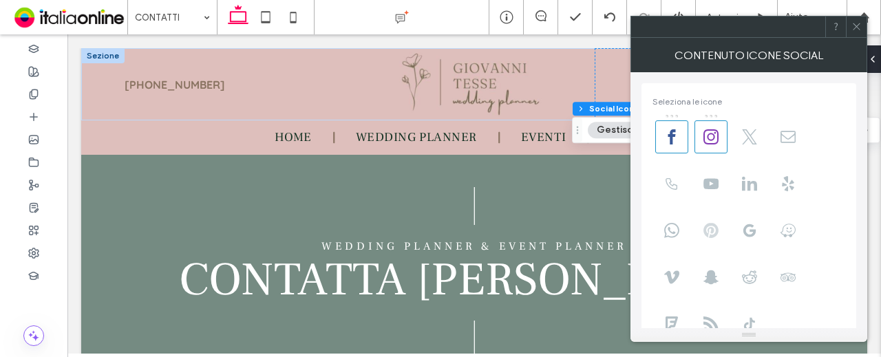
scroll to position [69, 0]
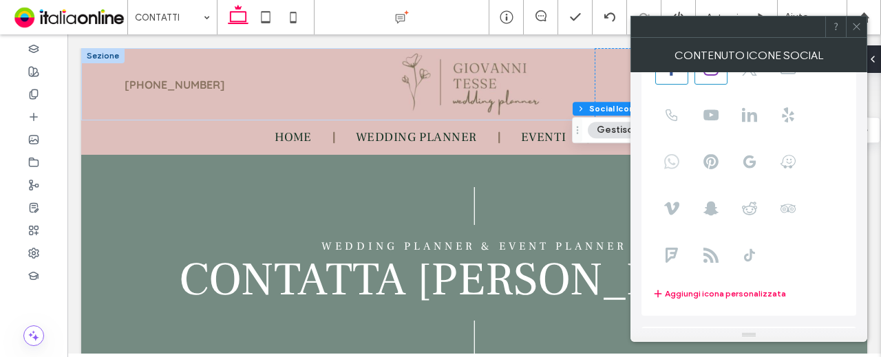
click at [671, 158] on icon at bounding box center [671, 161] width 15 height 15
click at [857, 28] on icon at bounding box center [857, 26] width 10 height 10
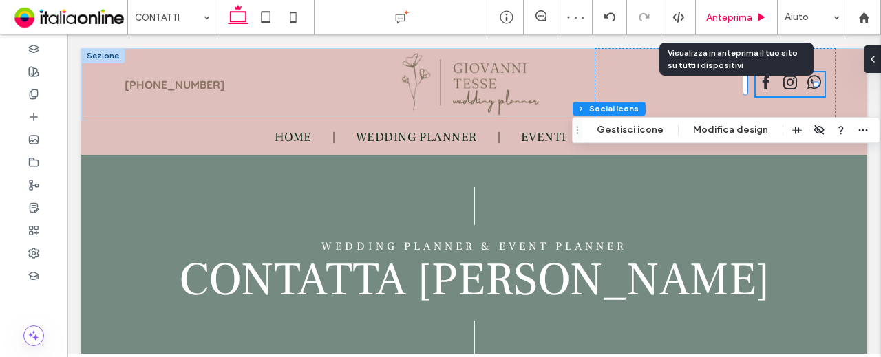
click at [735, 10] on div "Anteprima" at bounding box center [737, 17] width 82 height 34
click at [724, 17] on span "Anteprima" at bounding box center [729, 18] width 46 height 12
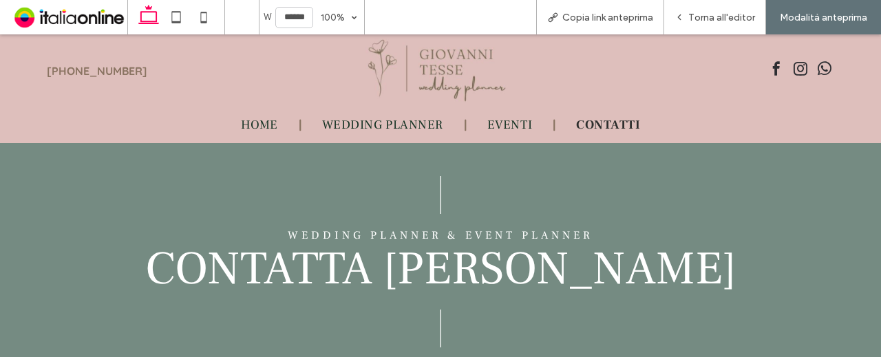
click at [478, 80] on img at bounding box center [441, 70] width 150 height 65
click at [687, 9] on div "Torna all'editor" at bounding box center [715, 17] width 102 height 34
click at [699, 20] on span "Torna all'editor" at bounding box center [722, 18] width 67 height 12
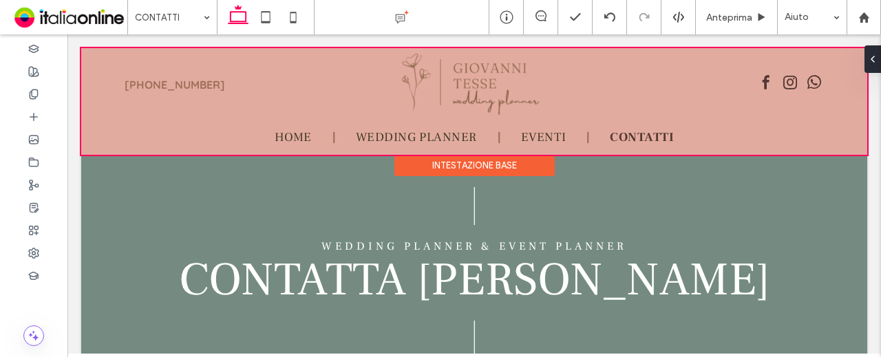
click at [427, 82] on div at bounding box center [474, 101] width 786 height 107
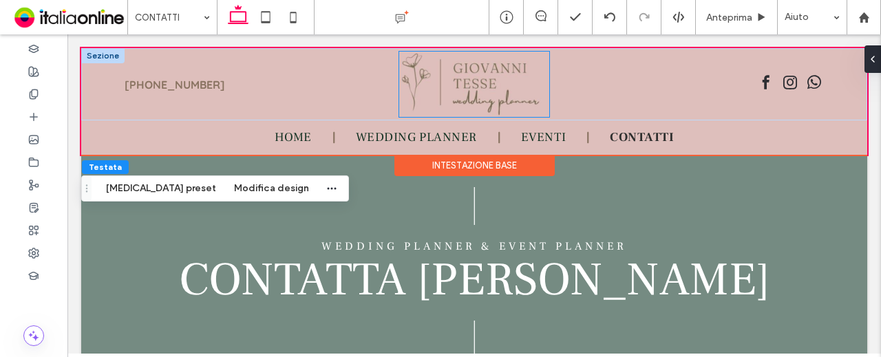
click at [472, 85] on img at bounding box center [474, 84] width 150 height 65
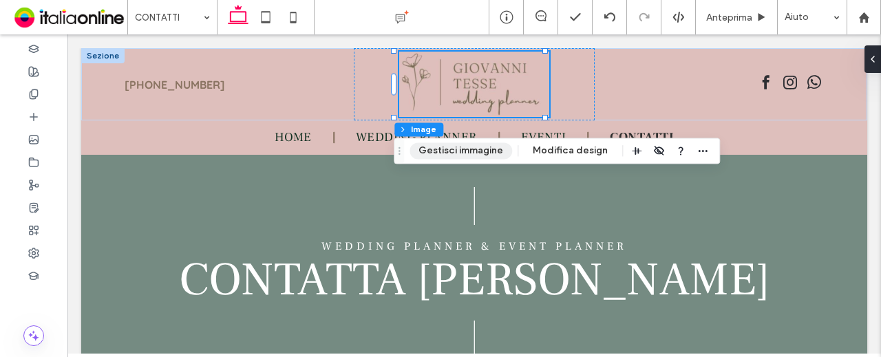
click at [448, 156] on button "Gestisci immagine" at bounding box center [461, 151] width 103 height 17
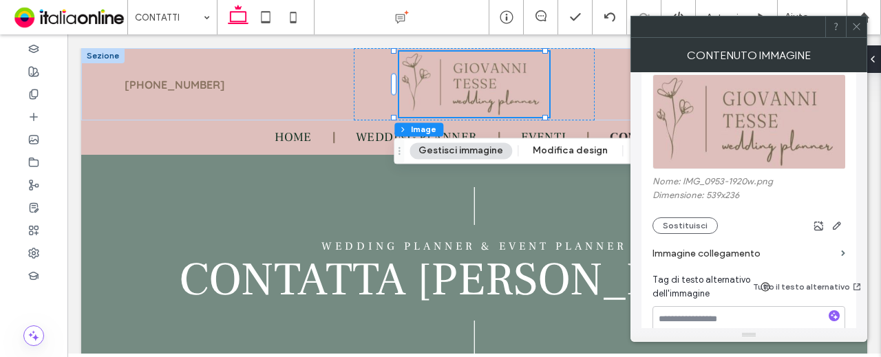
scroll to position [69, 0]
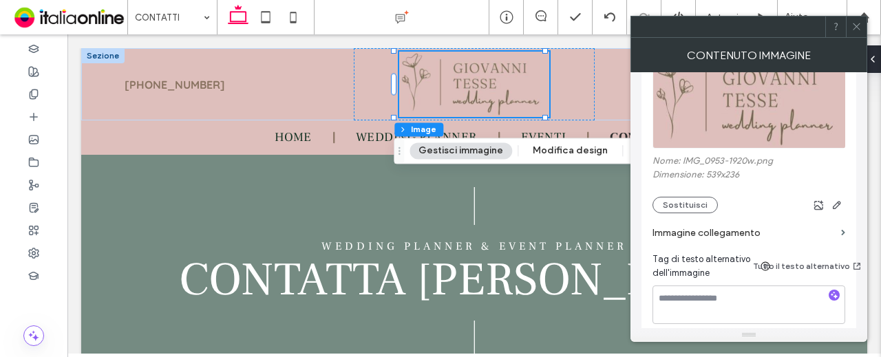
click at [698, 222] on label "Immagine collegamento" at bounding box center [744, 232] width 183 height 25
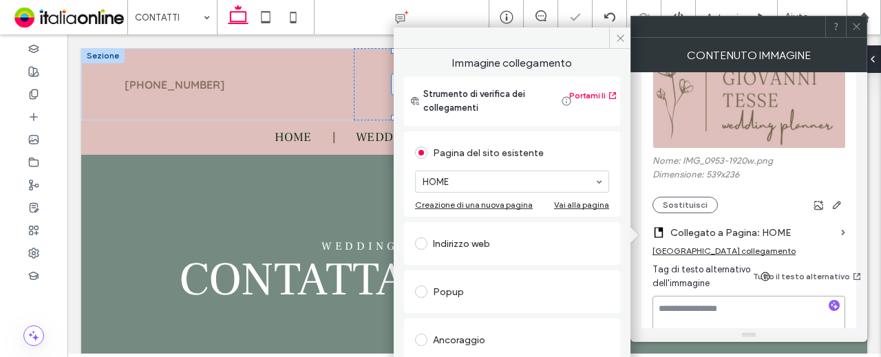
click at [691, 315] on textarea at bounding box center [749, 315] width 193 height 39
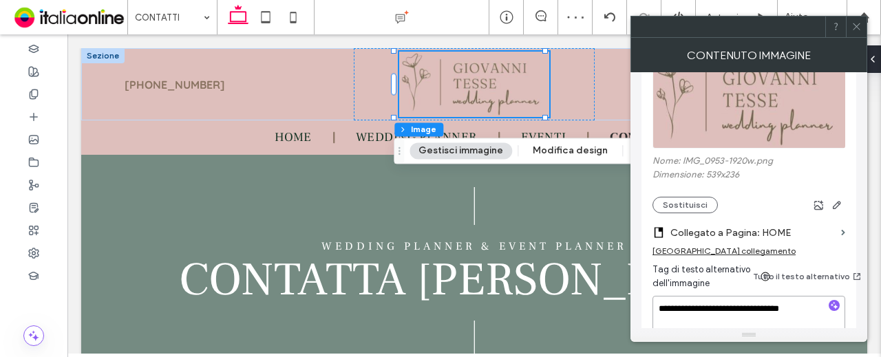
type textarea "**********"
click at [855, 23] on icon at bounding box center [857, 26] width 10 height 10
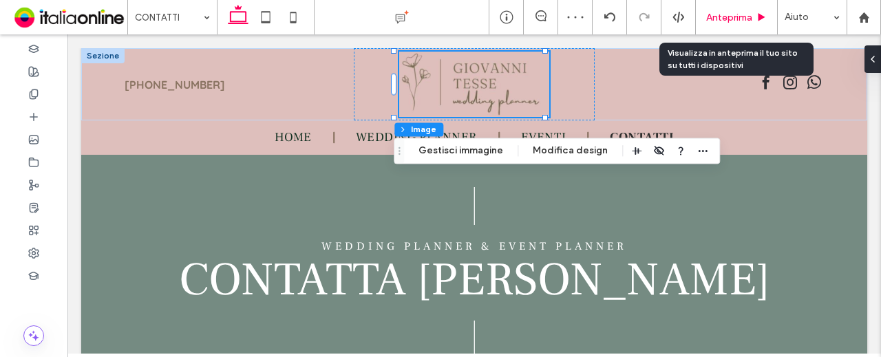
drag, startPoint x: 724, startPoint y: 21, endPoint x: 711, endPoint y: 25, distance: 13.5
click at [724, 21] on span "Anteprima" at bounding box center [729, 18] width 46 height 12
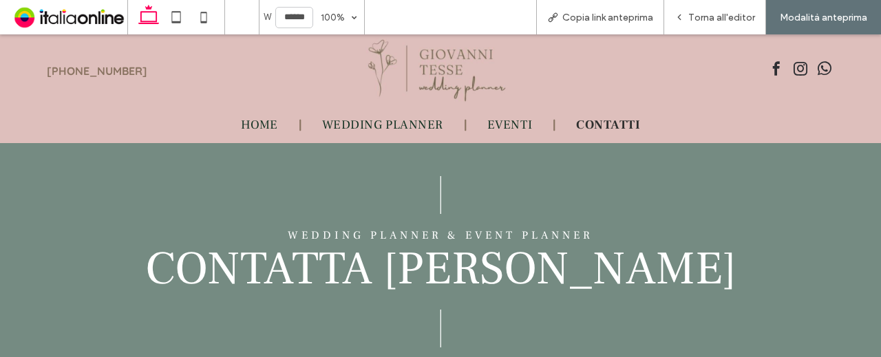
click at [448, 63] on img at bounding box center [441, 70] width 150 height 65
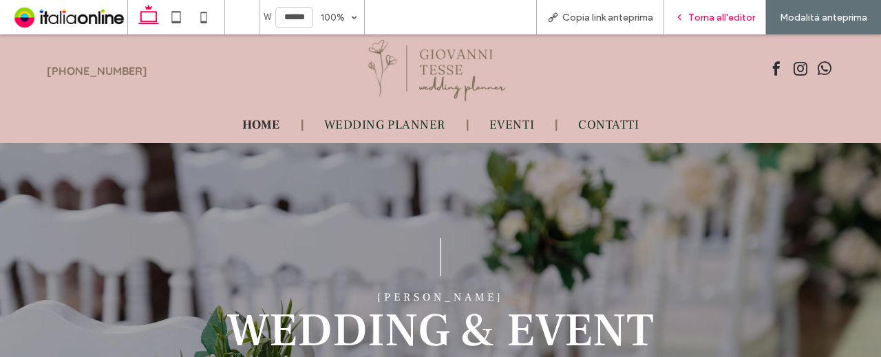
click at [719, 17] on span "Torna all'editor" at bounding box center [722, 18] width 67 height 12
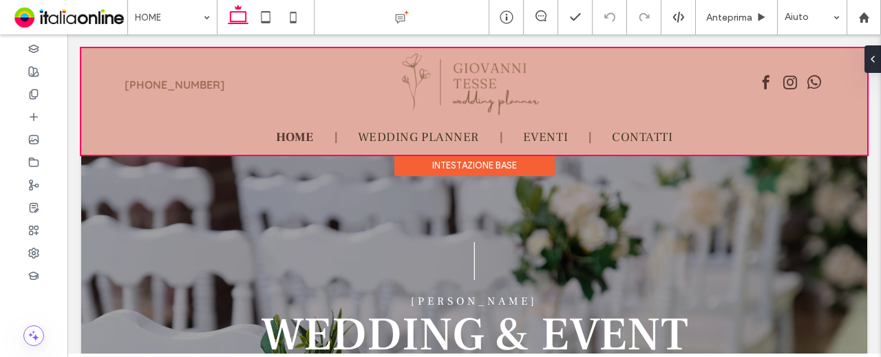
click at [306, 127] on div at bounding box center [474, 101] width 786 height 107
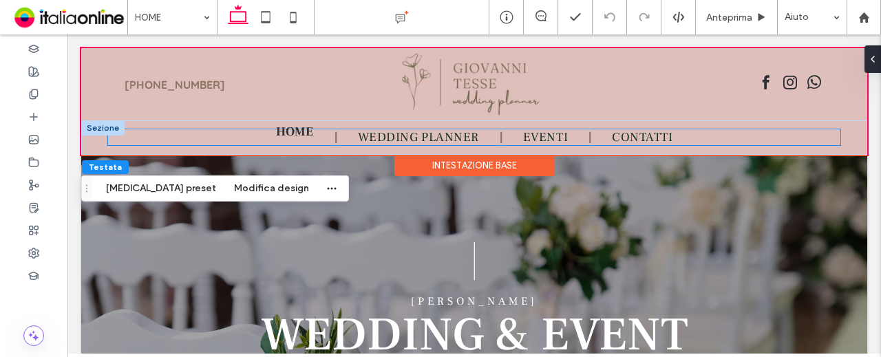
click at [300, 138] on span "HOME" at bounding box center [295, 132] width 38 height 16
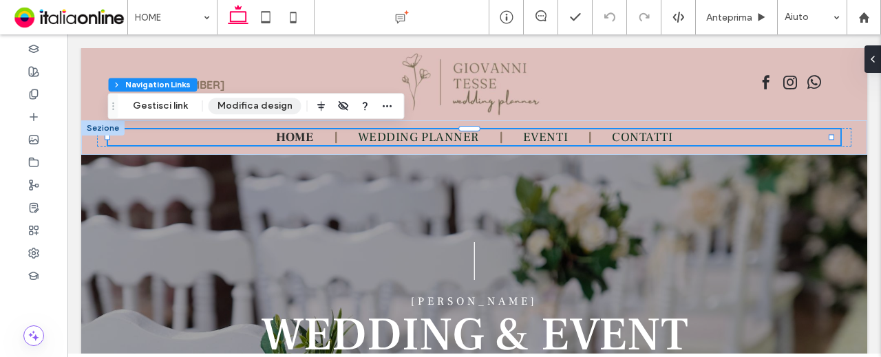
click at [245, 109] on button "Modifica design" at bounding box center [255, 106] width 93 height 17
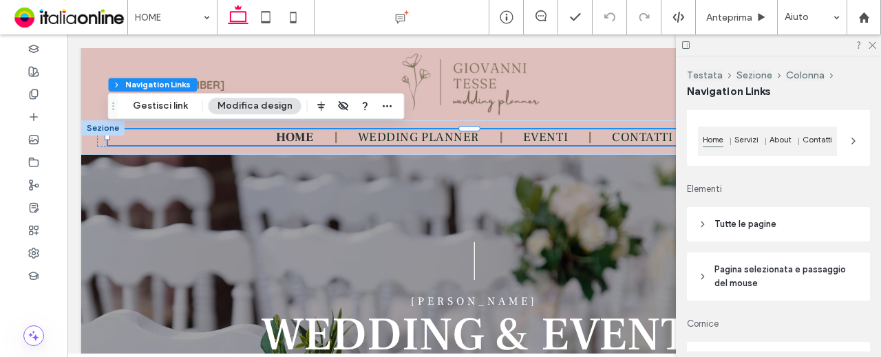
scroll to position [138, 0]
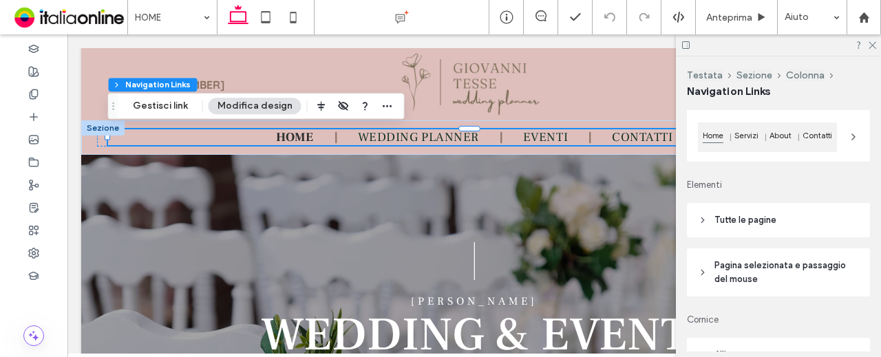
click at [771, 264] on span "Pagina selezionata e passaggio del mouse" at bounding box center [784, 273] width 138 height 28
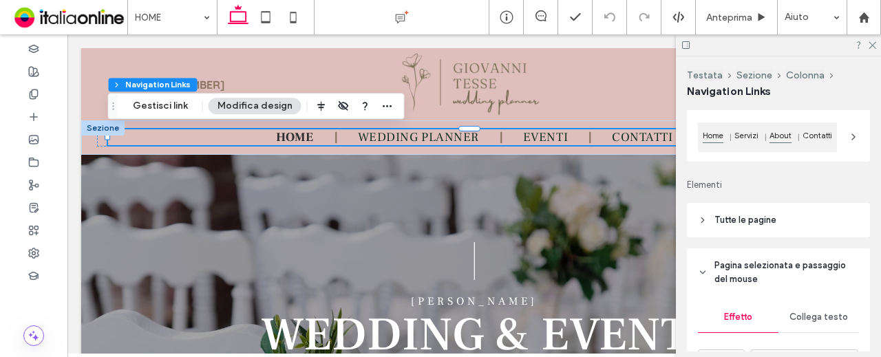
click at [789, 140] on span "About" at bounding box center [781, 135] width 28 height 13
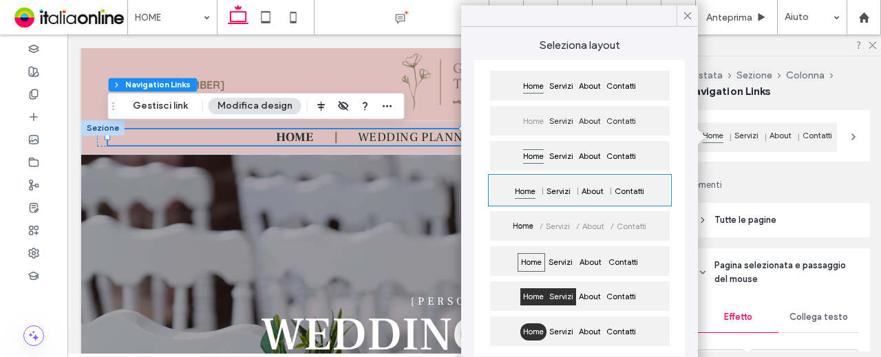
click at [554, 301] on span "Servizi" at bounding box center [562, 297] width 30 height 17
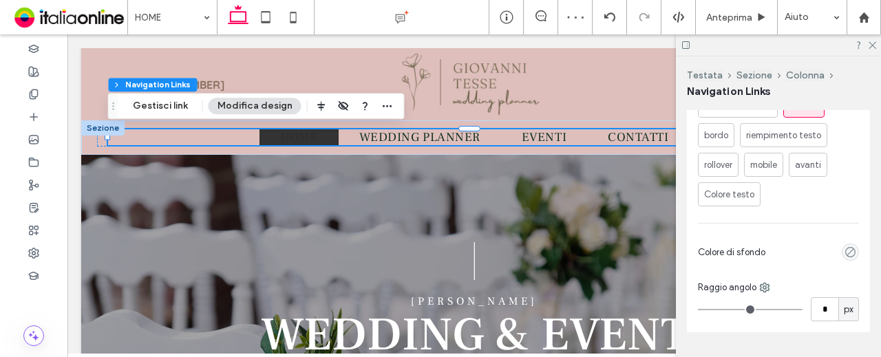
scroll to position [551, 0]
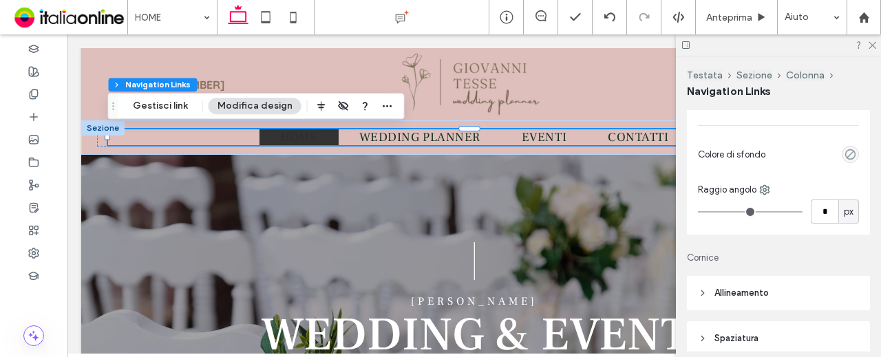
click at [845, 160] on icon "empty color" at bounding box center [851, 155] width 12 height 12
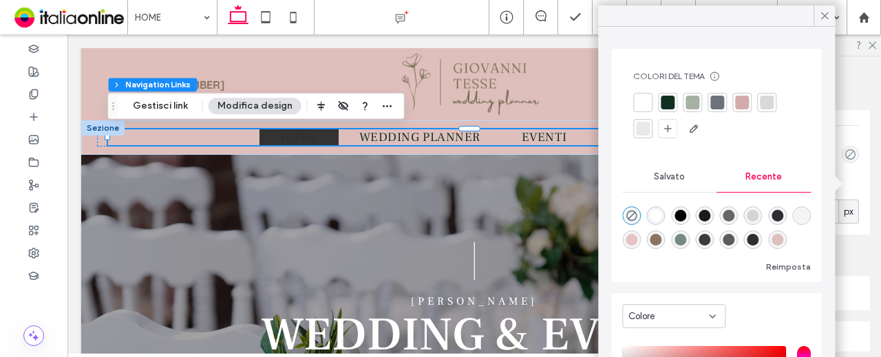
click at [651, 215] on div "rgba(255, 255, 255, 1)" at bounding box center [657, 216] width 12 height 12
type input "*******"
type input "***"
type input "****"
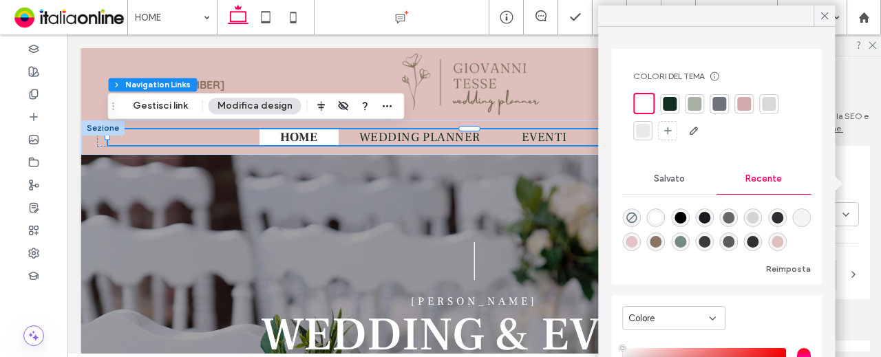
scroll to position [551, 0]
click at [844, 203] on div "Effetto Collega testo Nessuna sottolineatura al centro sottolineatura laterale …" at bounding box center [778, 59] width 183 height 351
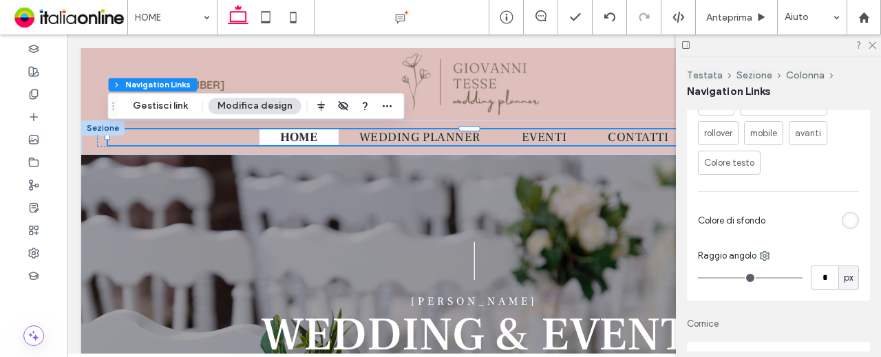
scroll to position [344, 0]
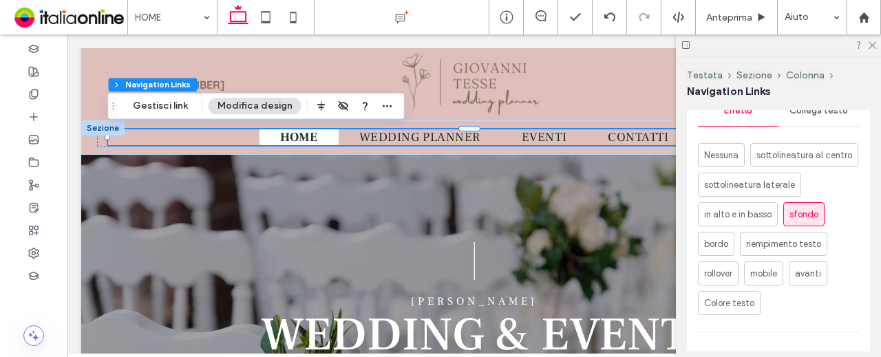
click at [812, 118] on div "Collega testo" at bounding box center [819, 111] width 81 height 30
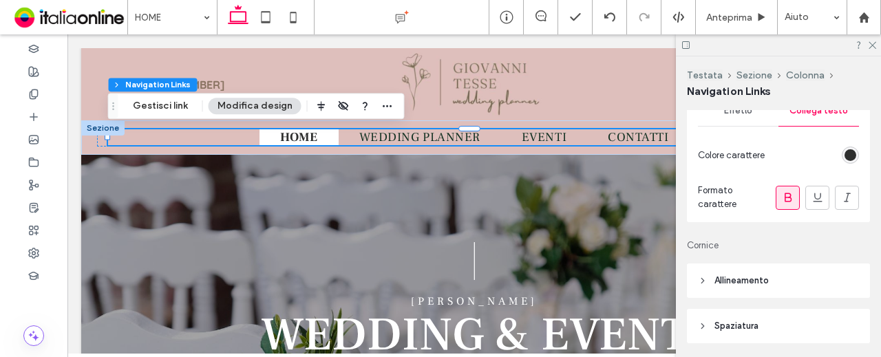
click at [845, 159] on div "rgb(46, 47, 46)" at bounding box center [851, 155] width 12 height 12
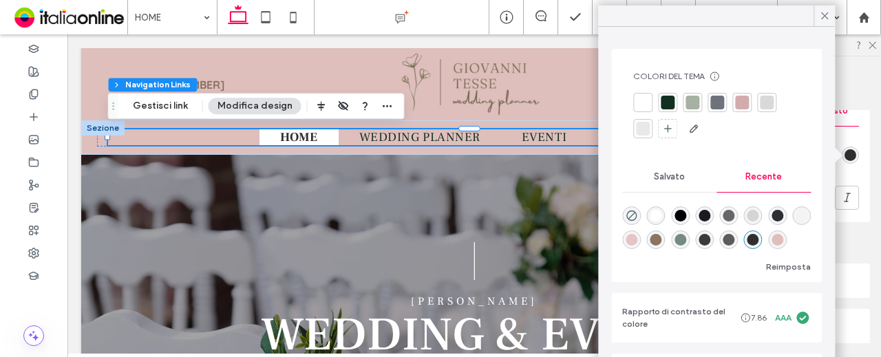
click at [690, 233] on div "rgba(117, 139, 130, 1)" at bounding box center [680, 240] width 19 height 19
type input "*******"
click at [869, 45] on icon at bounding box center [872, 44] width 9 height 9
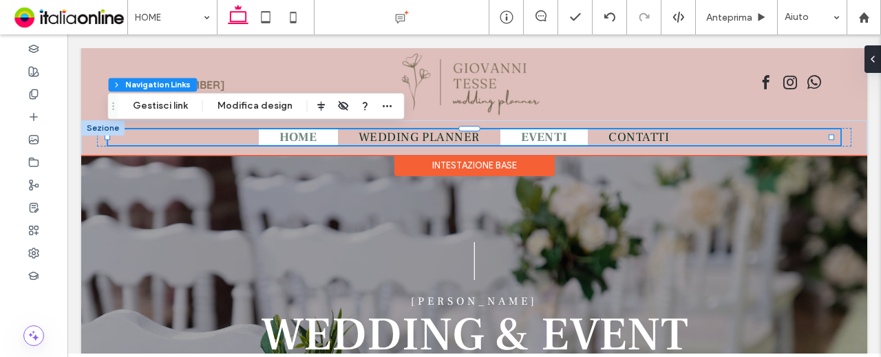
click at [577, 135] on link "EVENTI" at bounding box center [544, 137] width 87 height 16
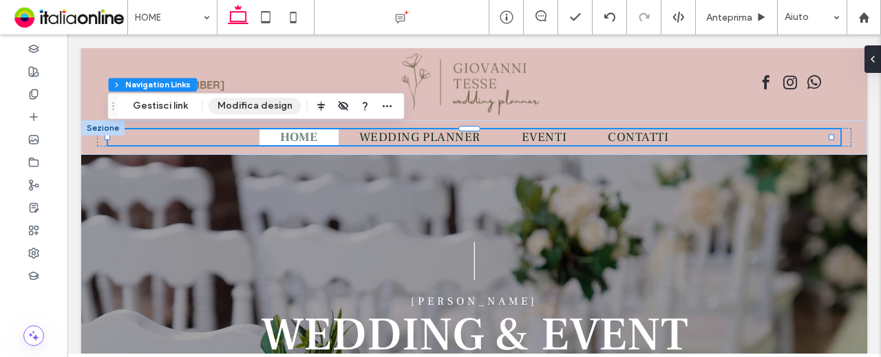
click at [258, 103] on button "Modifica design" at bounding box center [255, 106] width 93 height 17
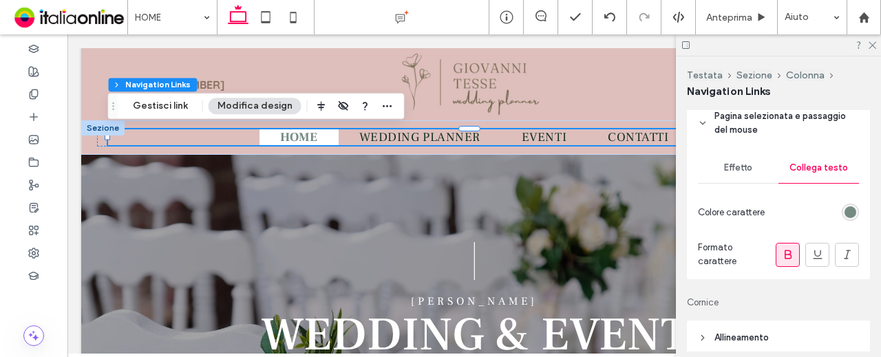
scroll to position [275, 0]
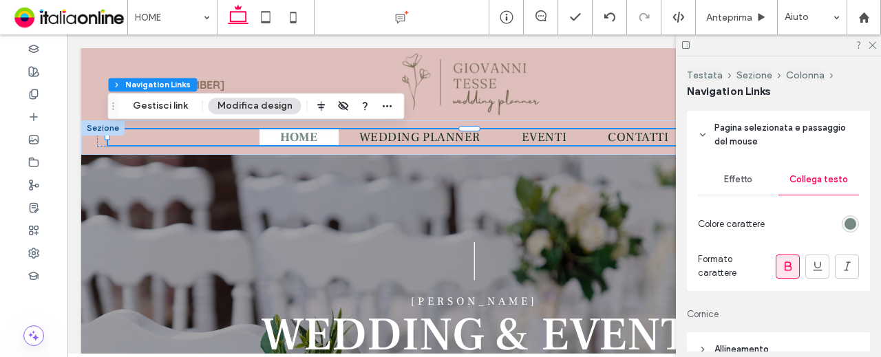
click at [845, 224] on div "rgb(117, 139, 130)" at bounding box center [851, 224] width 12 height 12
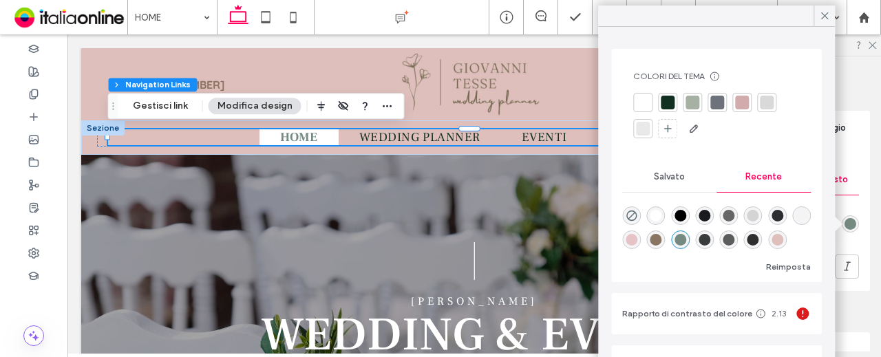
click at [662, 238] on div "rgba(138, 116, 98, 1)" at bounding box center [657, 240] width 12 height 12
type input "*******"
click at [855, 153] on header "Pagina selezionata e passaggio del mouse" at bounding box center [778, 135] width 183 height 48
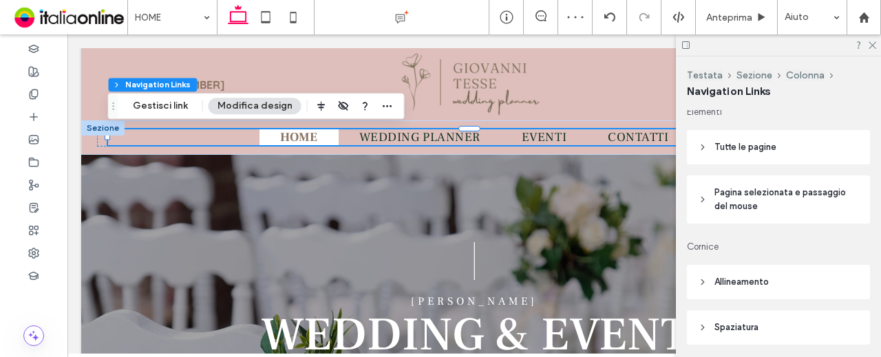
scroll to position [138, 0]
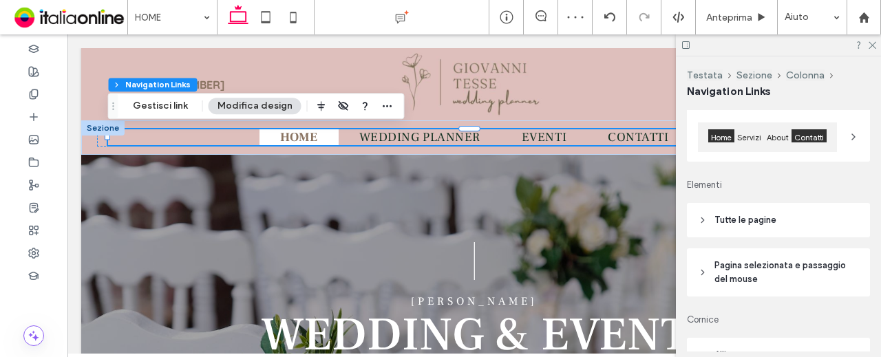
click at [806, 139] on span "Contatti" at bounding box center [809, 135] width 35 height 13
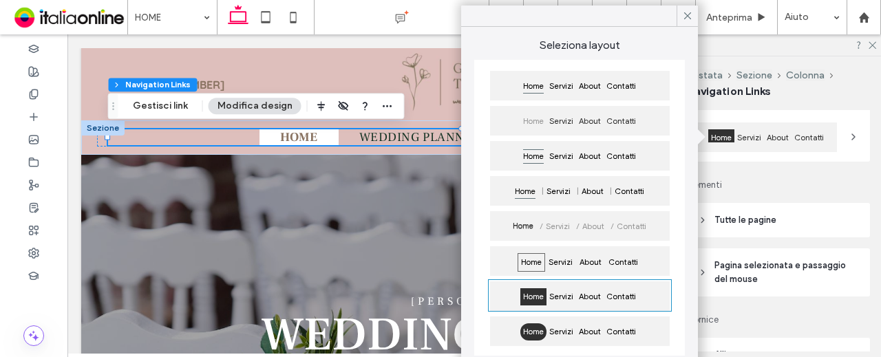
click at [529, 331] on span "Home" at bounding box center [534, 332] width 26 height 17
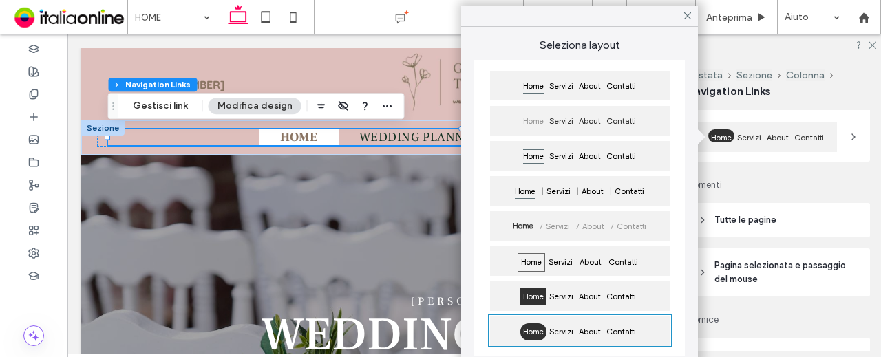
click at [538, 294] on span "Home" at bounding box center [534, 297] width 26 height 17
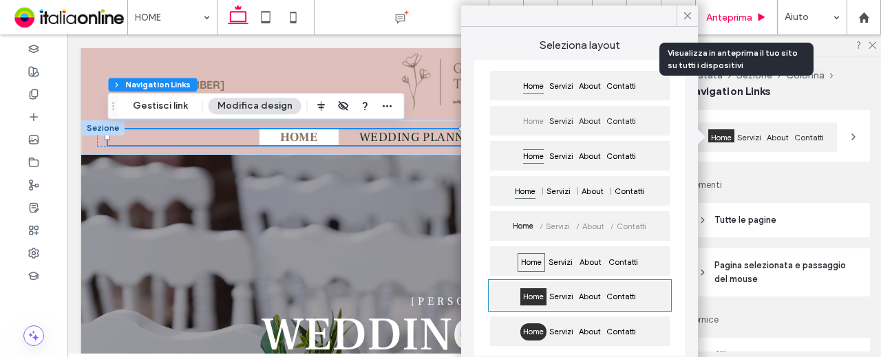
click at [749, 8] on div "Anteprima" at bounding box center [737, 17] width 82 height 34
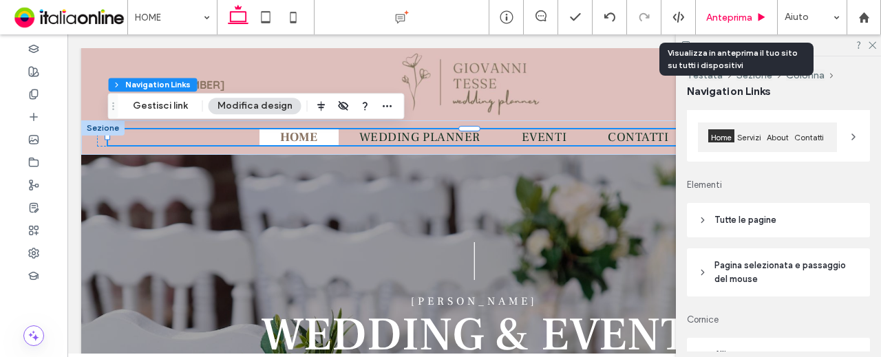
click at [715, 17] on span "Anteprima" at bounding box center [729, 18] width 46 height 12
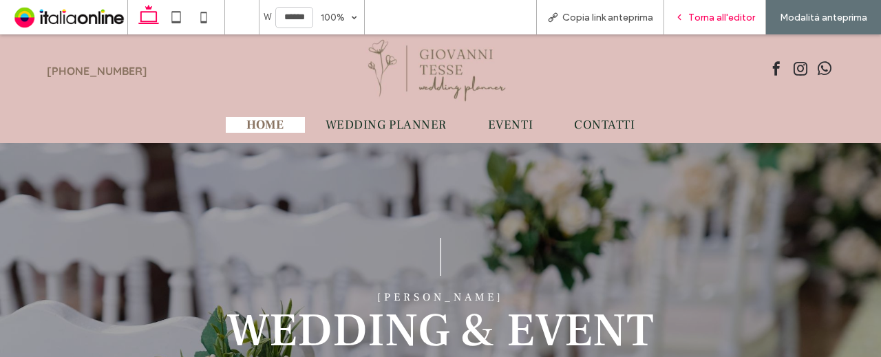
click at [702, 9] on div "Torna all'editor" at bounding box center [715, 17] width 102 height 34
click at [695, 12] on span "Torna all'editor" at bounding box center [722, 18] width 67 height 12
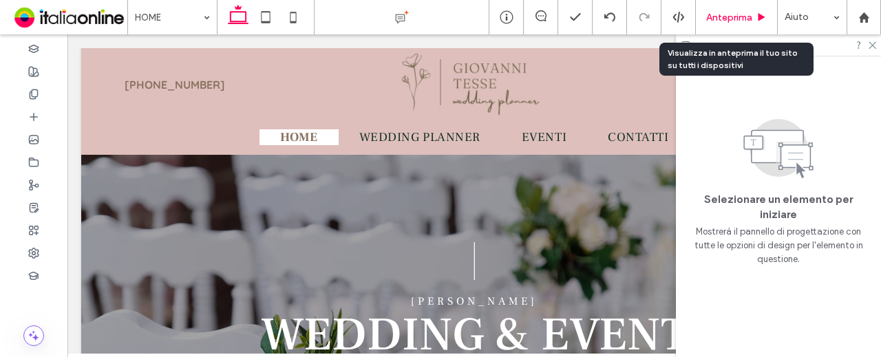
click at [741, 16] on span "Anteprima" at bounding box center [729, 18] width 46 height 12
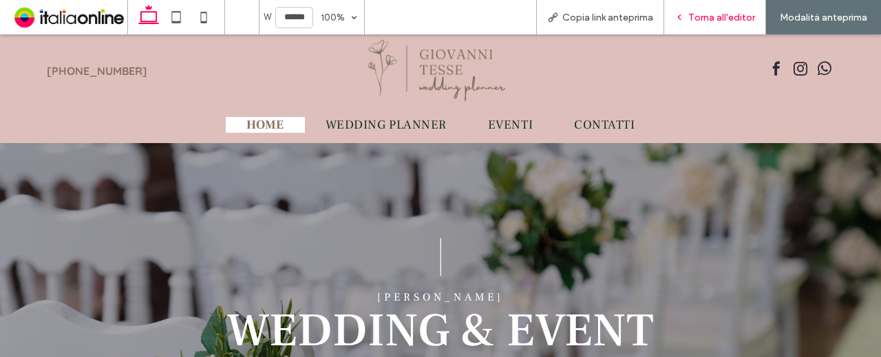
click at [695, 12] on span "Torna all'editor" at bounding box center [722, 18] width 67 height 12
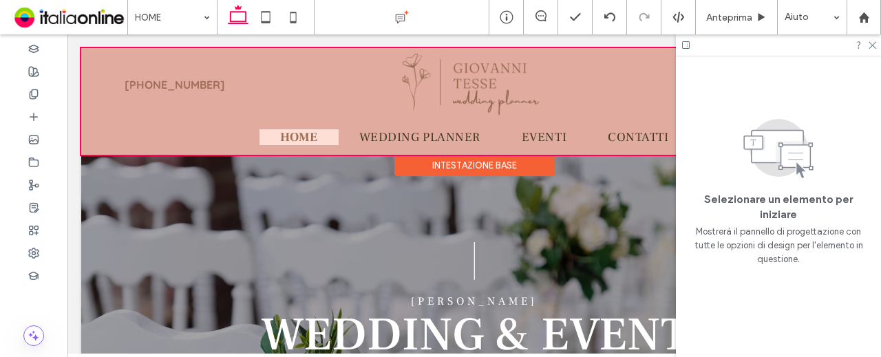
click at [401, 132] on div at bounding box center [474, 101] width 786 height 107
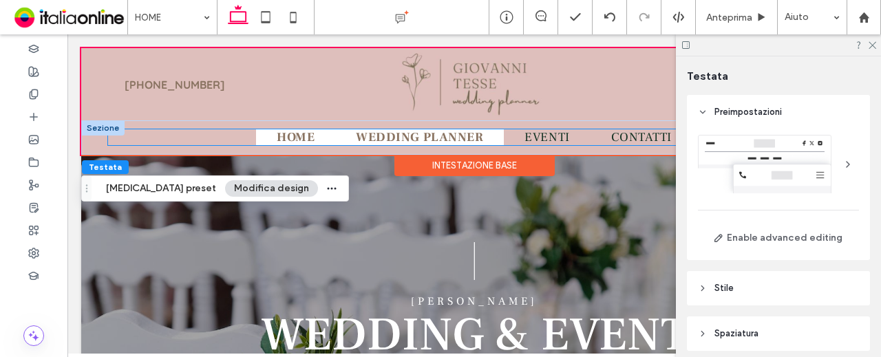
click at [397, 134] on span "WEDDING PLANNER" at bounding box center [419, 137] width 127 height 16
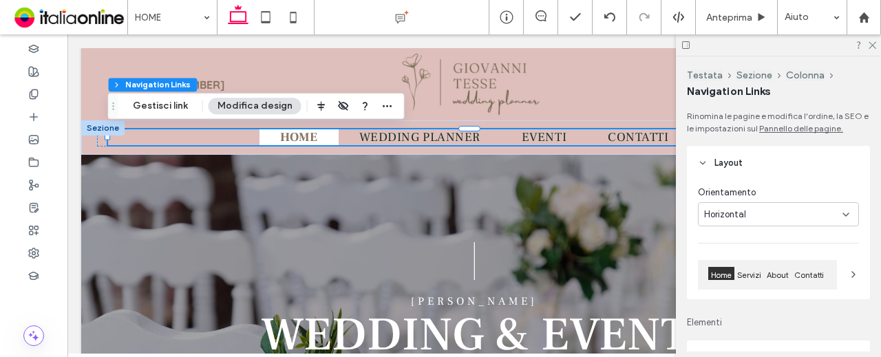
click at [237, 98] on button "Modifica design" at bounding box center [255, 106] width 93 height 17
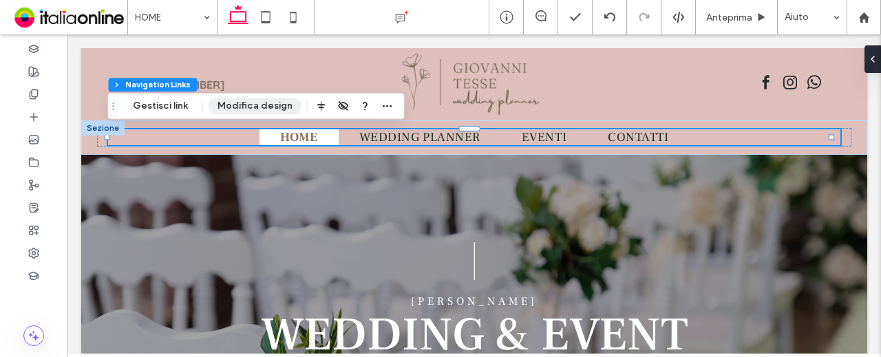
drag, startPoint x: 266, startPoint y: 100, endPoint x: 282, endPoint y: 103, distance: 16.1
click at [266, 100] on button "Modifica design" at bounding box center [255, 106] width 93 height 17
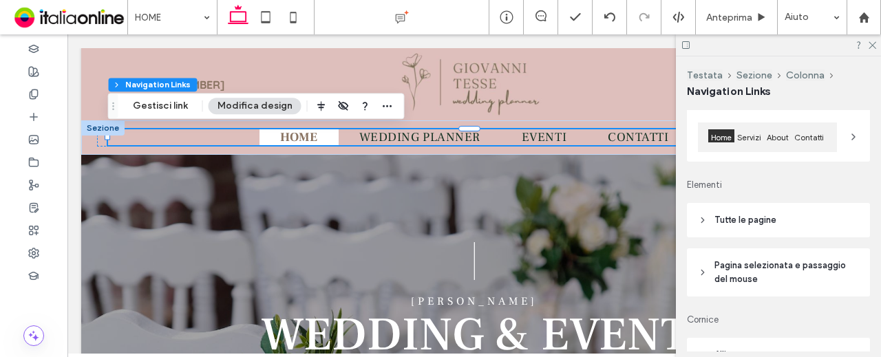
scroll to position [207, 0]
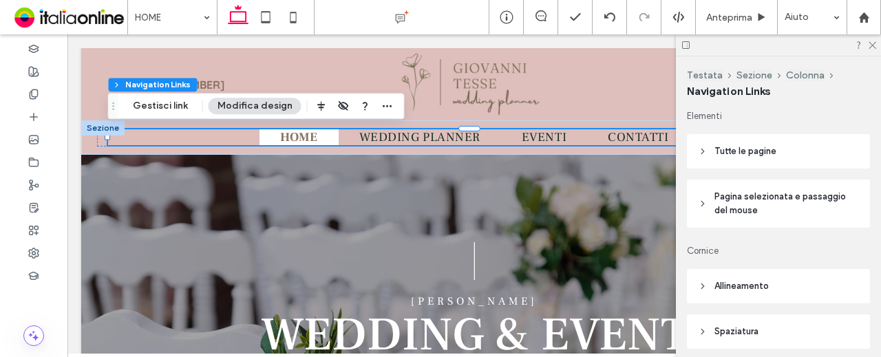
click at [761, 195] on span "Pagina selezionata e passaggio del mouse" at bounding box center [784, 204] width 138 height 28
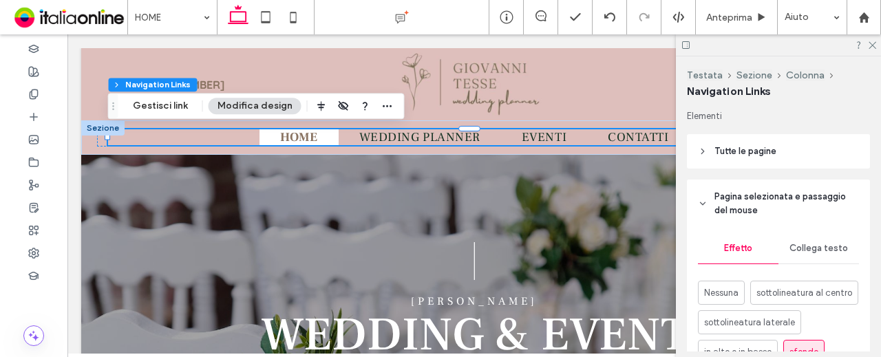
click at [787, 156] on header "Tutte le pagine" at bounding box center [778, 151] width 183 height 34
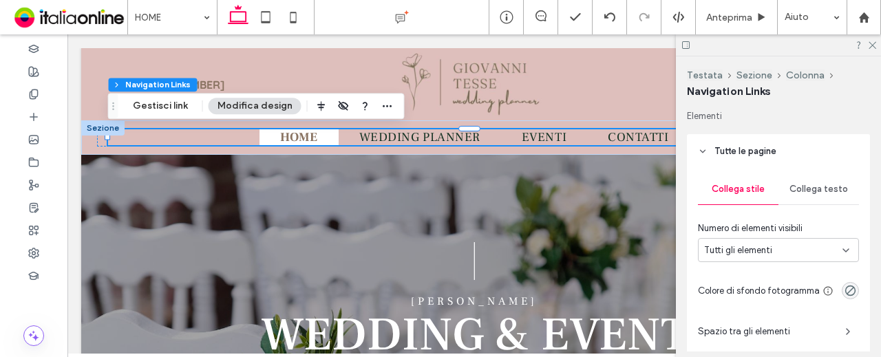
click at [786, 156] on header "Tutte le pagine" at bounding box center [778, 151] width 183 height 34
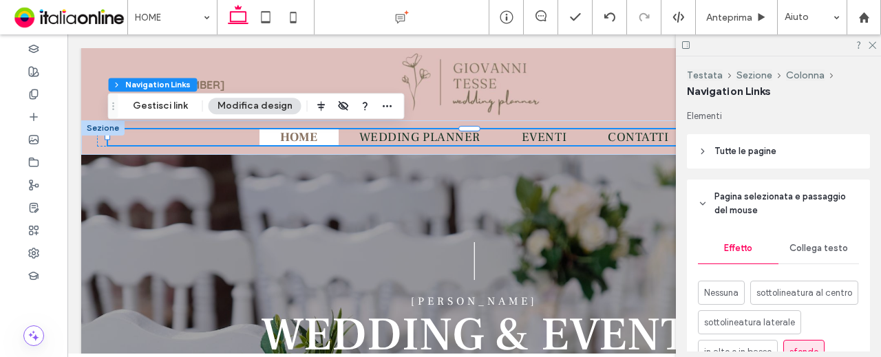
click at [772, 204] on span "Pagina selezionata e passaggio del mouse" at bounding box center [784, 204] width 138 height 28
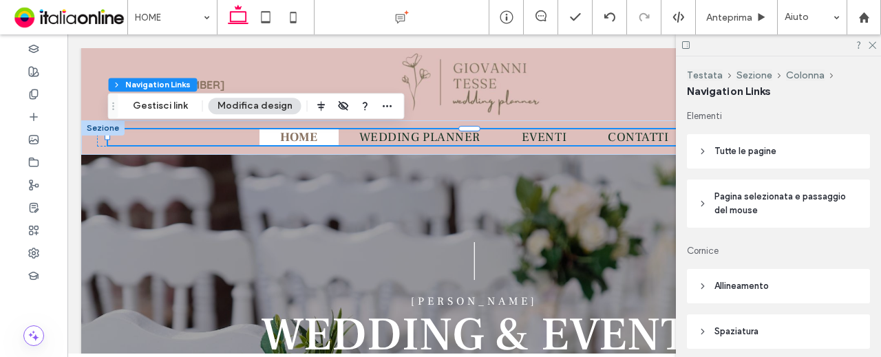
click at [779, 206] on span "Pagina selezionata e passaggio del mouse" at bounding box center [784, 204] width 138 height 28
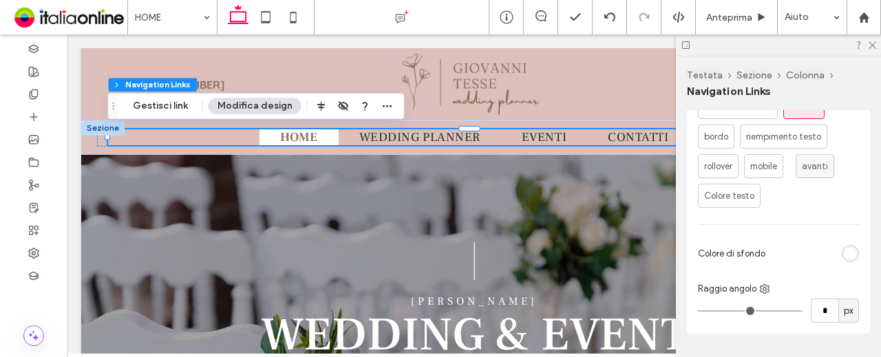
scroll to position [482, 0]
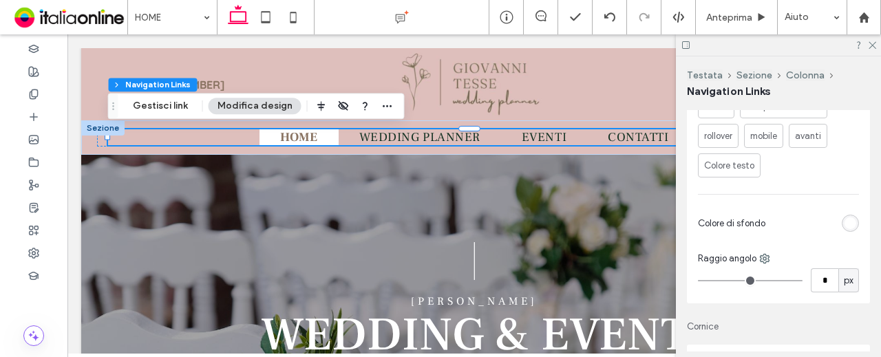
click at [845, 229] on div "rgb(255, 255, 255)" at bounding box center [851, 224] width 12 height 12
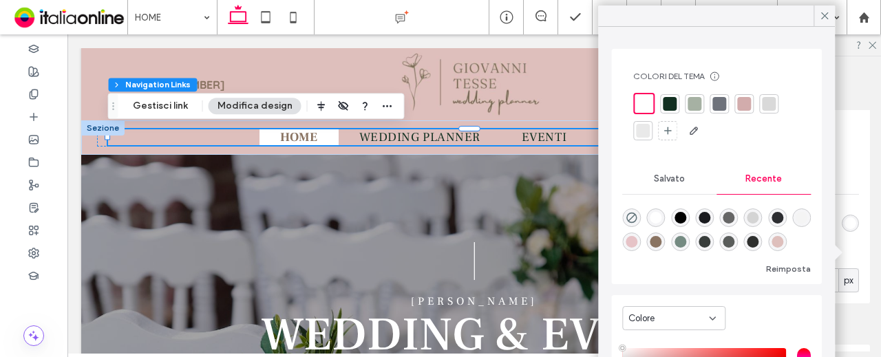
click at [666, 240] on div "rgba(138, 116, 98, 1)" at bounding box center [656, 242] width 19 height 19
type input "*******"
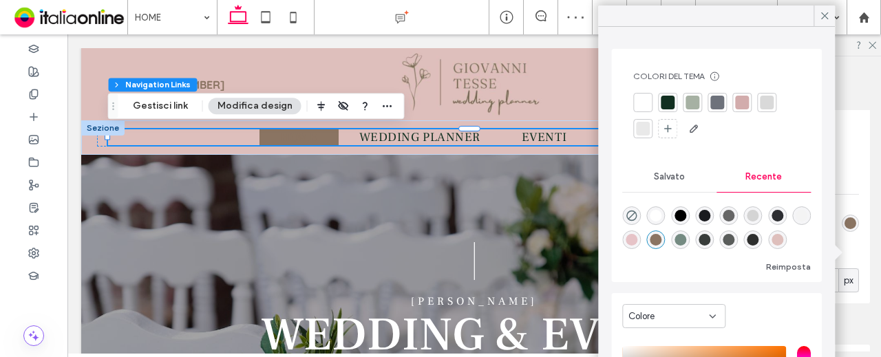
click at [848, 178] on div "Nessuna sottolineatura al centro sottolineatura laterale in alto e in basso sfo…" at bounding box center [778, 92] width 161 height 172
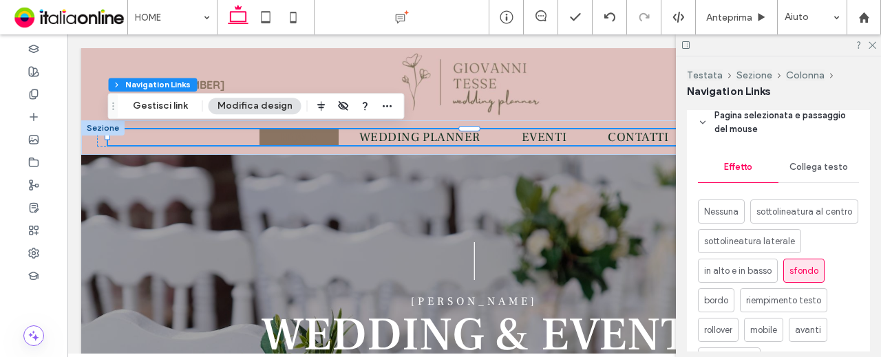
scroll to position [207, 0]
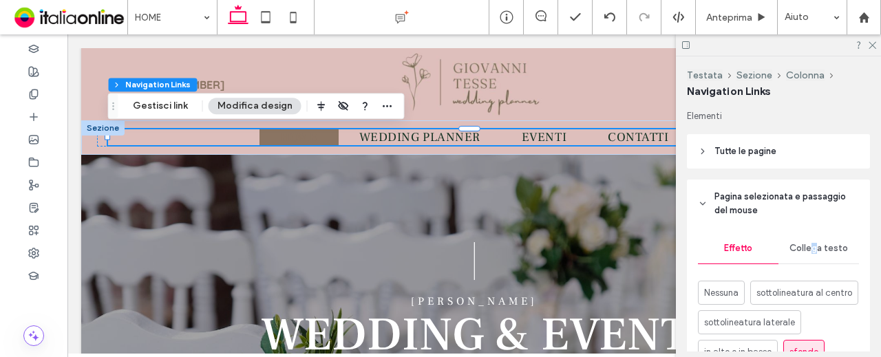
click at [808, 249] on span "Collega testo" at bounding box center [819, 248] width 59 height 11
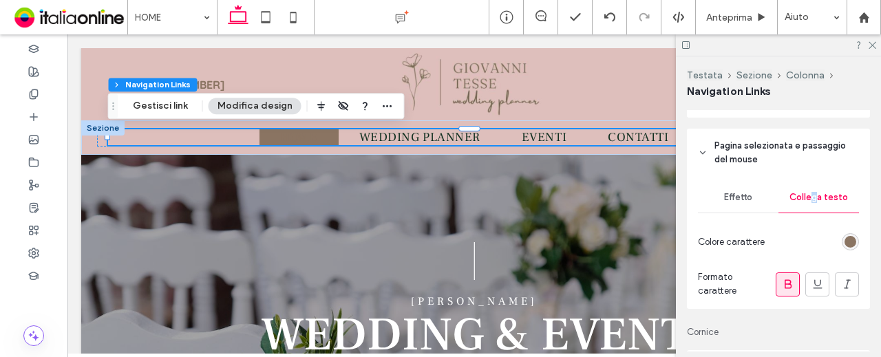
scroll to position [344, 0]
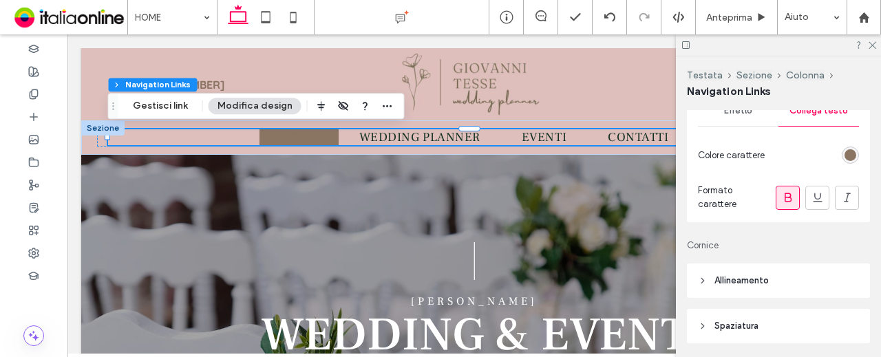
click at [845, 160] on div "rgb(138, 116, 98)" at bounding box center [851, 155] width 12 height 12
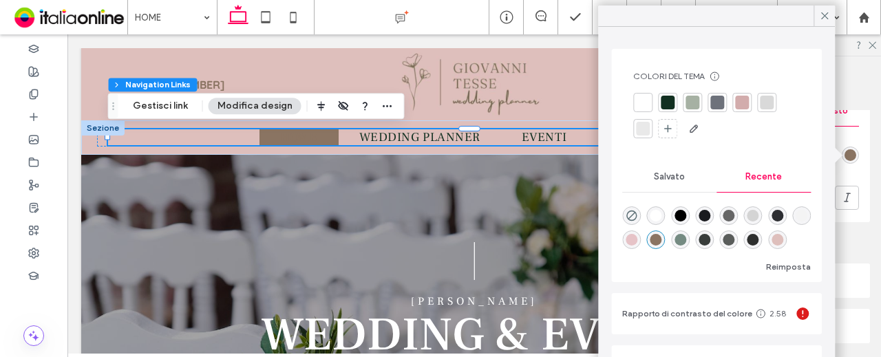
click at [652, 219] on div "rgba(255, 255, 255, 1)" at bounding box center [657, 216] width 12 height 12
type input "*******"
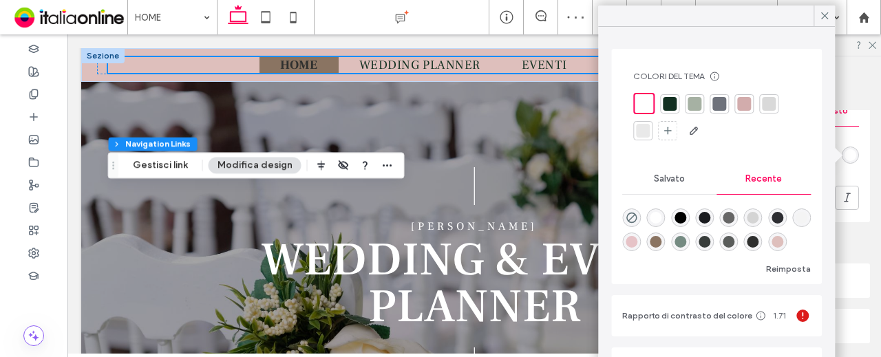
scroll to position [0, 0]
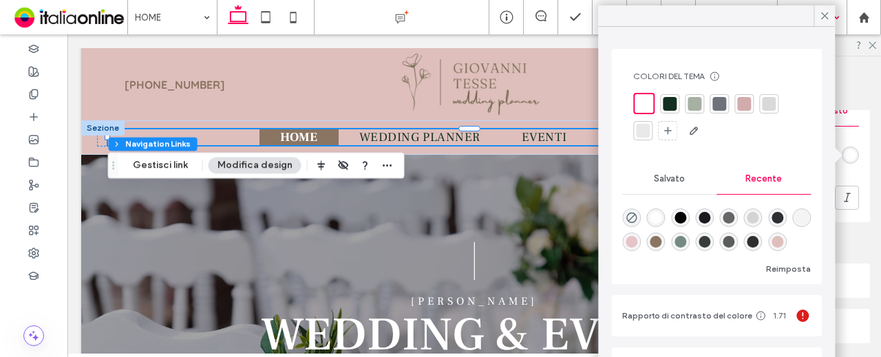
click at [826, 13] on icon at bounding box center [825, 16] width 12 height 12
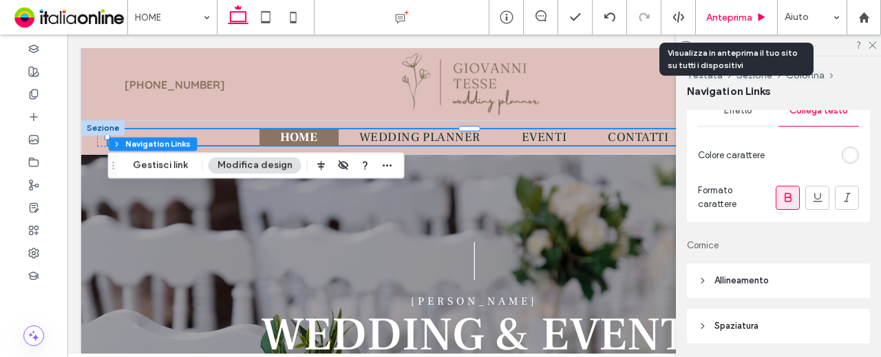
click at [752, 16] on span "Anteprima" at bounding box center [729, 18] width 46 height 12
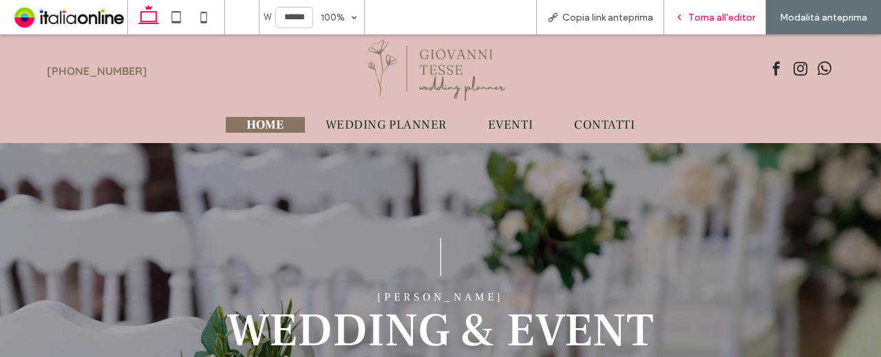
click at [694, 13] on span "Torna all'editor" at bounding box center [722, 18] width 67 height 12
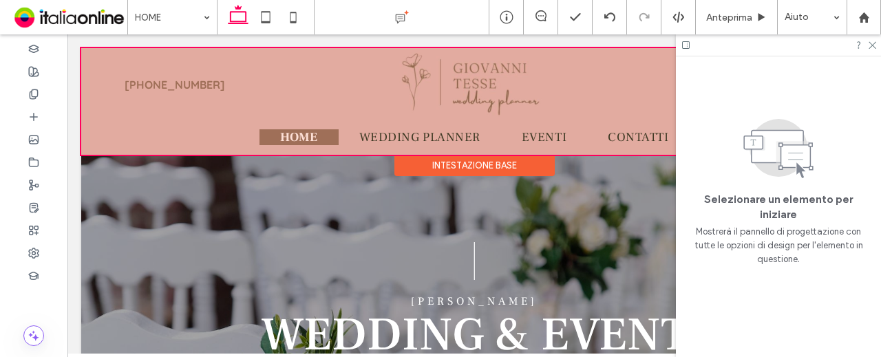
click at [444, 158] on div "Intestazione base" at bounding box center [475, 165] width 160 height 21
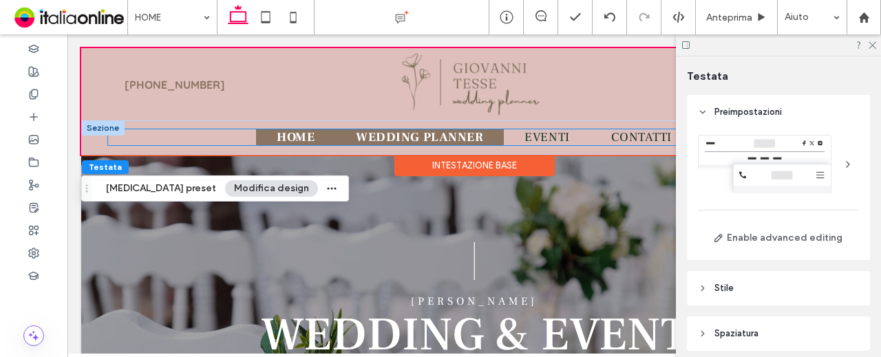
click at [356, 134] on span "WEDDING PLANNER" at bounding box center [419, 137] width 127 height 16
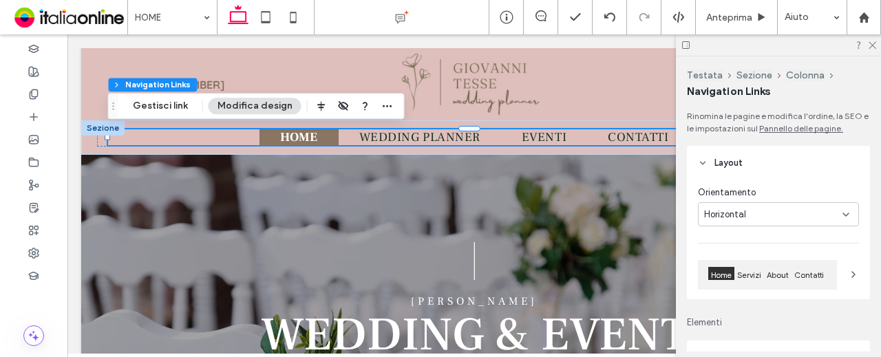
click at [255, 108] on button "Modifica design" at bounding box center [255, 106] width 93 height 17
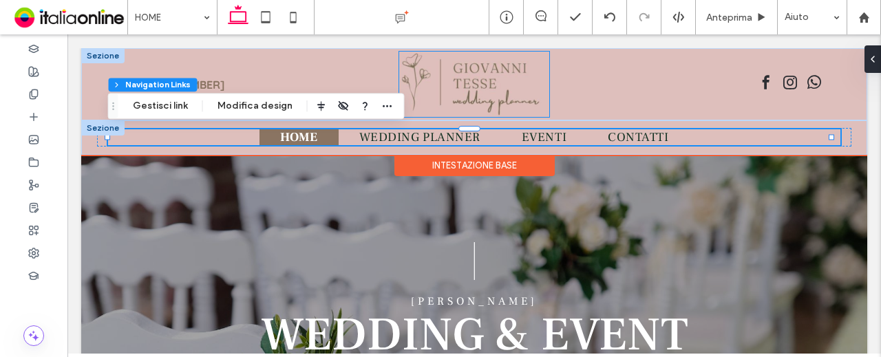
drag, startPoint x: 490, startPoint y: 82, endPoint x: 553, endPoint y: 74, distance: 63.8
click at [490, 82] on img at bounding box center [474, 84] width 150 height 65
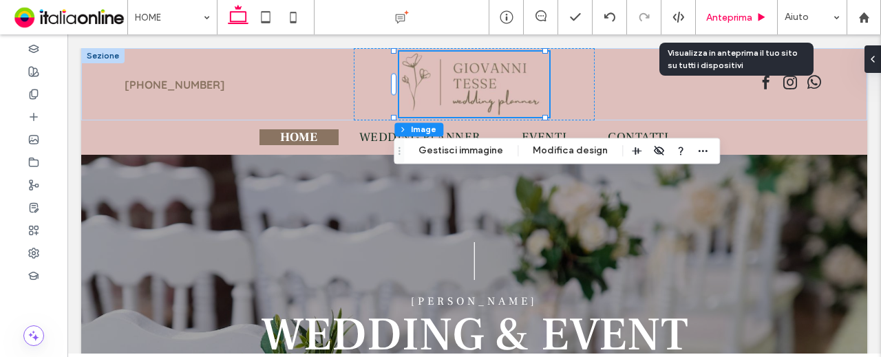
click at [712, 16] on span "Anteprima" at bounding box center [729, 18] width 46 height 12
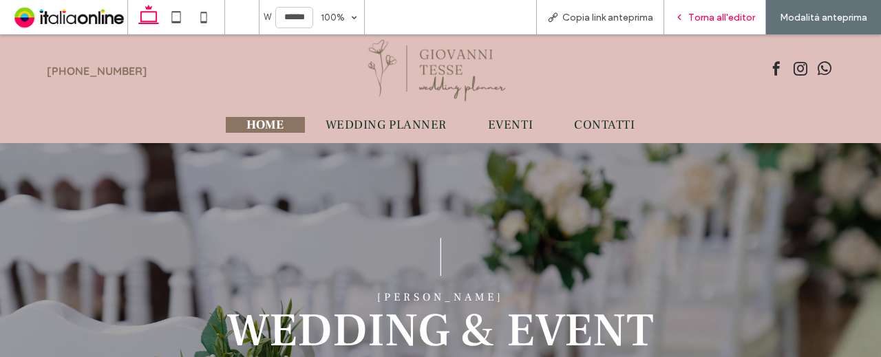
click at [709, 17] on span "Torna all'editor" at bounding box center [722, 18] width 67 height 12
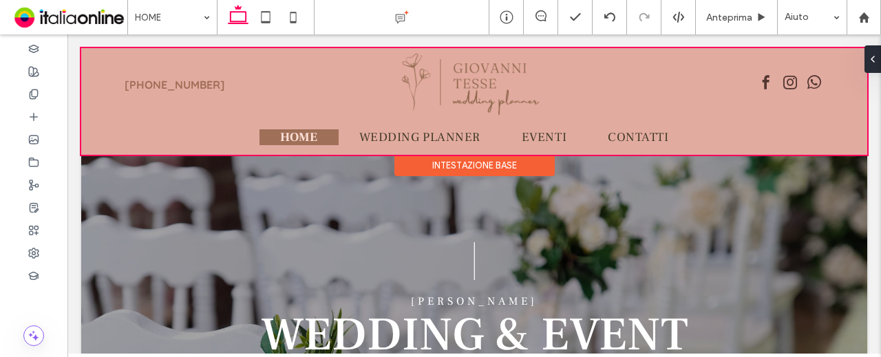
click at [428, 162] on div "Intestazione base" at bounding box center [475, 165] width 160 height 21
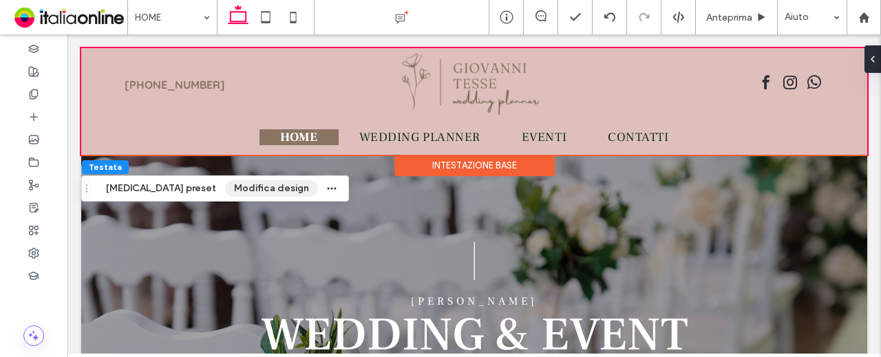
click at [225, 192] on button "Modifica design" at bounding box center [271, 188] width 93 height 17
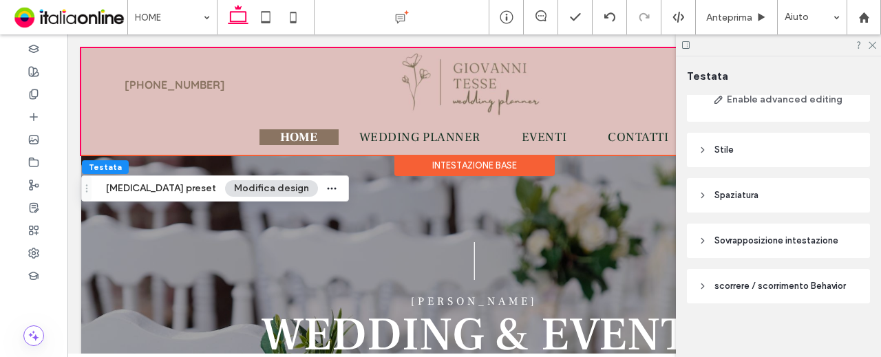
scroll to position [145, 0]
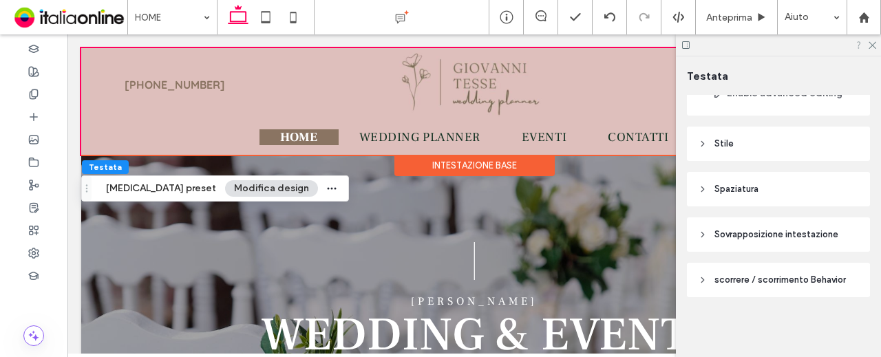
click at [871, 46] on icon at bounding box center [872, 44] width 9 height 9
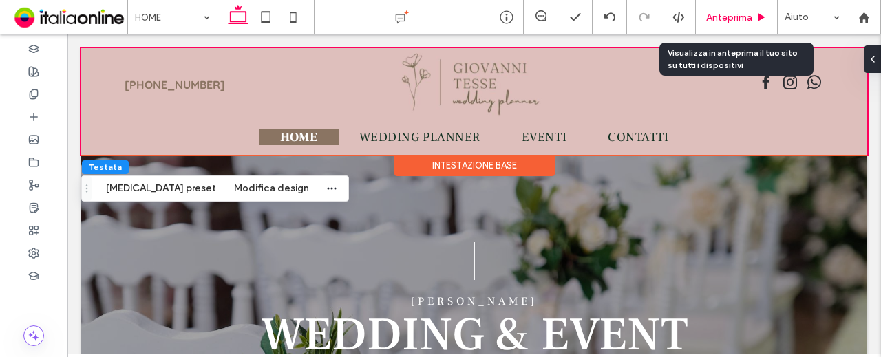
click at [727, 21] on span "Anteprima" at bounding box center [729, 18] width 46 height 12
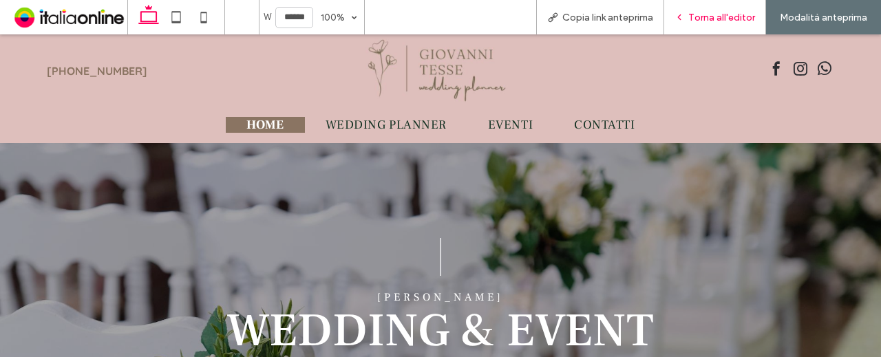
click at [701, 15] on span "Torna all'editor" at bounding box center [722, 18] width 67 height 12
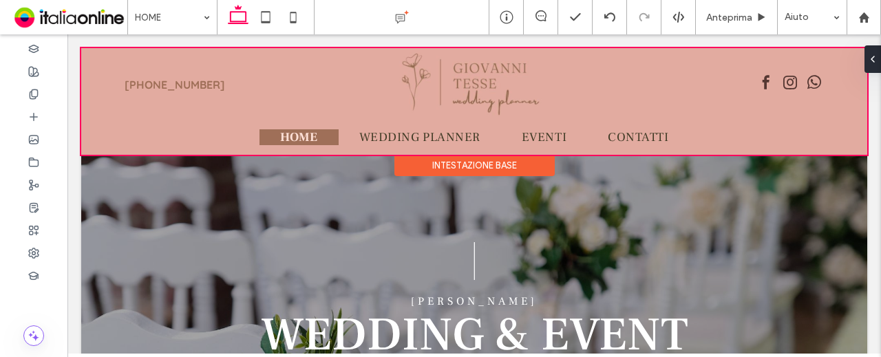
click at [448, 164] on div "Intestazione base" at bounding box center [475, 165] width 160 height 21
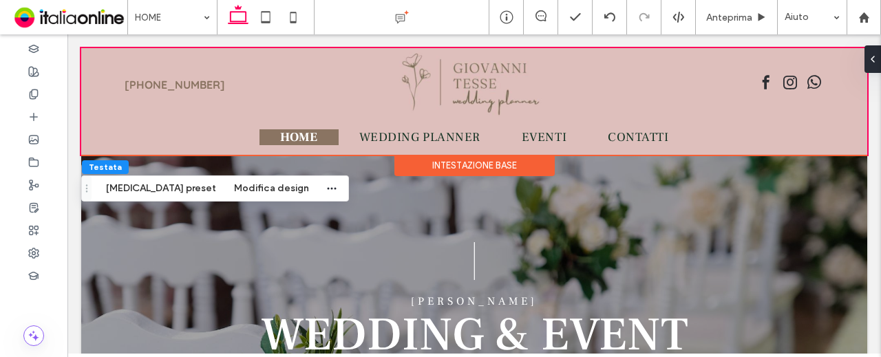
click at [453, 166] on div "Intestazione base" at bounding box center [475, 165] width 160 height 21
click at [225, 189] on button "Modifica design" at bounding box center [271, 188] width 93 height 17
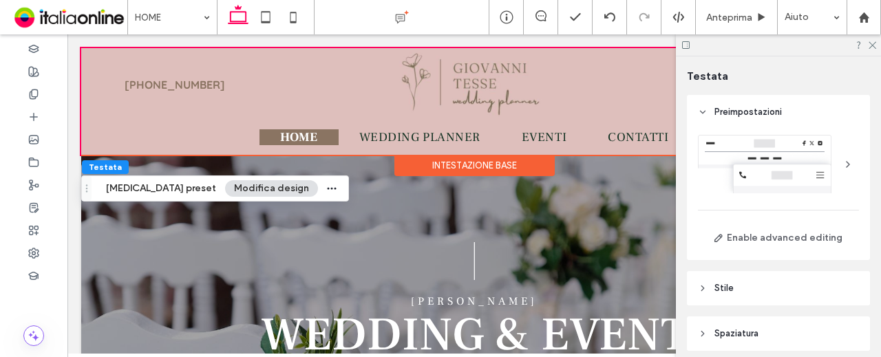
click at [804, 169] on div at bounding box center [778, 164] width 161 height 59
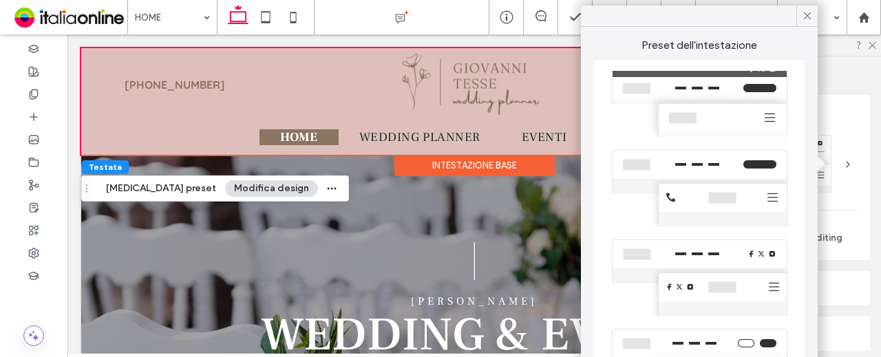
scroll to position [36, 0]
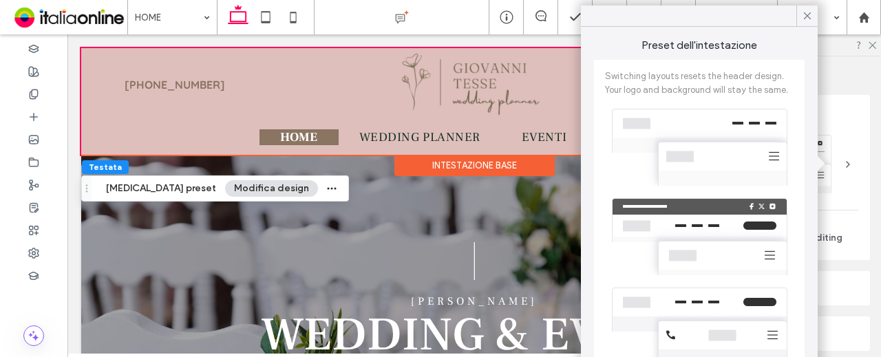
click at [696, 142] on div at bounding box center [699, 148] width 189 height 90
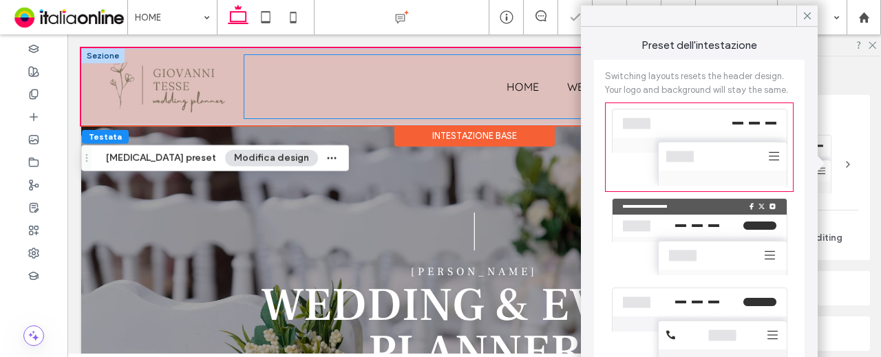
drag, startPoint x: 388, startPoint y: 70, endPoint x: 428, endPoint y: 61, distance: 40.9
click at [388, 70] on div "HOME WEDDING PLANNER EVENTI CONTATTI" at bounding box center [547, 86] width 607 height 63
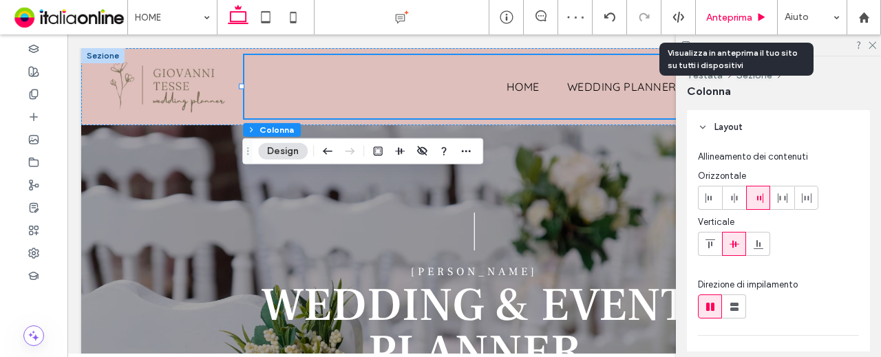
click at [752, 18] on span "Anteprima" at bounding box center [729, 18] width 46 height 12
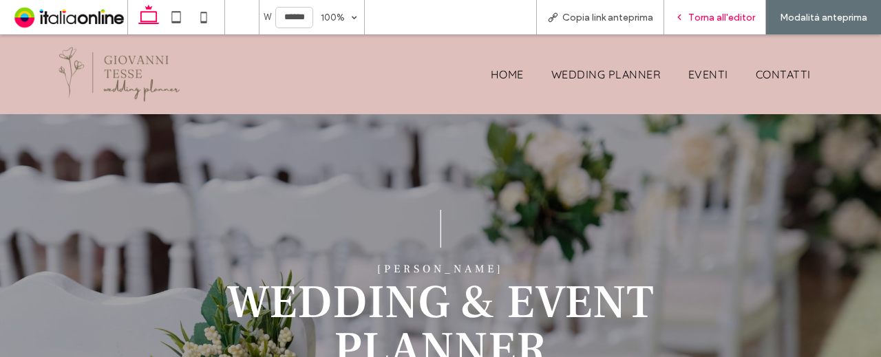
click at [703, 15] on span "Torna all'editor" at bounding box center [722, 18] width 67 height 12
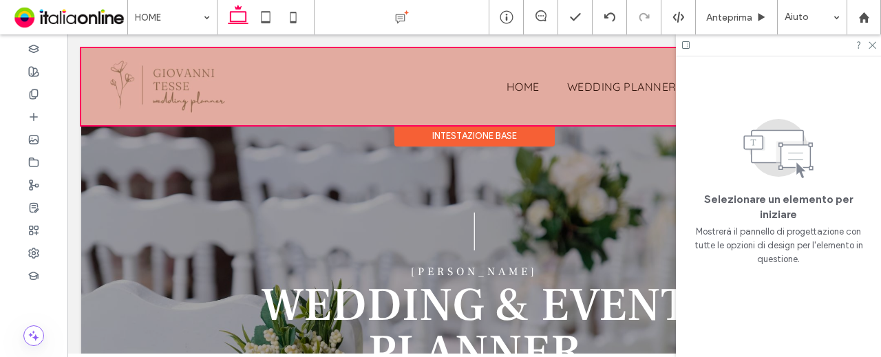
click at [172, 80] on div at bounding box center [474, 86] width 786 height 77
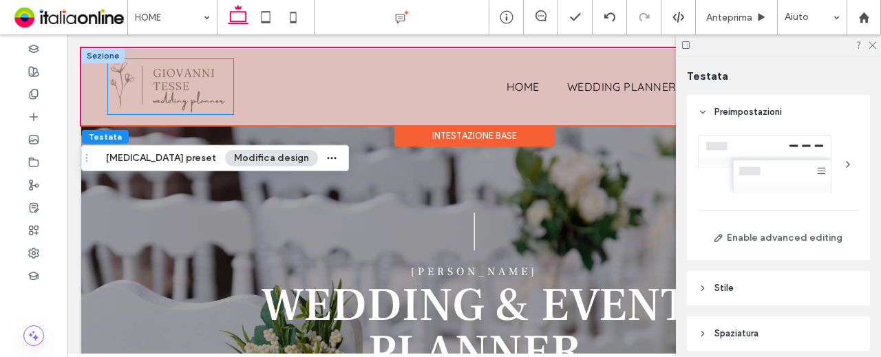
click at [180, 86] on img at bounding box center [171, 86] width 126 height 55
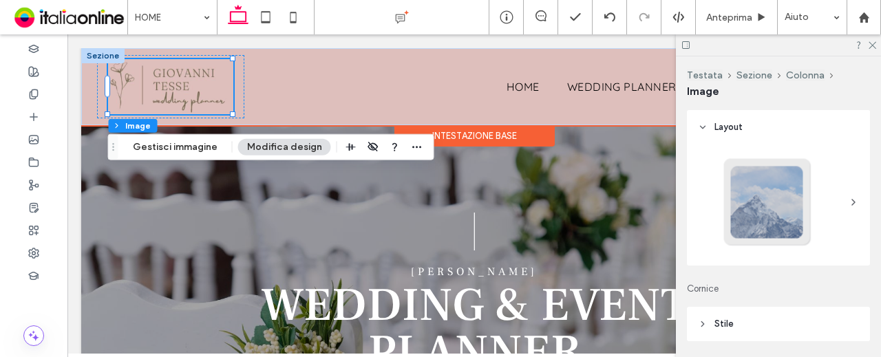
click at [229, 111] on img at bounding box center [171, 86] width 126 height 55
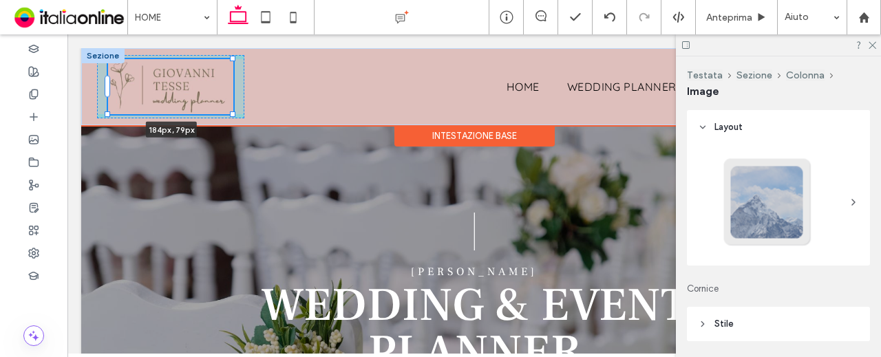
click at [233, 115] on div at bounding box center [233, 115] width 6 height 6
type input "***"
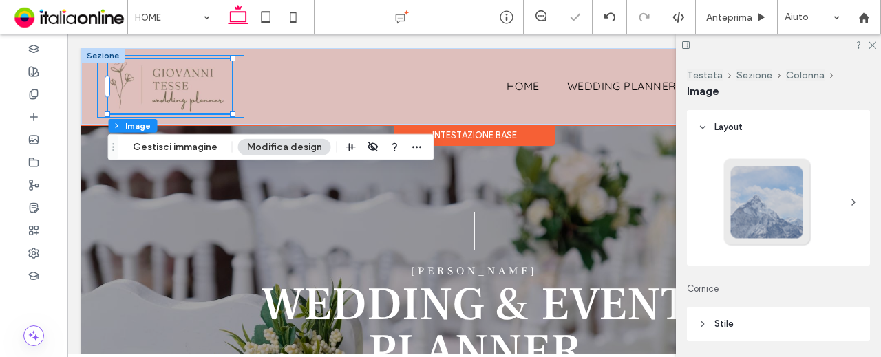
click at [235, 89] on div "184px , 79px" at bounding box center [171, 86] width 148 height 63
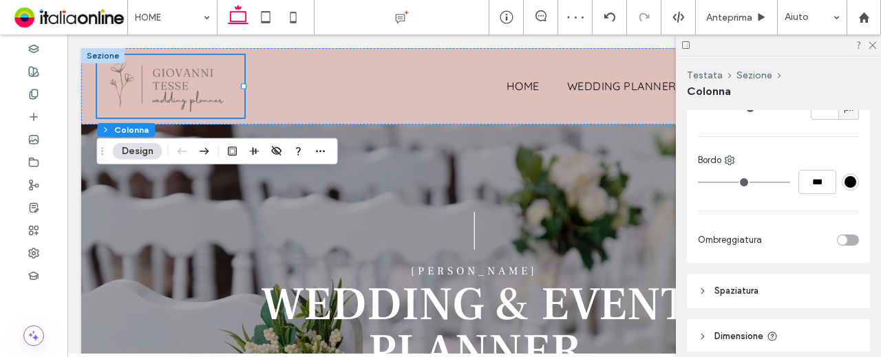
scroll to position [534, 0]
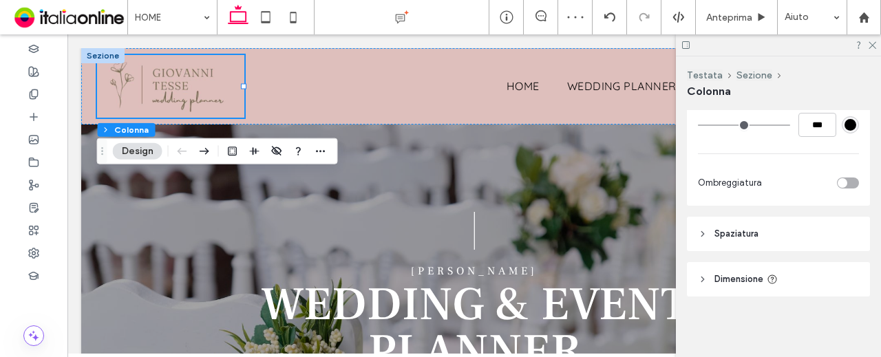
click at [769, 222] on header "Spaziatura" at bounding box center [778, 234] width 183 height 34
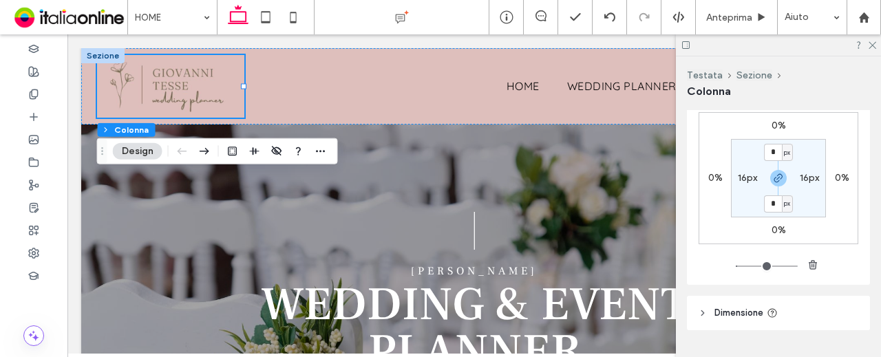
scroll to position [741, 0]
click at [771, 161] on input "*" at bounding box center [773, 152] width 18 height 17
type input "*"
click at [802, 184] on label "16px" at bounding box center [809, 178] width 19 height 12
type input "**"
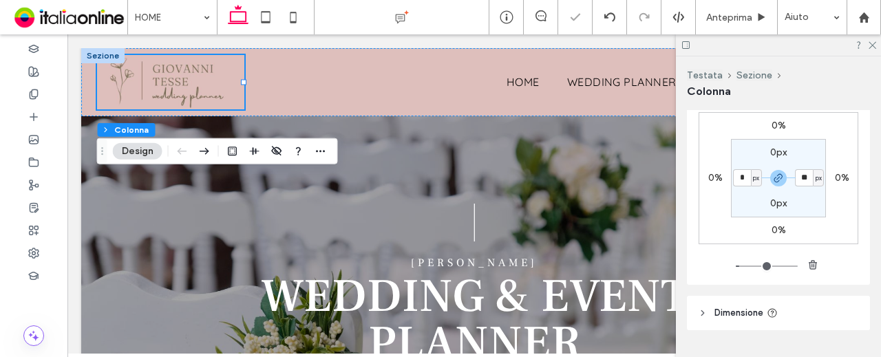
type input "*"
click at [805, 209] on section "0px ** px 0px * px" at bounding box center [778, 178] width 95 height 78
type input "*"
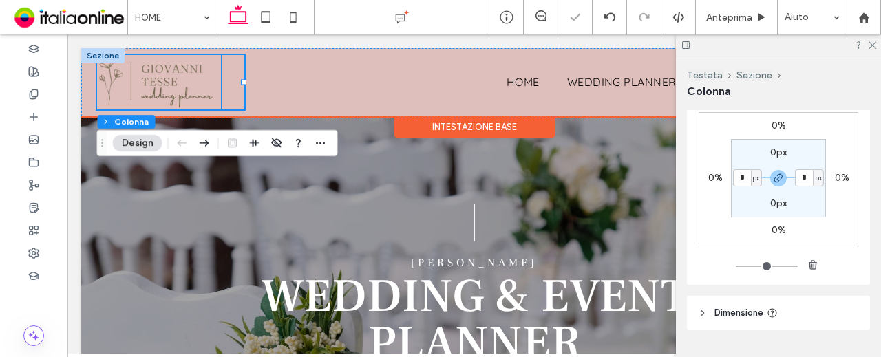
drag, startPoint x: 171, startPoint y: 83, endPoint x: 205, endPoint y: 107, distance: 40.9
click at [171, 83] on img at bounding box center [159, 82] width 124 height 54
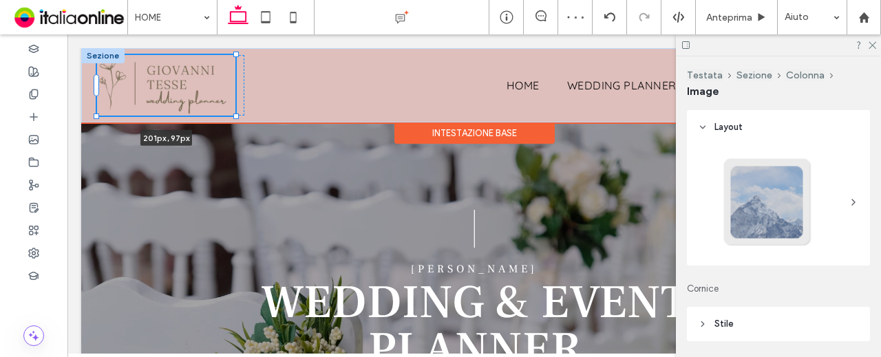
drag, startPoint x: 219, startPoint y: 107, endPoint x: 243, endPoint y: 112, distance: 24.7
click at [235, 113] on div "201px , 97px HOME WEDDING PLANNER EVENTI CONTATTI Sezione" at bounding box center [474, 85] width 786 height 74
type input "***"
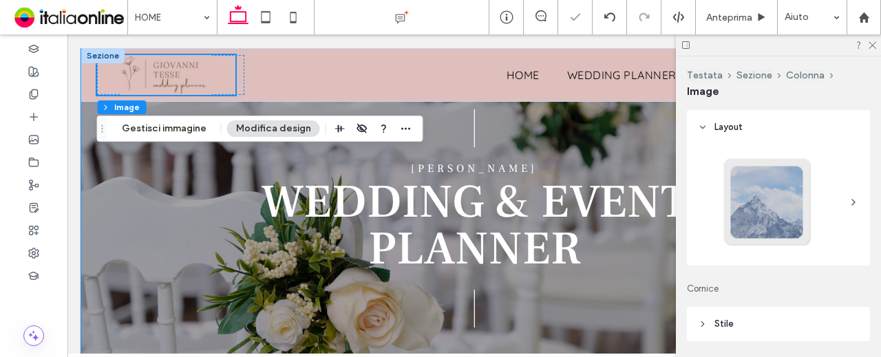
scroll to position [0, 0]
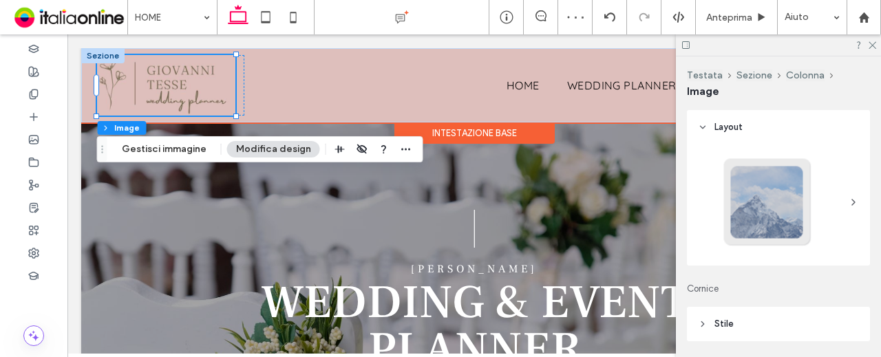
click at [231, 114] on img at bounding box center [166, 85] width 138 height 61
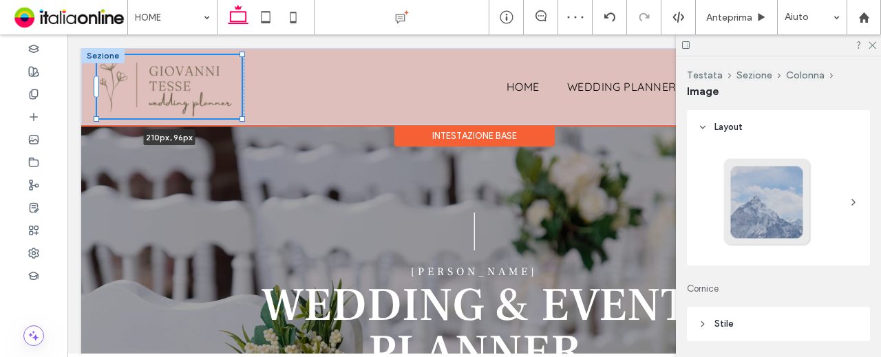
drag, startPoint x: 237, startPoint y: 115, endPoint x: 244, endPoint y: 118, distance: 8.3
click at [244, 118] on div at bounding box center [243, 119] width 6 height 6
type input "***"
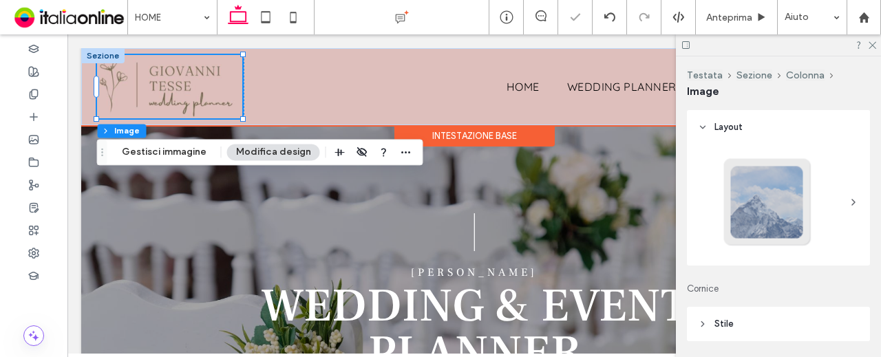
click at [430, 130] on div "Intestazione base" at bounding box center [475, 135] width 160 height 21
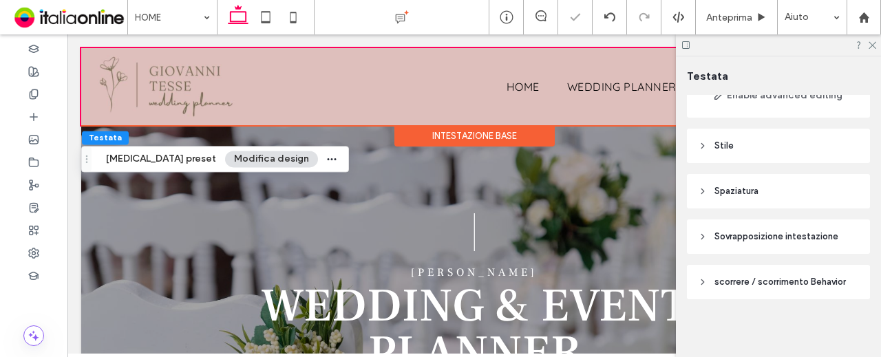
scroll to position [145, 0]
click at [763, 273] on header "scorrere / scorrimento Behavior" at bounding box center [778, 280] width 183 height 34
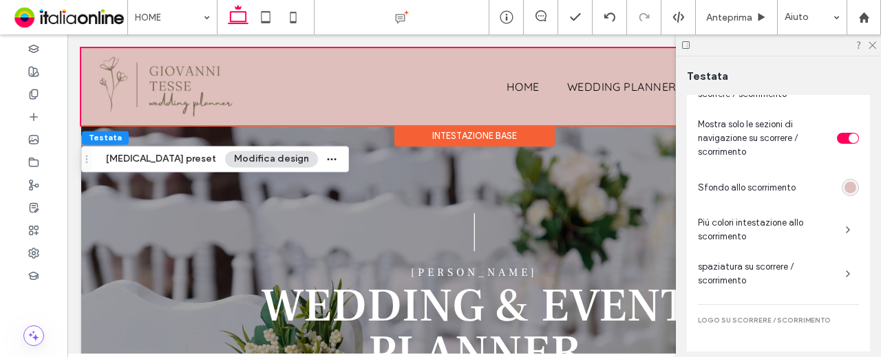
scroll to position [489, 0]
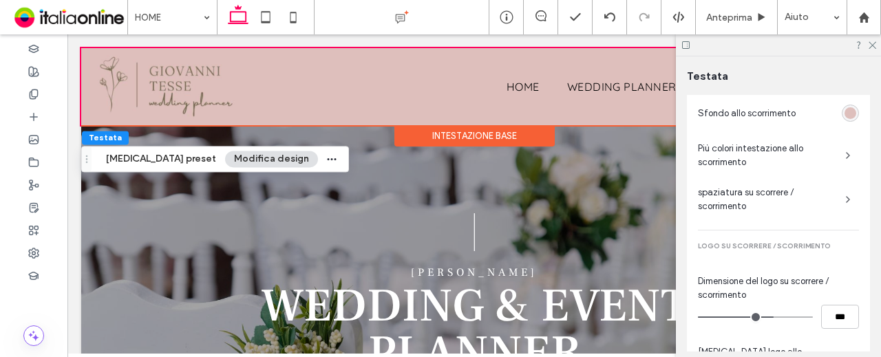
type input "**"
type input "***"
click at [785, 317] on input "range" at bounding box center [755, 317] width 115 height 1
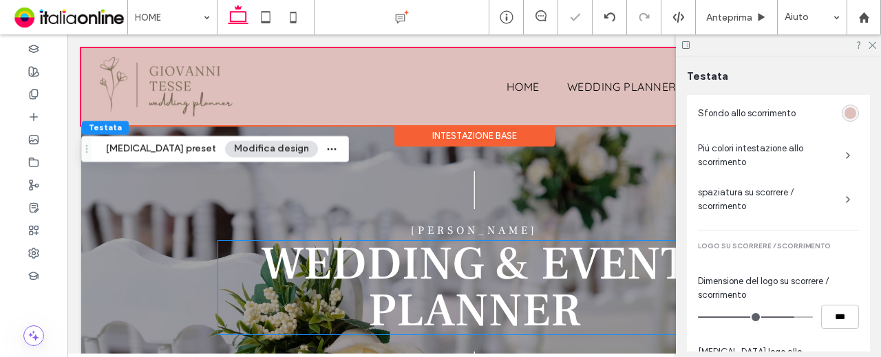
scroll to position [0, 0]
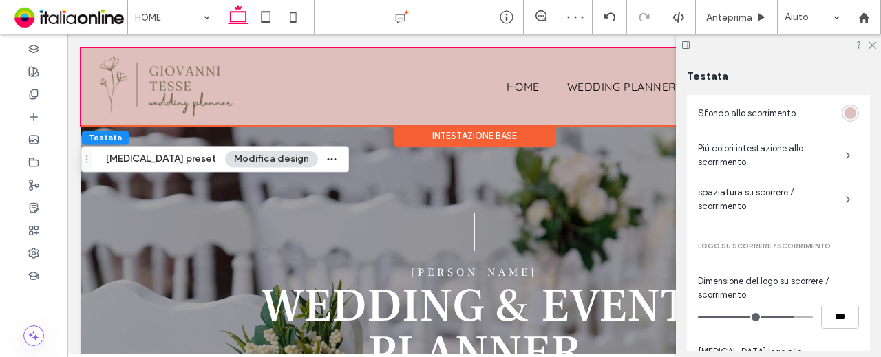
type input "**"
type input "***"
click at [774, 317] on input "range" at bounding box center [755, 317] width 115 height 1
type input "**"
type input "***"
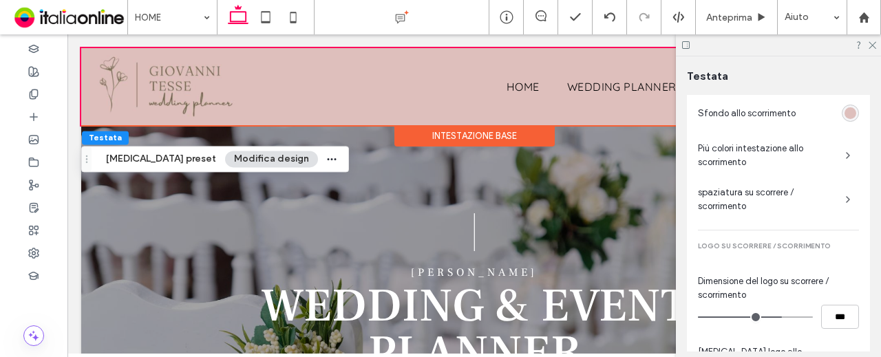
type input "**"
click at [779, 317] on input "range" at bounding box center [755, 317] width 115 height 1
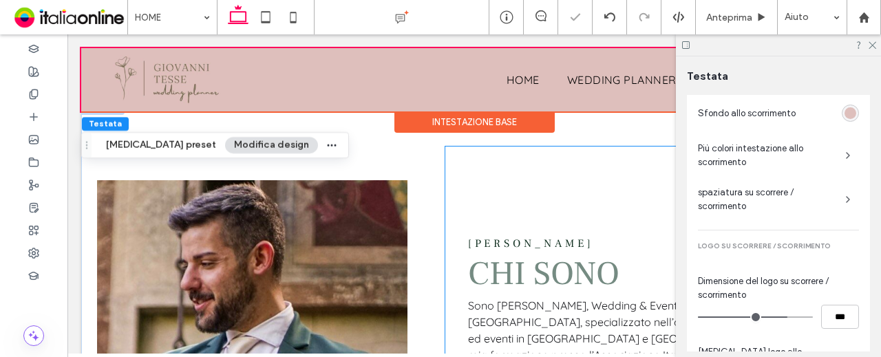
scroll to position [674, 0]
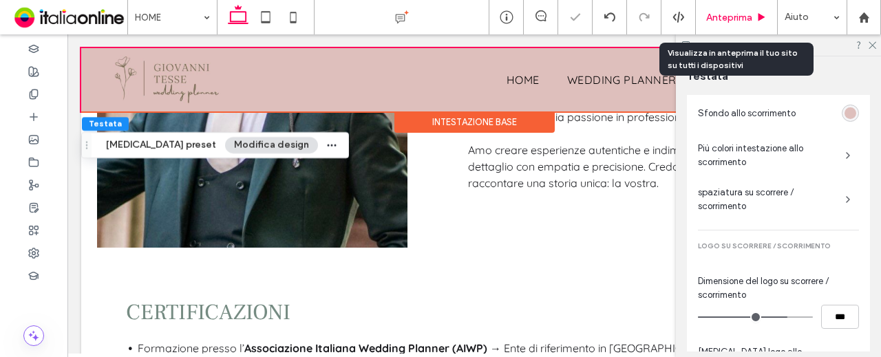
click at [731, 22] on span "Anteprima" at bounding box center [729, 18] width 46 height 12
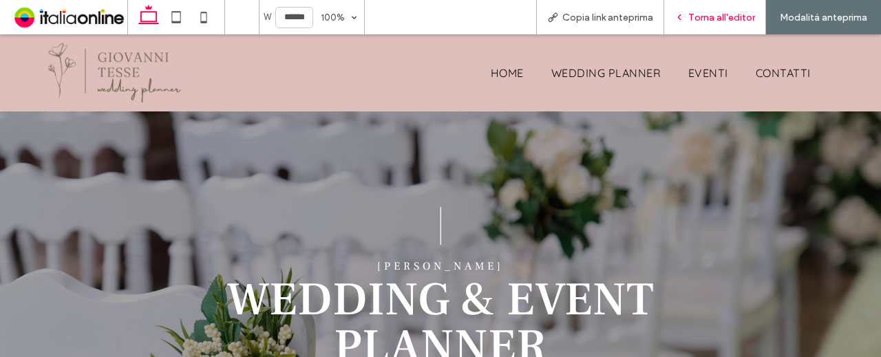
click at [691, 12] on span "Torna all'editor" at bounding box center [722, 18] width 67 height 12
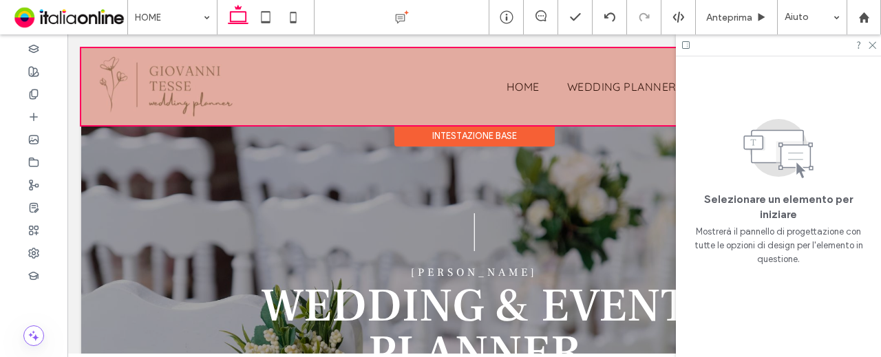
click at [512, 83] on div at bounding box center [474, 86] width 786 height 77
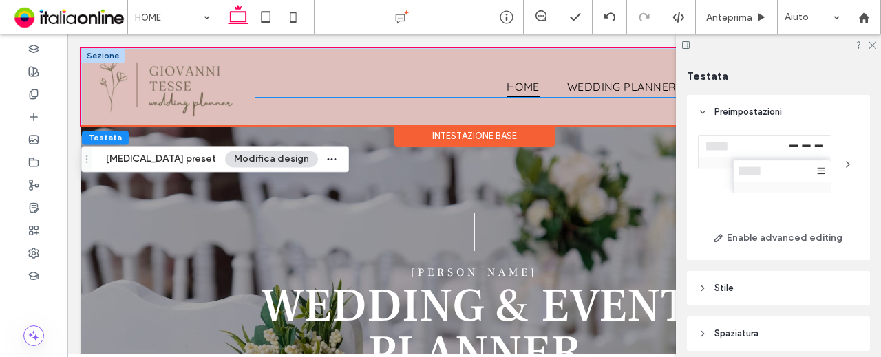
click at [493, 79] on link "HOME" at bounding box center [523, 86] width 61 height 21
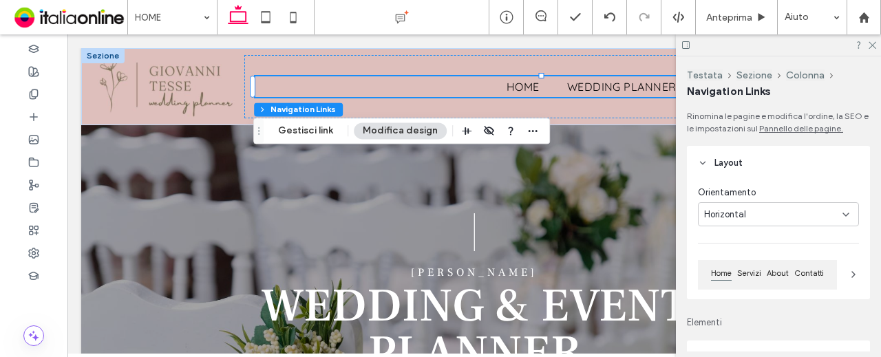
click at [401, 137] on button "Modifica design" at bounding box center [400, 131] width 93 height 17
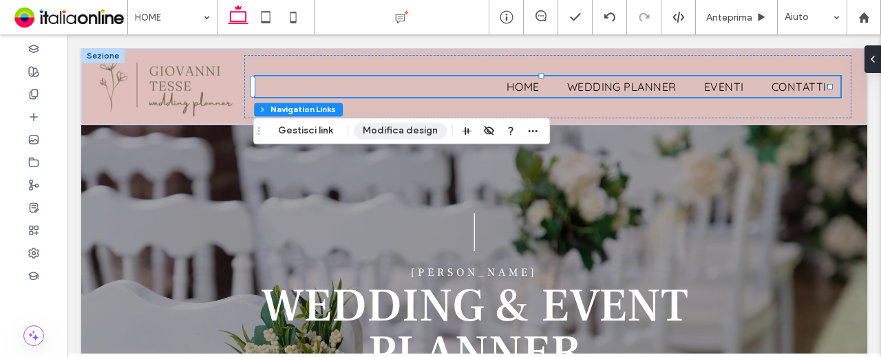
click at [423, 134] on button "Modifica design" at bounding box center [400, 131] width 93 height 17
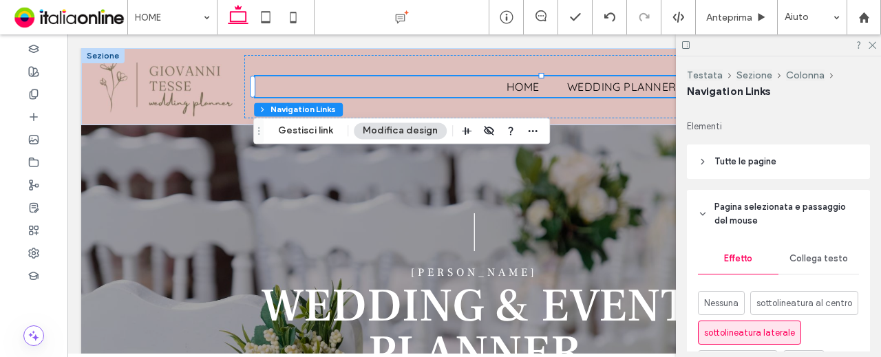
scroll to position [207, 0]
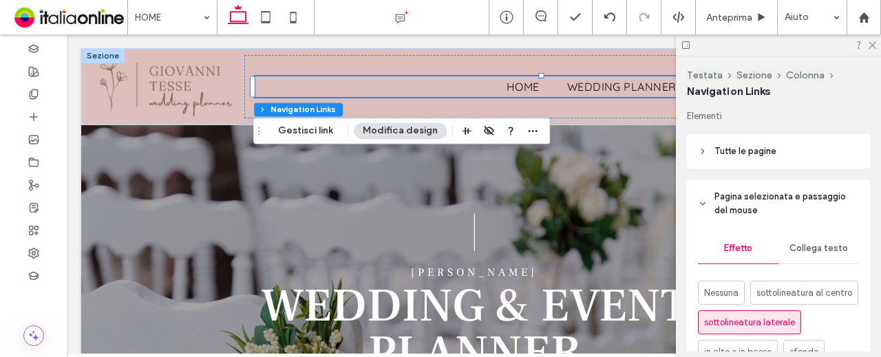
click at [803, 145] on header "Tutte le pagine" at bounding box center [778, 151] width 183 height 34
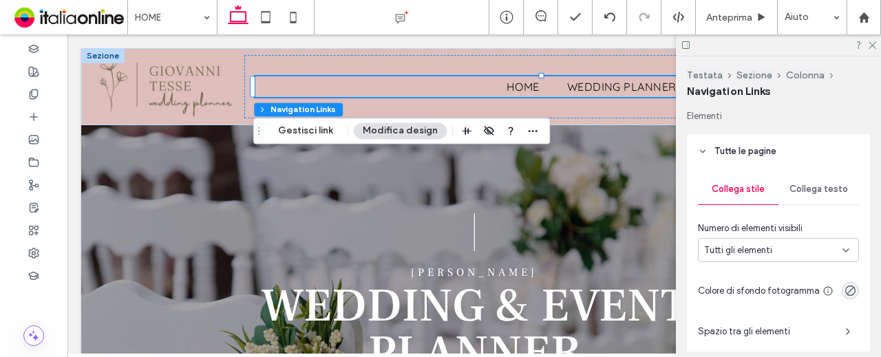
click at [810, 187] on div "Collega testo" at bounding box center [819, 189] width 81 height 30
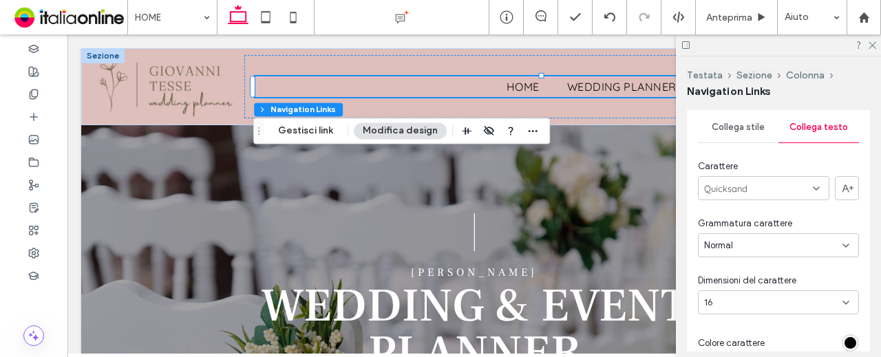
scroll to position [275, 0]
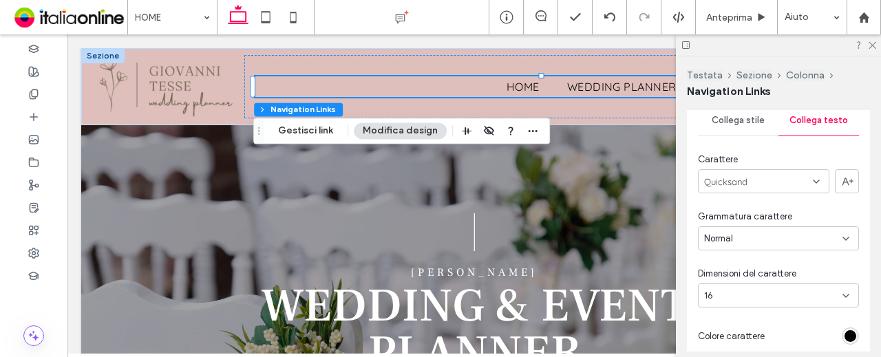
click at [765, 196] on div "Collega stile Collega testo Carattere Quicksand Grammatura carattere Normal Dim…" at bounding box center [778, 272] width 183 height 344
click at [762, 181] on div "Quicksand" at bounding box center [764, 181] width 132 height 24
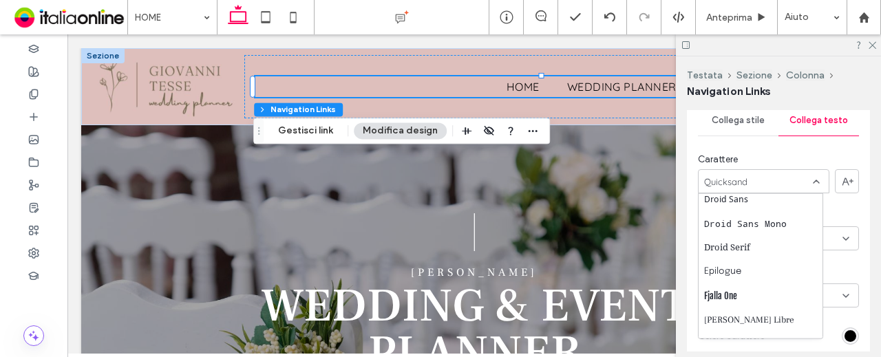
scroll to position [413, 0]
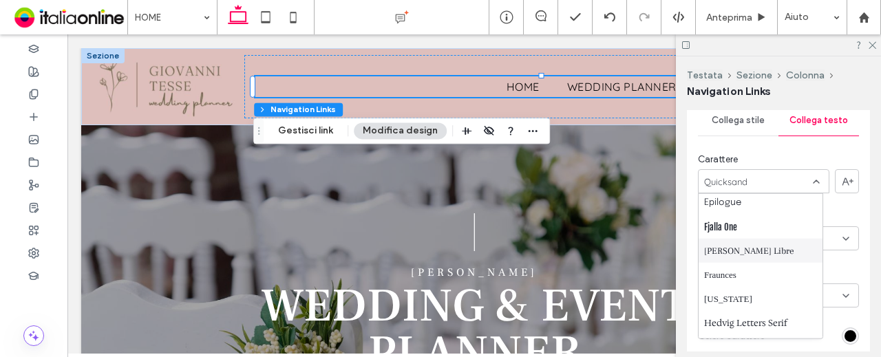
click at [767, 247] on span "[PERSON_NAME] Libre" at bounding box center [749, 251] width 90 height 14
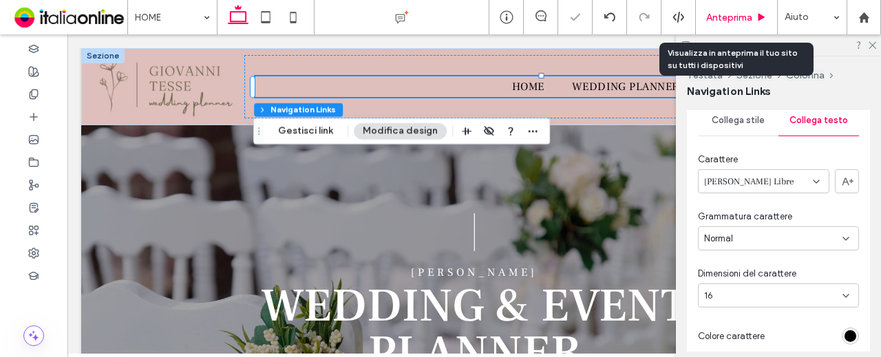
click at [744, 22] on span "Anteprima" at bounding box center [729, 18] width 46 height 12
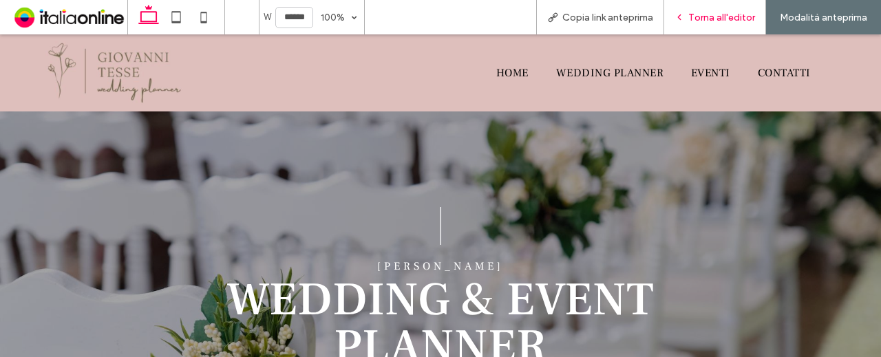
click at [693, 17] on span "Torna all'editor" at bounding box center [722, 18] width 67 height 12
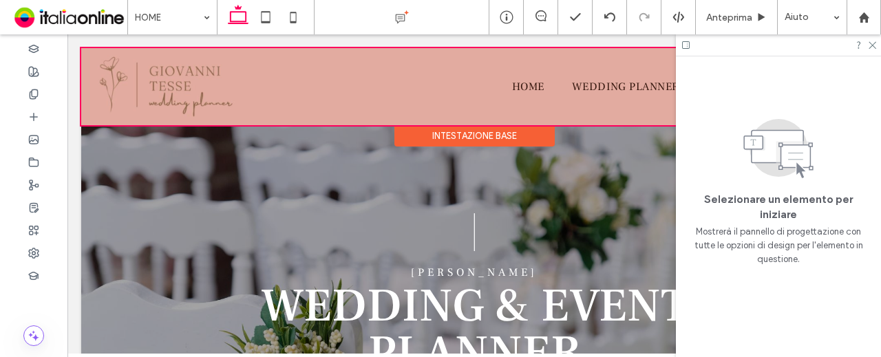
click at [539, 82] on div at bounding box center [474, 86] width 786 height 77
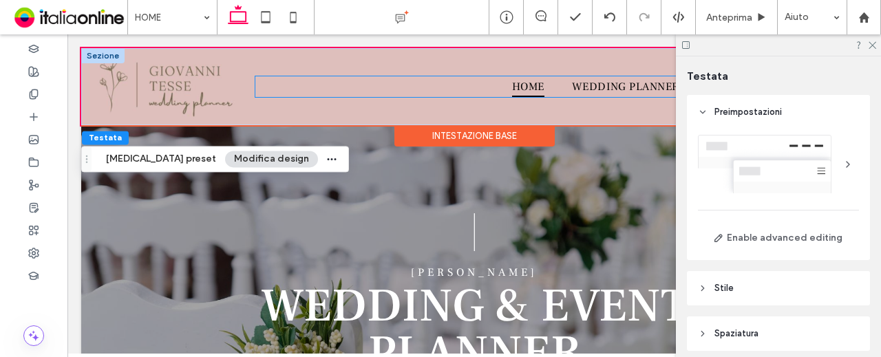
click at [534, 83] on link "HOME" at bounding box center [529, 86] width 60 height 21
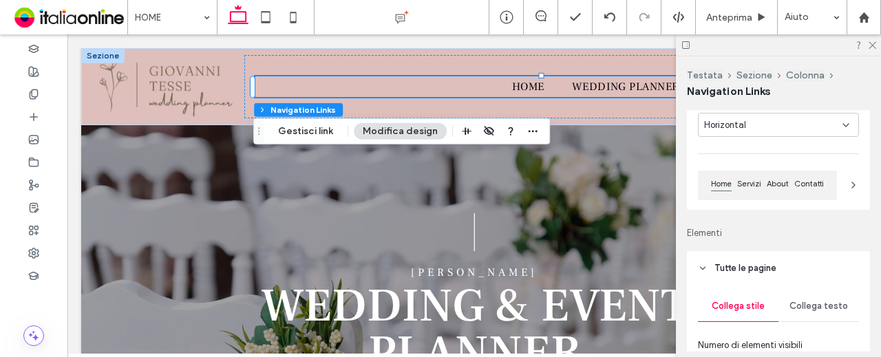
scroll to position [207, 0]
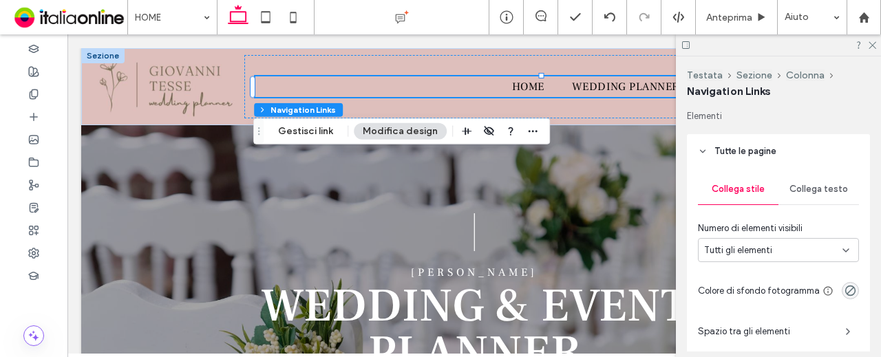
click at [814, 187] on span "Collega testo" at bounding box center [819, 189] width 59 height 11
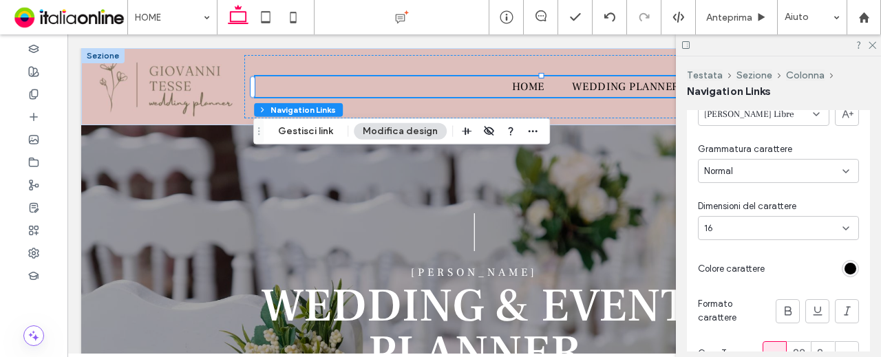
scroll to position [344, 0]
click at [801, 242] on div "Collega stile Collega testo Carattere [PERSON_NAME] Libre Grammatura carattere …" at bounding box center [778, 203] width 183 height 344
click at [770, 222] on div "16" at bounding box center [770, 227] width 132 height 14
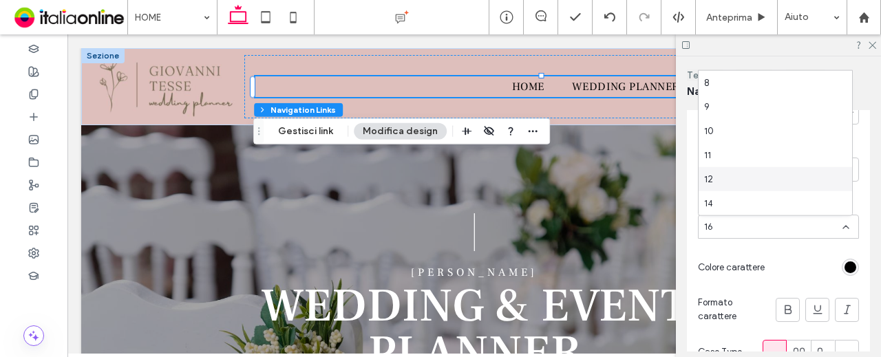
scroll to position [69, 0]
click at [760, 174] on div "18" at bounding box center [776, 183] width 154 height 24
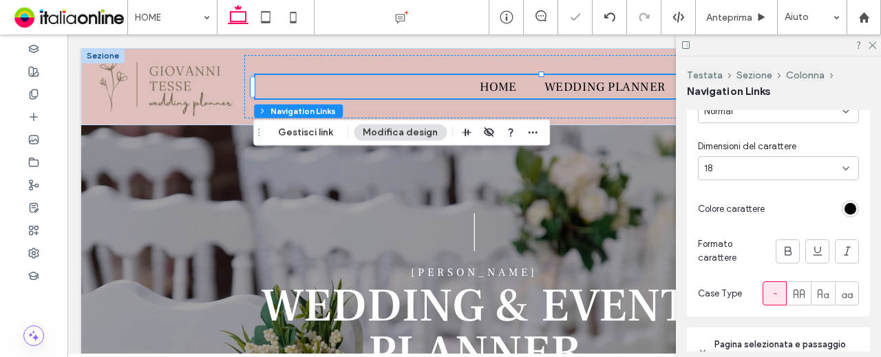
scroll to position [482, 0]
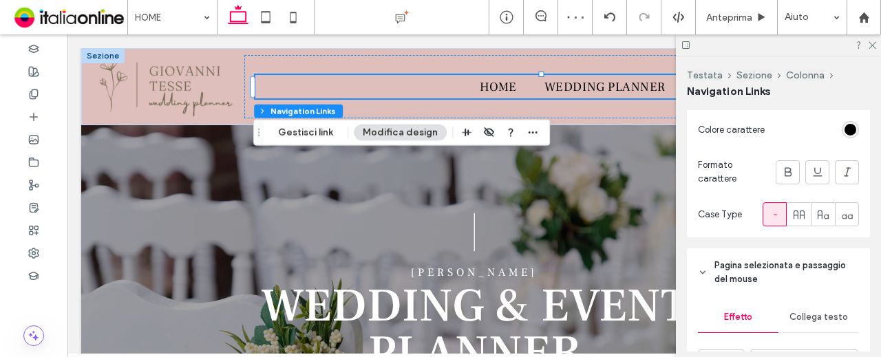
click at [852, 130] on div "Collega stile Collega testo Carattere [PERSON_NAME] Libre Grammatura carattere …" at bounding box center [778, 65] width 183 height 344
click at [847, 127] on div "rgb(0, 0, 0)" at bounding box center [851, 130] width 12 height 12
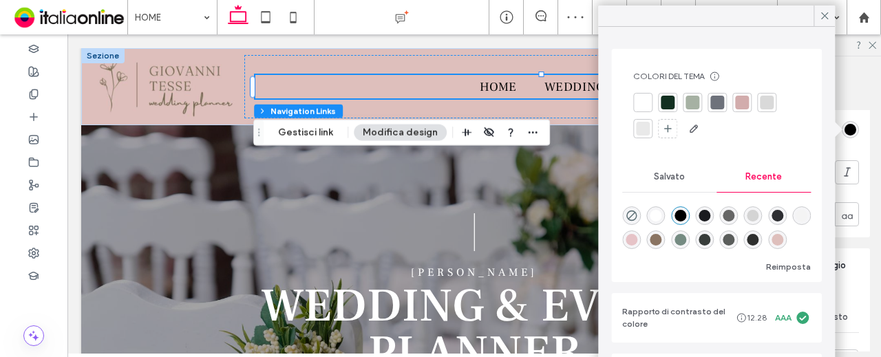
click at [662, 239] on div "rgba(138, 116, 98, 1)" at bounding box center [657, 240] width 12 height 12
type input "*******"
drag, startPoint x: 829, startPoint y: 11, endPoint x: 819, endPoint y: 13, distance: 9.9
click at [829, 11] on icon at bounding box center [825, 16] width 12 height 12
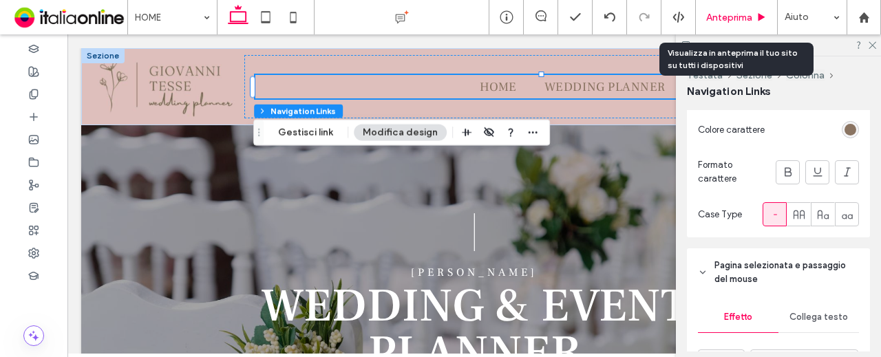
click at [733, 12] on span "Anteprima" at bounding box center [729, 18] width 46 height 12
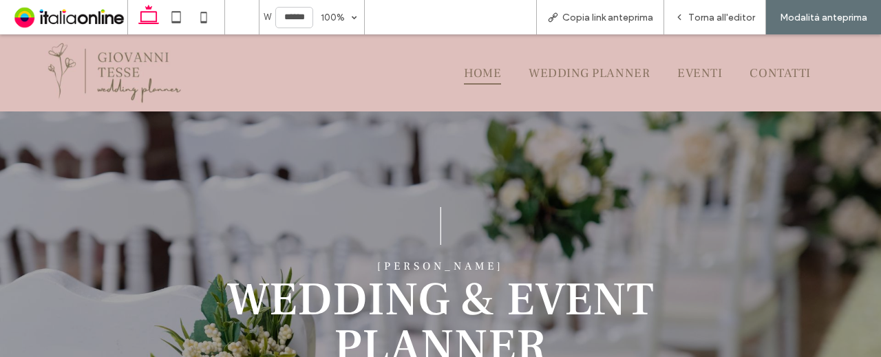
click at [478, 71] on span "HOME" at bounding box center [482, 72] width 37 height 23
click at [719, 16] on span "Torna all'editor" at bounding box center [722, 18] width 67 height 12
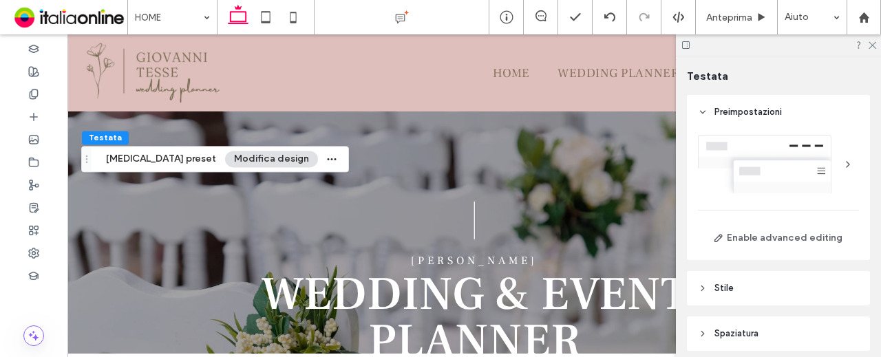
click at [229, 162] on button "Modifica design" at bounding box center [271, 159] width 93 height 17
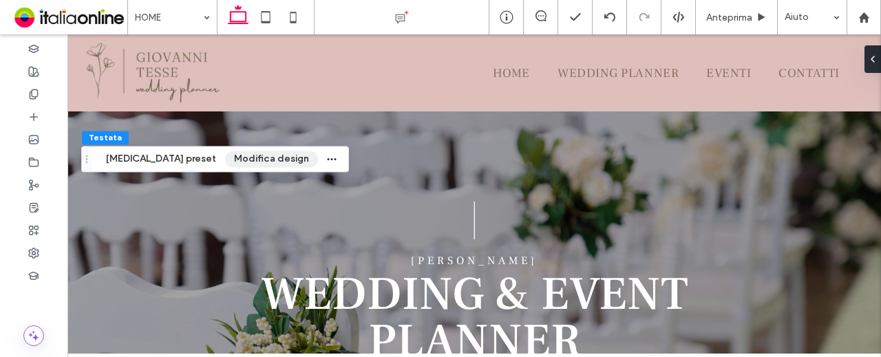
click at [241, 159] on button "Modifica design" at bounding box center [271, 159] width 93 height 17
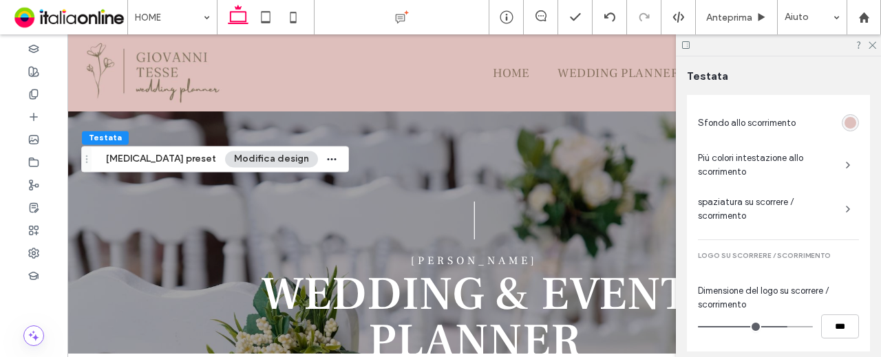
scroll to position [482, 0]
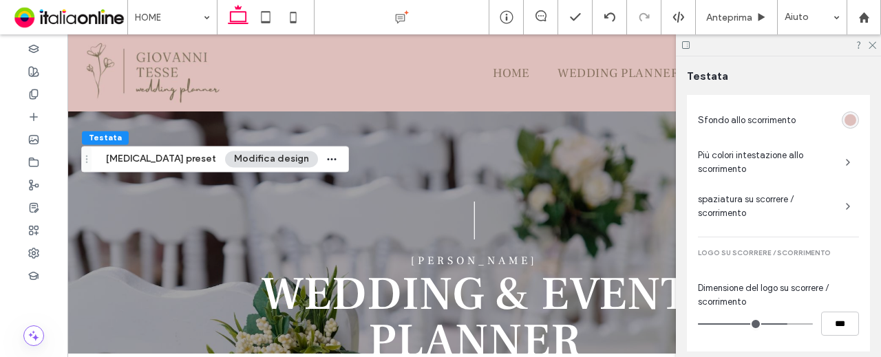
click at [826, 167] on span "Più colori intestazione allo scorrimento" at bounding box center [766, 163] width 136 height 28
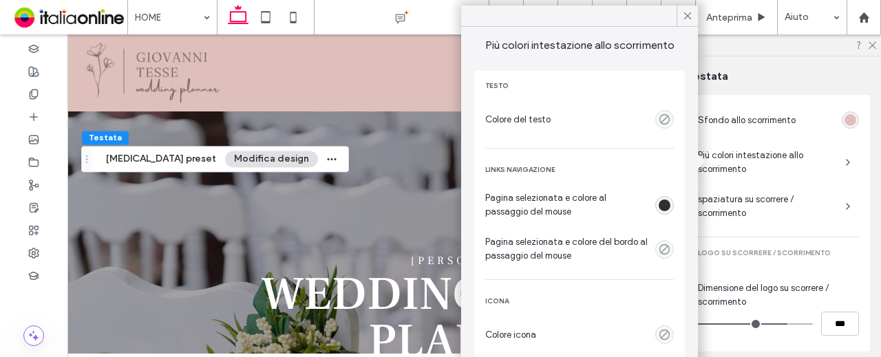
click at [655, 214] on div "Pagina selezionata e colore al passaggio del mouse" at bounding box center [579, 205] width 189 height 28
click at [665, 209] on div "rgba(46, 47, 46, 1)" at bounding box center [665, 206] width 12 height 12
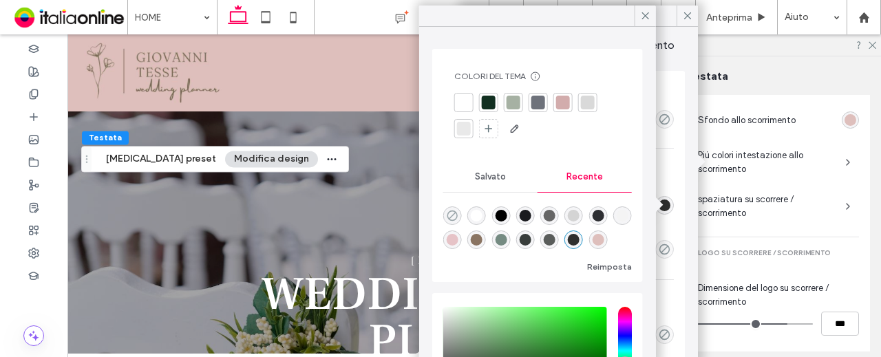
click at [450, 211] on use "rgba(0, 0, 0, 0)" at bounding box center [452, 216] width 10 height 10
type input "*******"
type input "*"
type input "**"
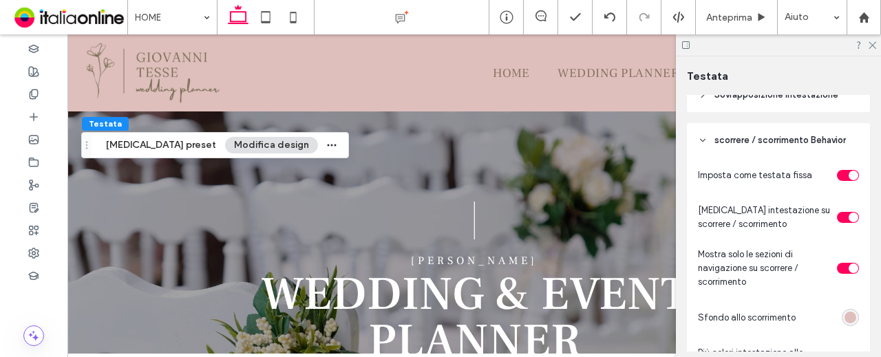
scroll to position [313, 0]
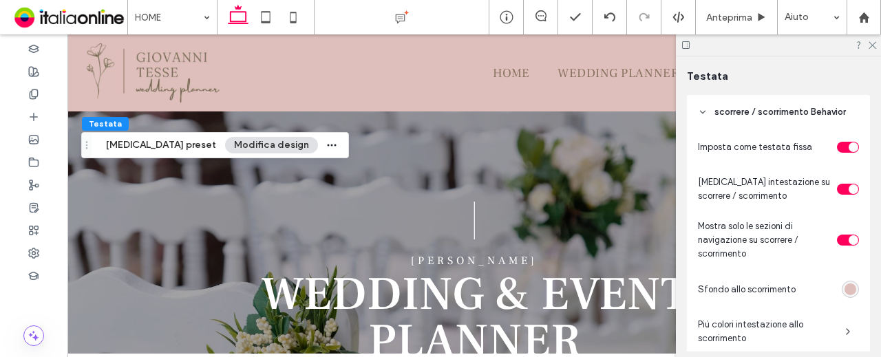
click at [810, 330] on span "Più colori intestazione allo scorrimento" at bounding box center [766, 332] width 136 height 28
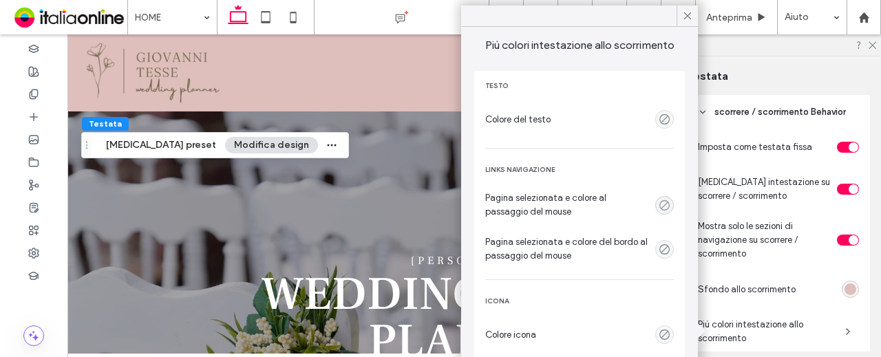
click at [668, 203] on icon "rgba(0, 0, 0, 0)" at bounding box center [665, 206] width 12 height 12
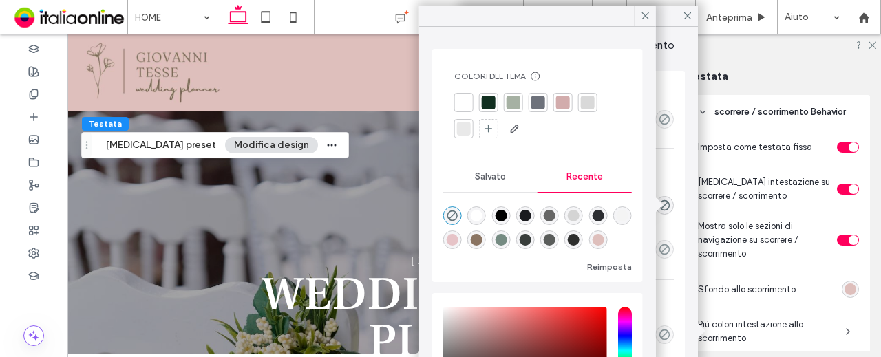
click at [483, 242] on div "rgba(138, 116, 98, 1)" at bounding box center [477, 240] width 12 height 12
type input "*******"
type input "***"
type input "****"
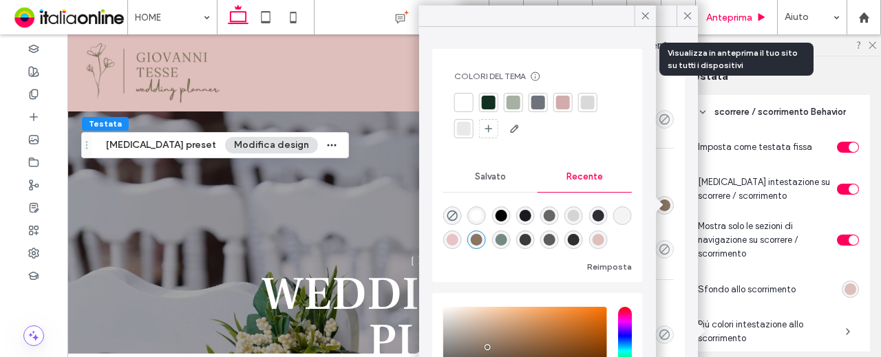
click at [726, 14] on span "Anteprima" at bounding box center [729, 18] width 46 height 12
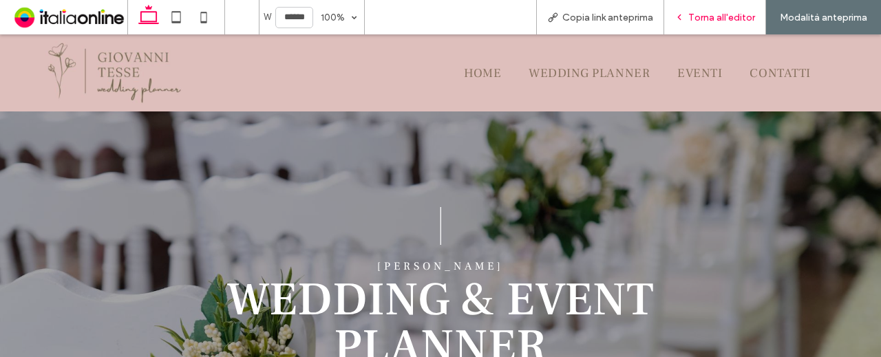
click at [709, 17] on span "Torna all'editor" at bounding box center [722, 18] width 67 height 12
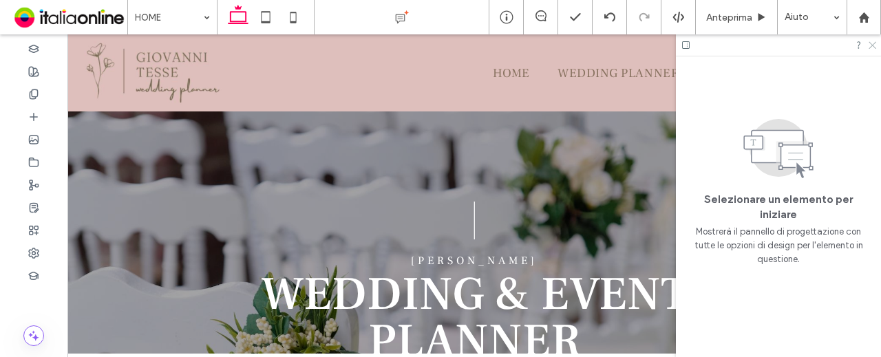
click at [871, 43] on use at bounding box center [873, 46] width 8 height 8
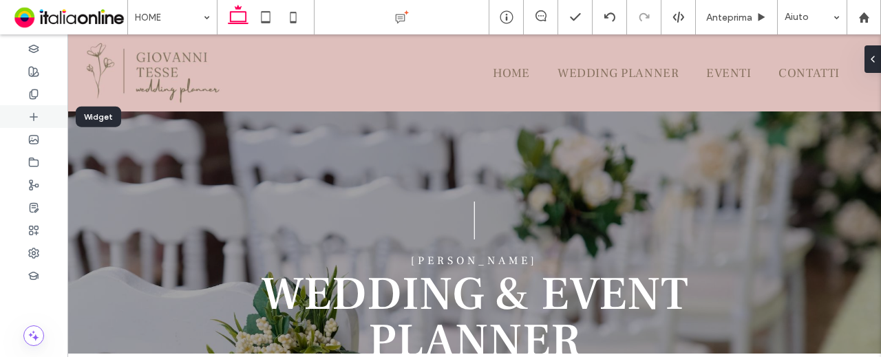
drag, startPoint x: 32, startPoint y: 114, endPoint x: 52, endPoint y: 126, distance: 23.5
click at [32, 114] on icon at bounding box center [33, 117] width 11 height 11
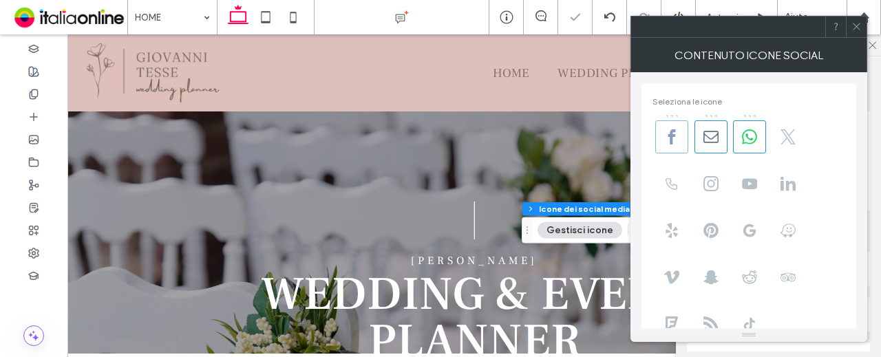
click at [674, 129] on use at bounding box center [673, 136] width 8 height 15
click at [707, 133] on icon at bounding box center [711, 136] width 15 height 15
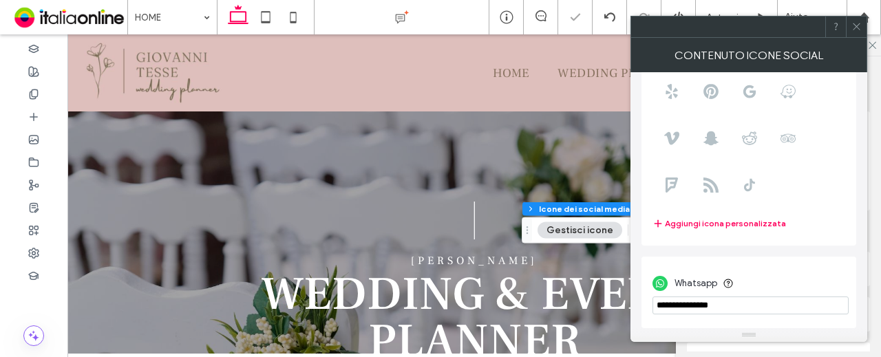
scroll to position [139, 0]
click at [857, 23] on icon at bounding box center [857, 26] width 10 height 10
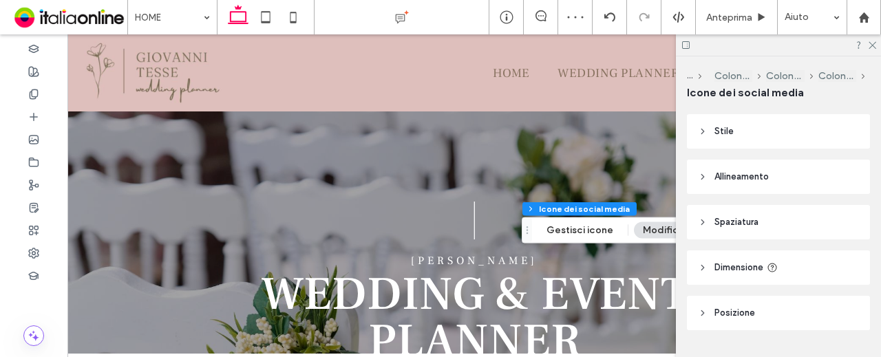
scroll to position [171, 0]
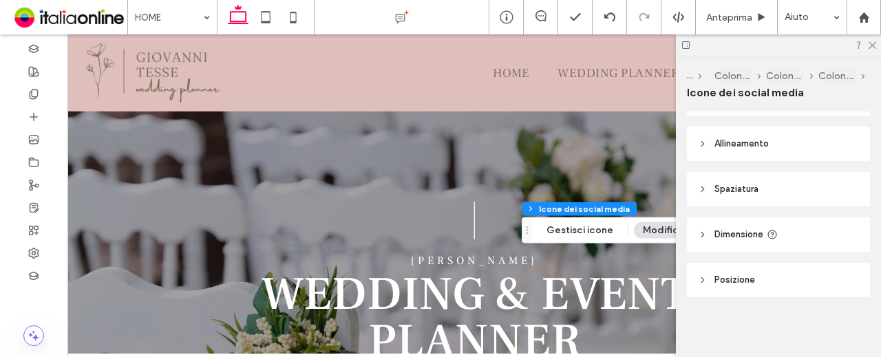
click at [759, 148] on span "Allineamento" at bounding box center [742, 144] width 54 height 14
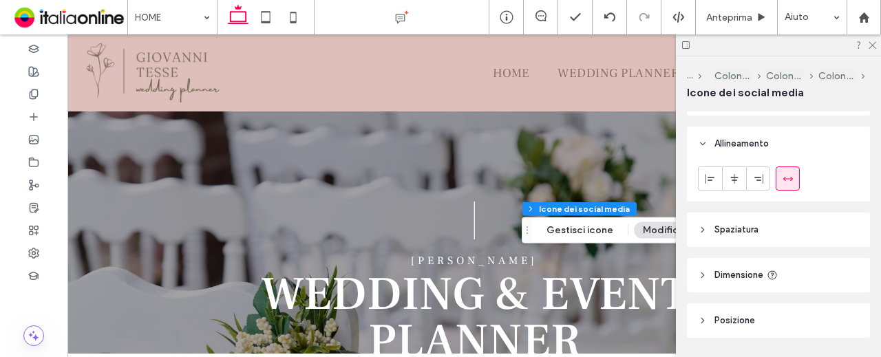
scroll to position [102, 0]
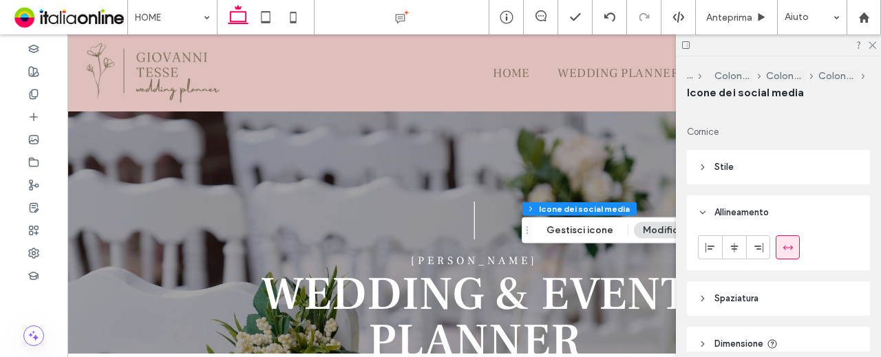
click at [774, 162] on header "Stile" at bounding box center [778, 167] width 183 height 34
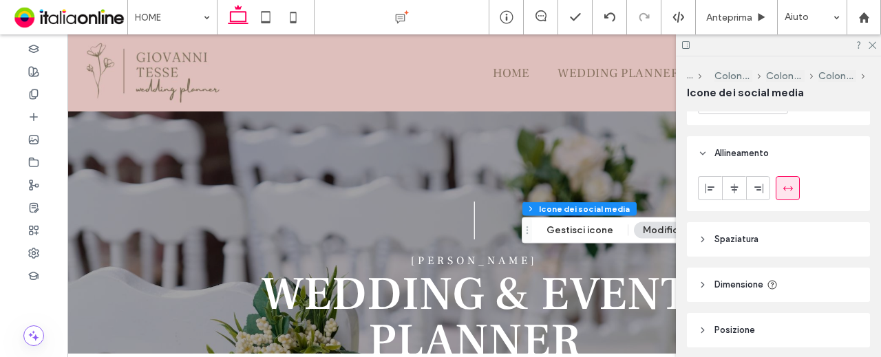
scroll to position [565, 0]
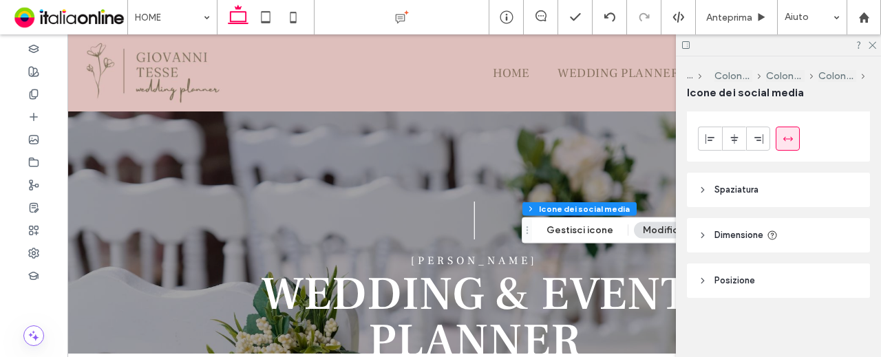
click at [733, 238] on span "Dimensione" at bounding box center [739, 236] width 49 height 14
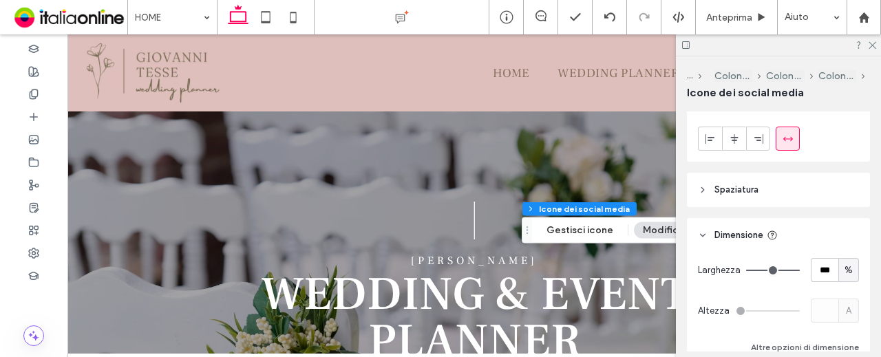
click at [741, 233] on span "Dimensione" at bounding box center [739, 236] width 49 height 14
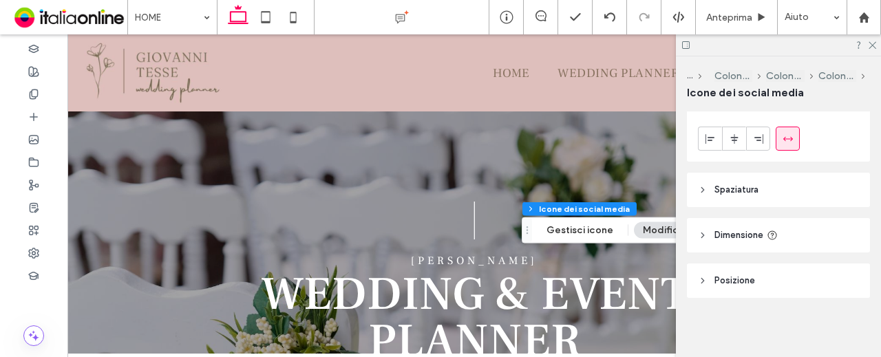
click at [744, 276] on span "Posizione" at bounding box center [735, 281] width 41 height 14
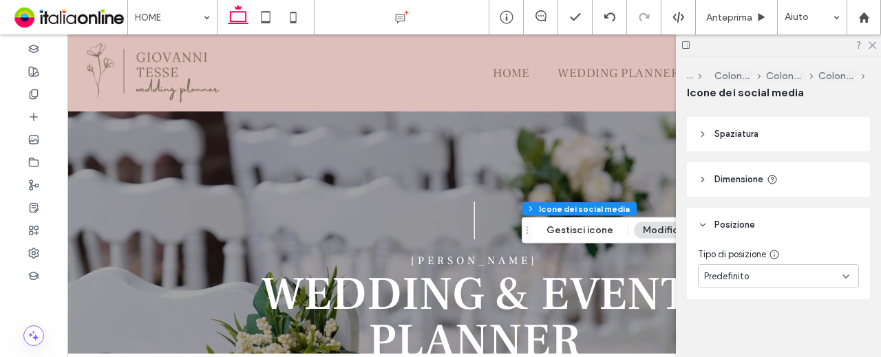
scroll to position [621, 0]
click at [772, 276] on div "Predefinito" at bounding box center [773, 276] width 138 height 14
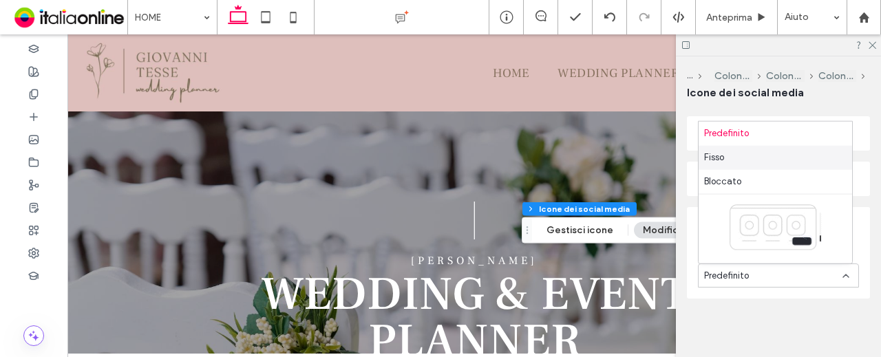
click at [741, 156] on div "Fisso" at bounding box center [776, 158] width 154 height 24
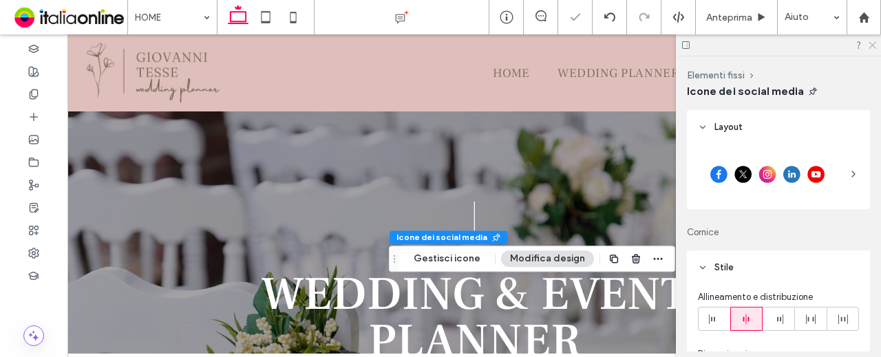
click at [872, 43] on icon at bounding box center [872, 44] width 9 height 9
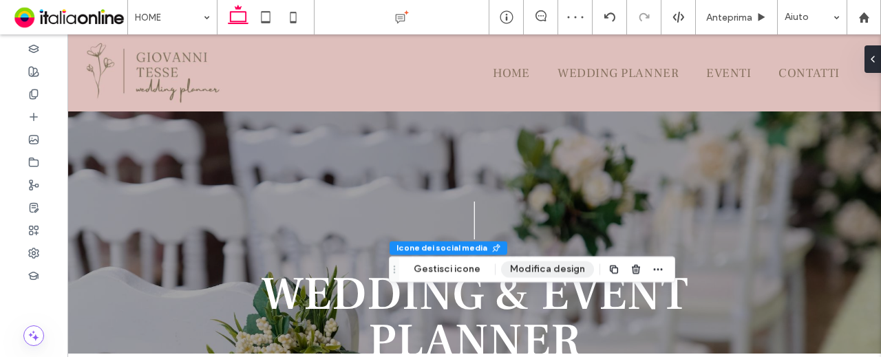
click at [563, 275] on button "Modifica design" at bounding box center [547, 270] width 93 height 17
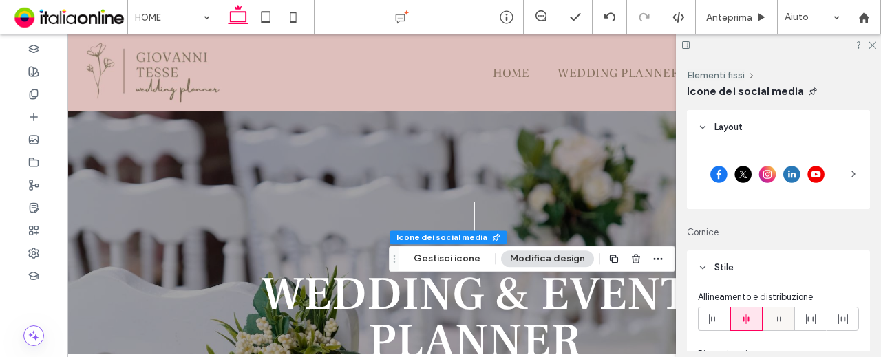
click at [768, 311] on div at bounding box center [779, 319] width 31 height 23
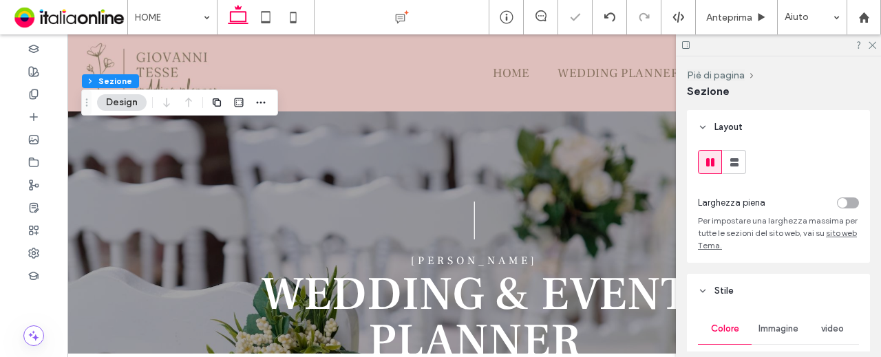
click at [878, 43] on div at bounding box center [778, 44] width 205 height 21
click at [870, 45] on icon at bounding box center [872, 44] width 9 height 9
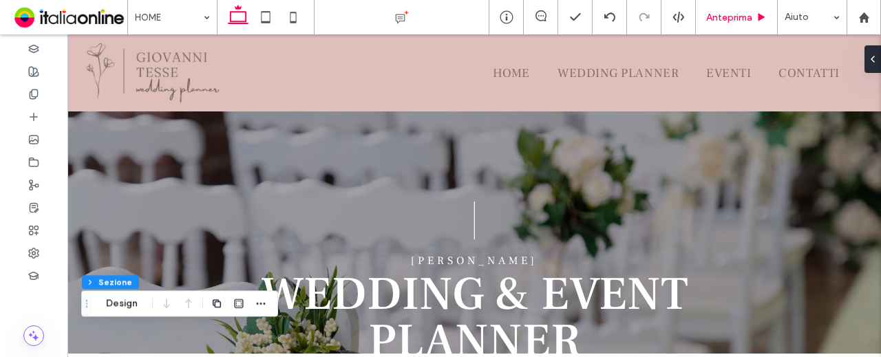
click at [741, 14] on span "Anteprima" at bounding box center [729, 18] width 46 height 12
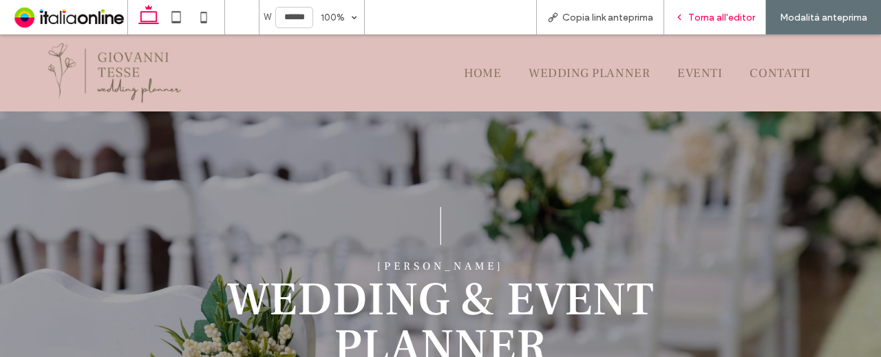
click at [721, 14] on span "Torna all'editor" at bounding box center [722, 18] width 67 height 12
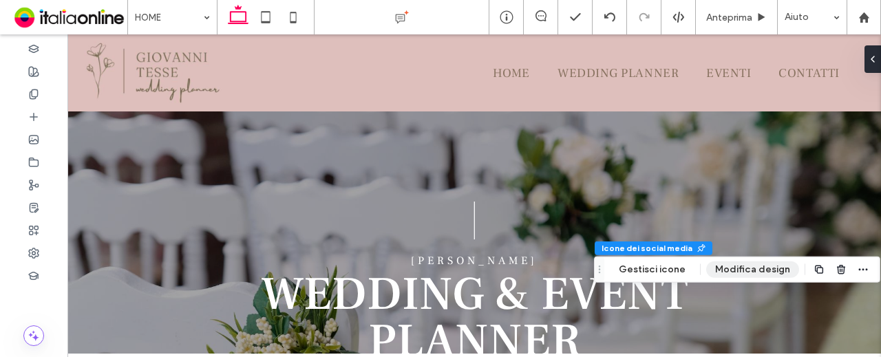
click at [738, 271] on button "Modifica design" at bounding box center [752, 270] width 93 height 17
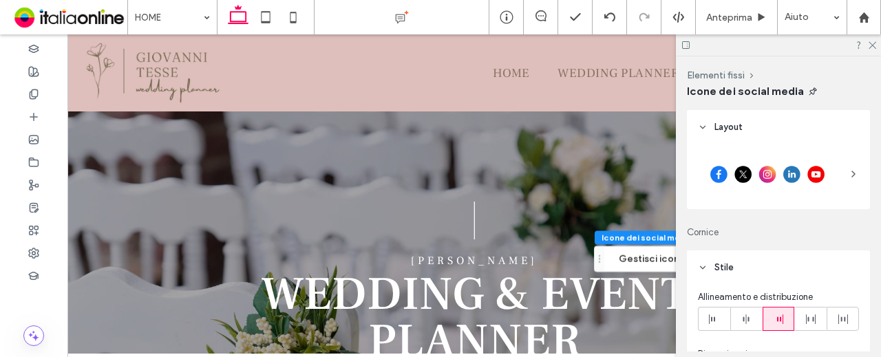
click at [870, 45] on icon at bounding box center [872, 44] width 9 height 9
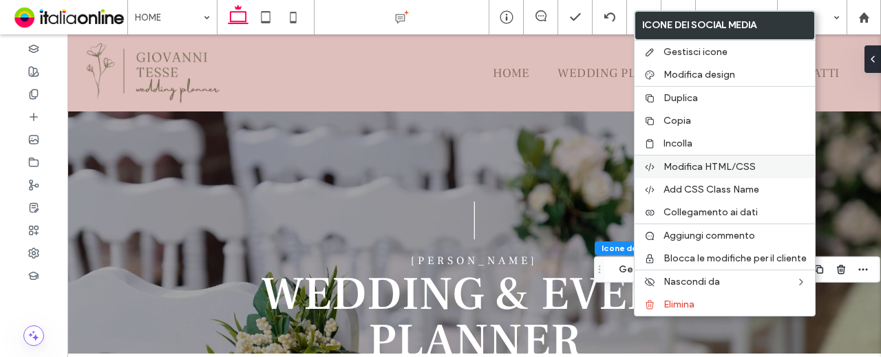
click at [745, 155] on div "Modifica HTML/CSS" at bounding box center [725, 166] width 180 height 23
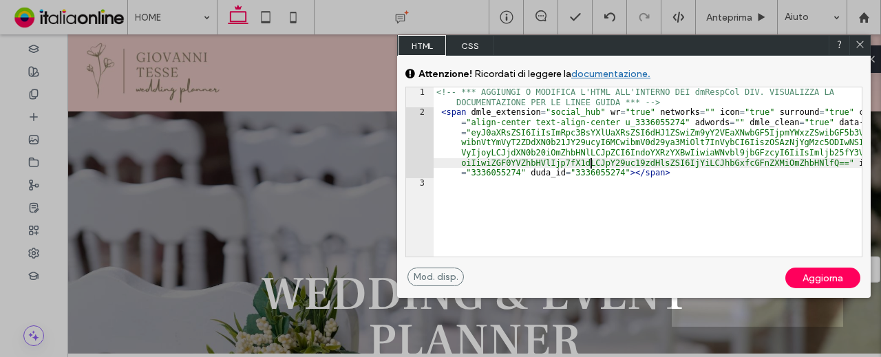
click at [592, 165] on div "<!-- *** AGGIUNGI O MODIFICA L'HTML ALL'INTERNO DEI dmRespCol DIV. VISUALIZZA L…" at bounding box center [648, 187] width 429 height 200
click at [611, 170] on div "<!-- *** AGGIUNGI O MODIFICA L'HTML ALL'INTERNO DEI dmRespCol DIV. VISUALIZZA L…" at bounding box center [648, 187] width 429 height 200
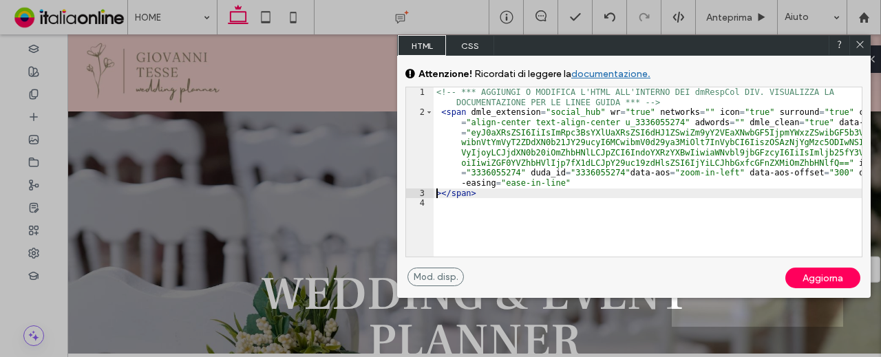
click at [815, 276] on div "Aggiorna" at bounding box center [823, 278] width 75 height 21
click at [858, 44] on icon at bounding box center [860, 44] width 10 height 10
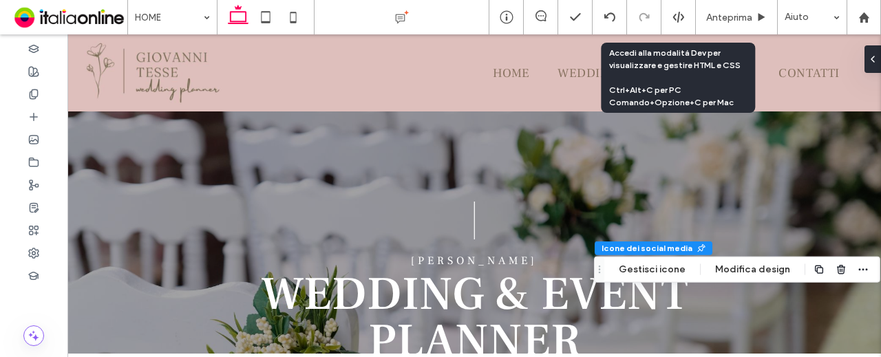
click at [681, 17] on icon at bounding box center [679, 17] width 12 height 12
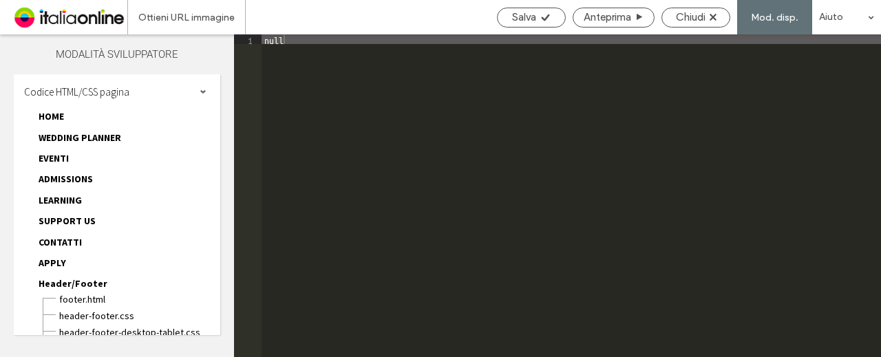
scroll to position [70, 0]
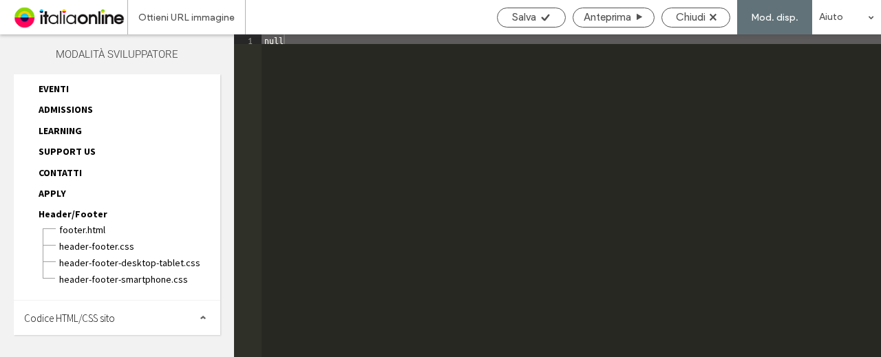
click at [146, 312] on div "Codice HTML/CSS sito" at bounding box center [117, 318] width 207 height 34
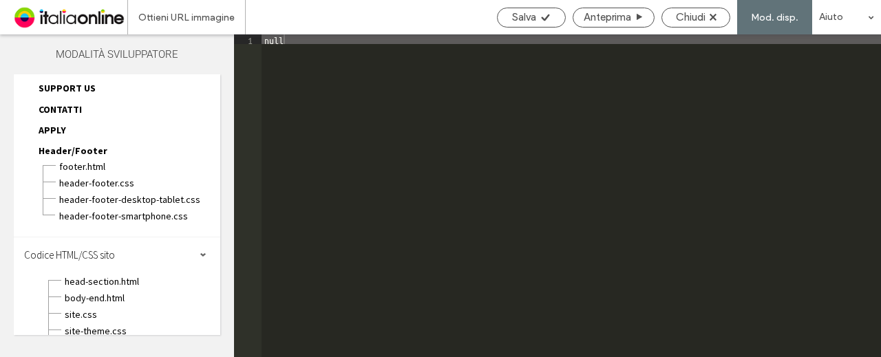
scroll to position [193, 0]
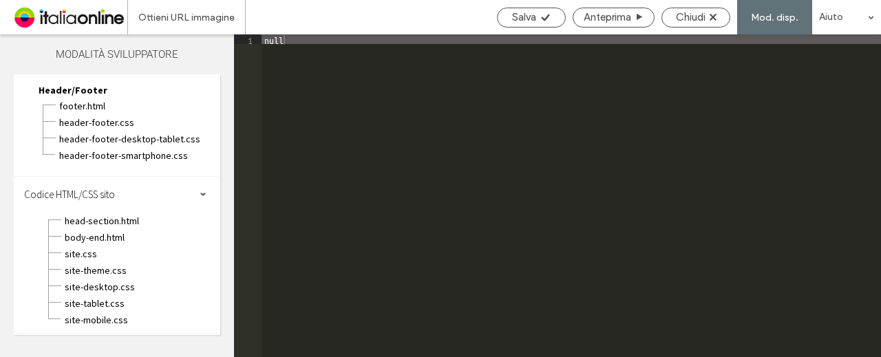
click at [122, 213] on div "head-section.html" at bounding box center [142, 219] width 156 height 17
click at [116, 217] on span "head-section.html" at bounding box center [138, 221] width 149 height 14
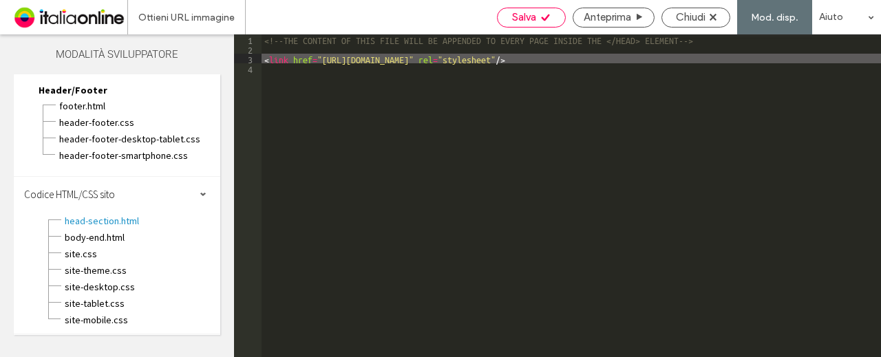
click at [514, 16] on span "Salva" at bounding box center [524, 17] width 24 height 12
click at [101, 235] on span "body-end.html" at bounding box center [138, 238] width 149 height 14
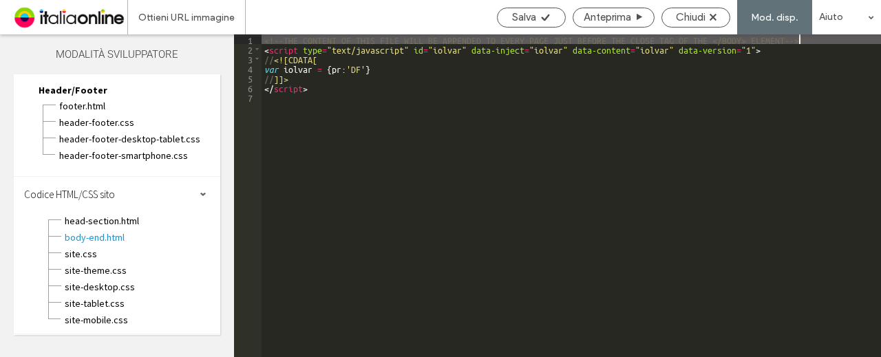
click at [426, 112] on div "<!--THE CONTENT OF THIS FILE WILL BE APPENDED TO EVERY PAGE JUST BEFORE THE CLO…" at bounding box center [572, 205] width 620 height 342
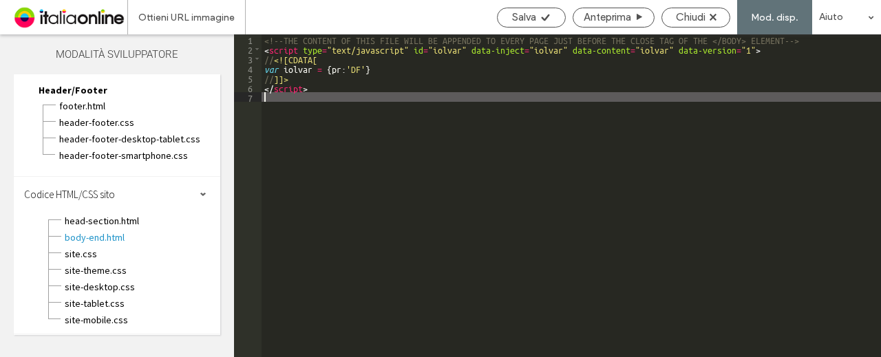
type textarea "**"
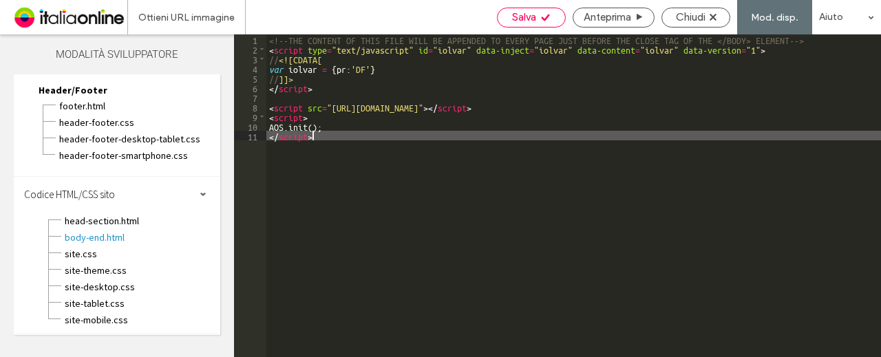
click at [527, 14] on span "Salva" at bounding box center [524, 17] width 24 height 12
click at [690, 22] on span "Chiudi" at bounding box center [691, 17] width 30 height 12
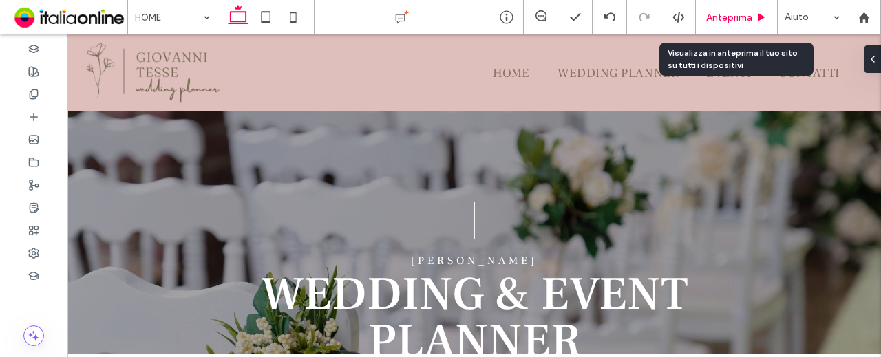
click at [727, 18] on span "Anteprima" at bounding box center [729, 18] width 46 height 12
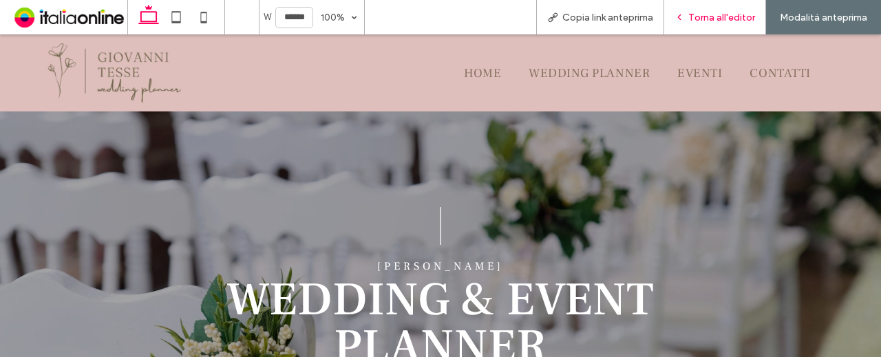
click at [717, 17] on span "Torna all'editor" at bounding box center [722, 18] width 67 height 12
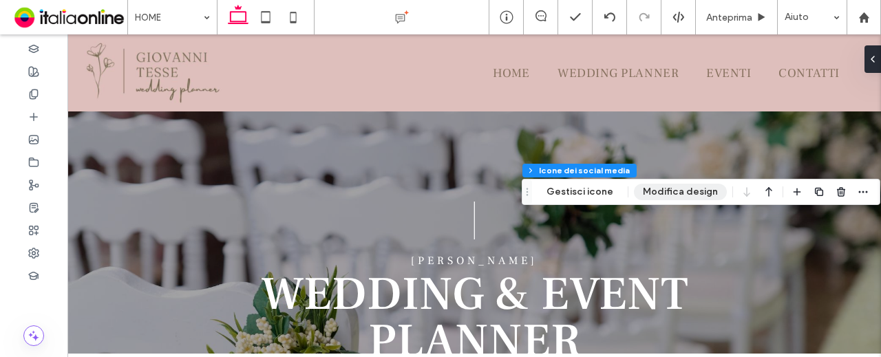
click at [687, 191] on button "Modifica design" at bounding box center [680, 192] width 93 height 17
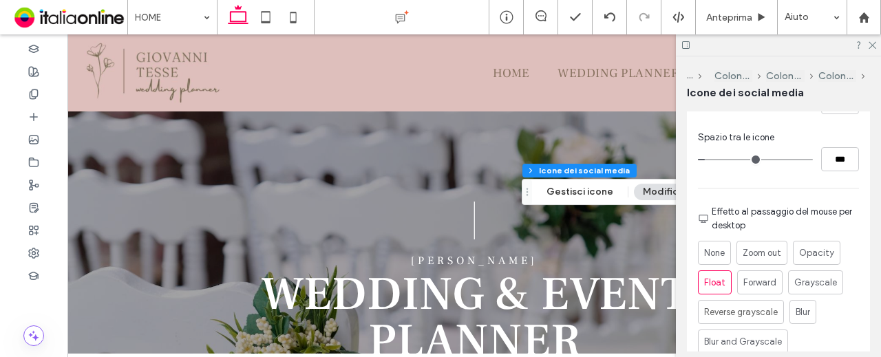
scroll to position [207, 0]
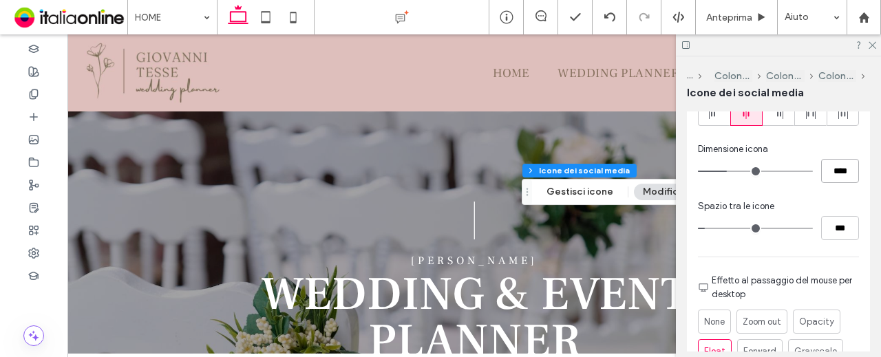
click at [832, 171] on input "****" at bounding box center [840, 171] width 38 height 24
type input "**"
type input "****"
drag, startPoint x: 833, startPoint y: 200, endPoint x: 833, endPoint y: 187, distance: 12.4
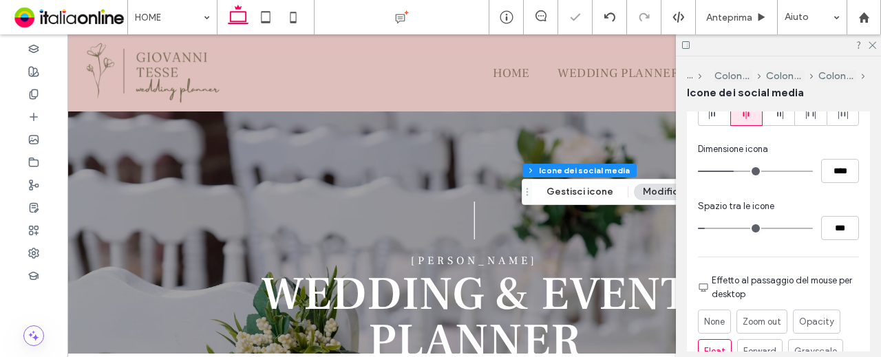
click at [833, 200] on div "Spazio tra le icone" at bounding box center [778, 207] width 161 height 14
click at [866, 49] on div at bounding box center [778, 44] width 205 height 21
click at [873, 48] on div at bounding box center [778, 44] width 205 height 21
click at [873, 46] on icon at bounding box center [872, 44] width 9 height 9
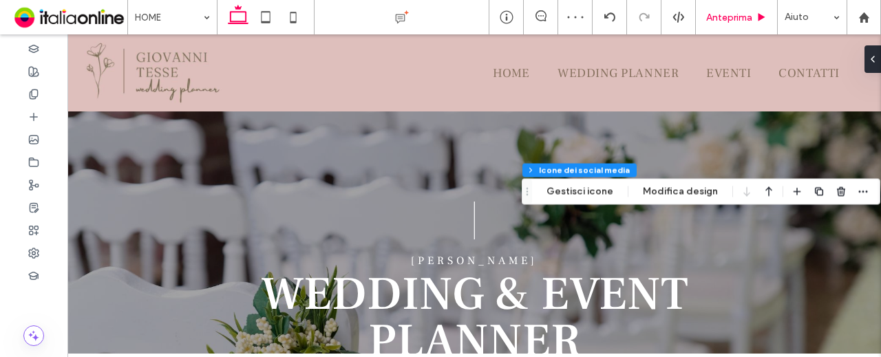
click at [744, 17] on span "Anteprima" at bounding box center [729, 18] width 46 height 12
